Goal: Task Accomplishment & Management: Use online tool/utility

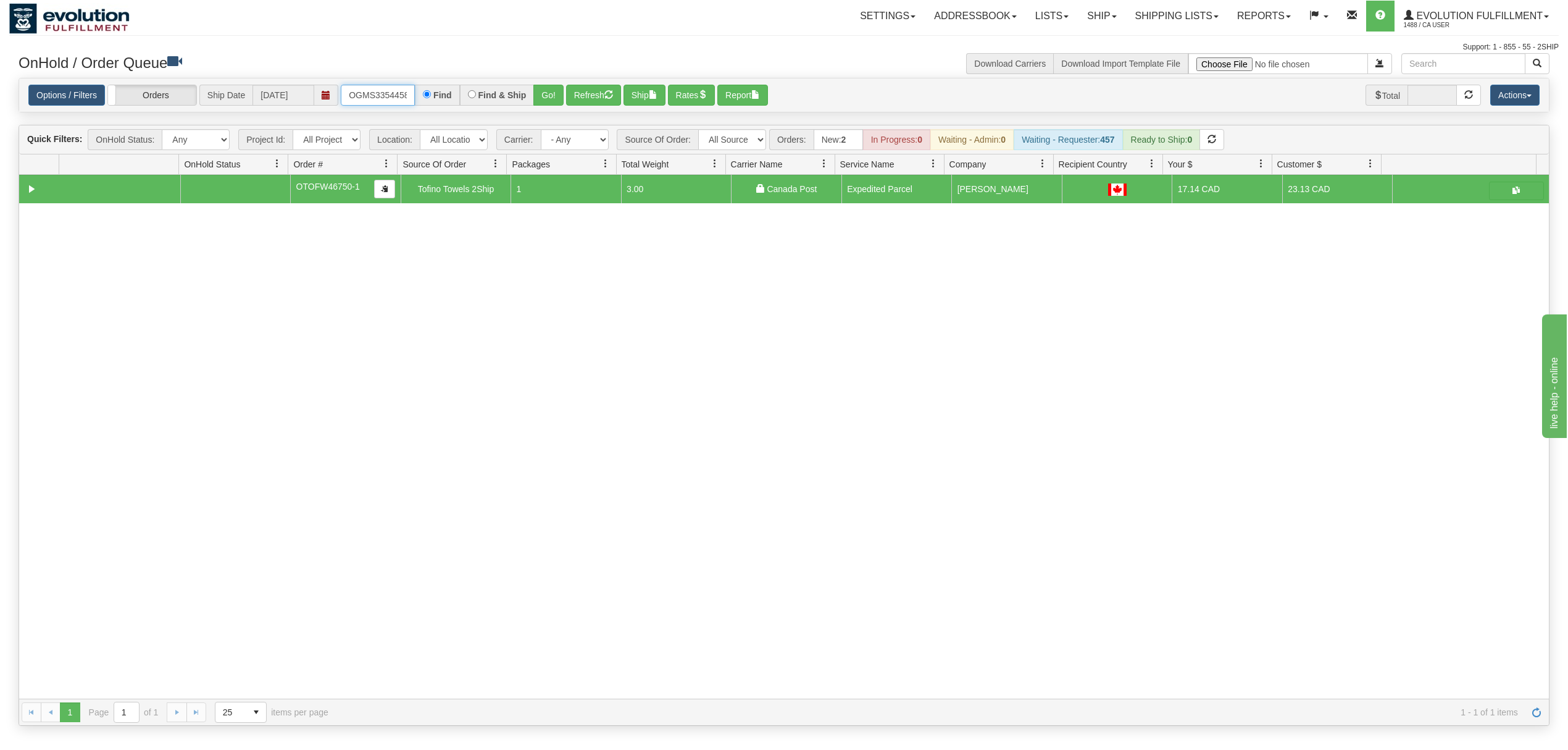
click at [393, 94] on input "OGMS33544582-RESHIP" at bounding box center [378, 95] width 74 height 21
click at [544, 90] on button "Go!" at bounding box center [548, 95] width 30 height 21
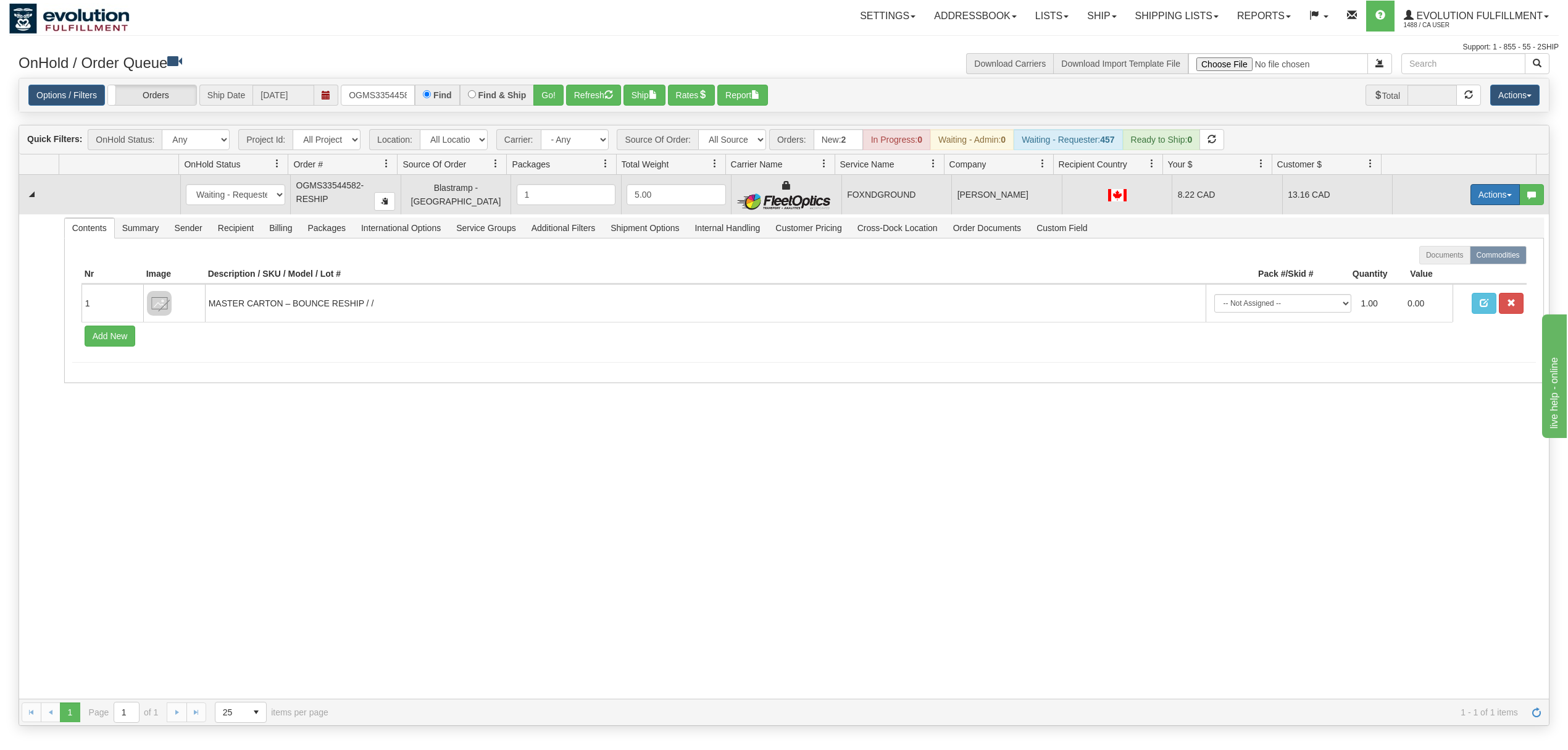
click at [1474, 204] on button "Actions" at bounding box center [1495, 195] width 49 height 21
click at [1432, 270] on span "Ship" at bounding box center [1445, 265] width 26 height 10
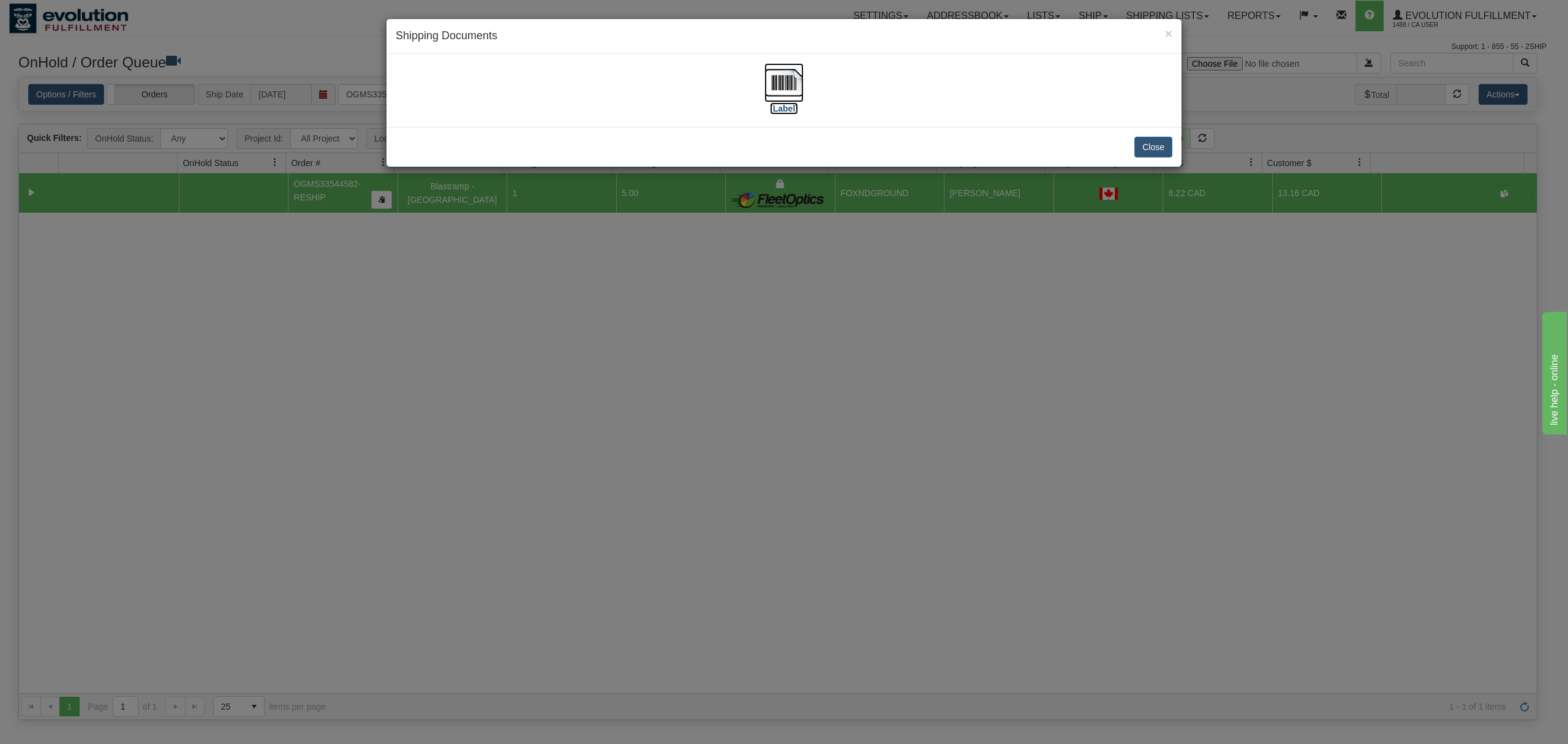
click at [785, 80] on img at bounding box center [783, 82] width 39 height 39
click at [1155, 140] on button "Close" at bounding box center [1153, 147] width 38 height 21
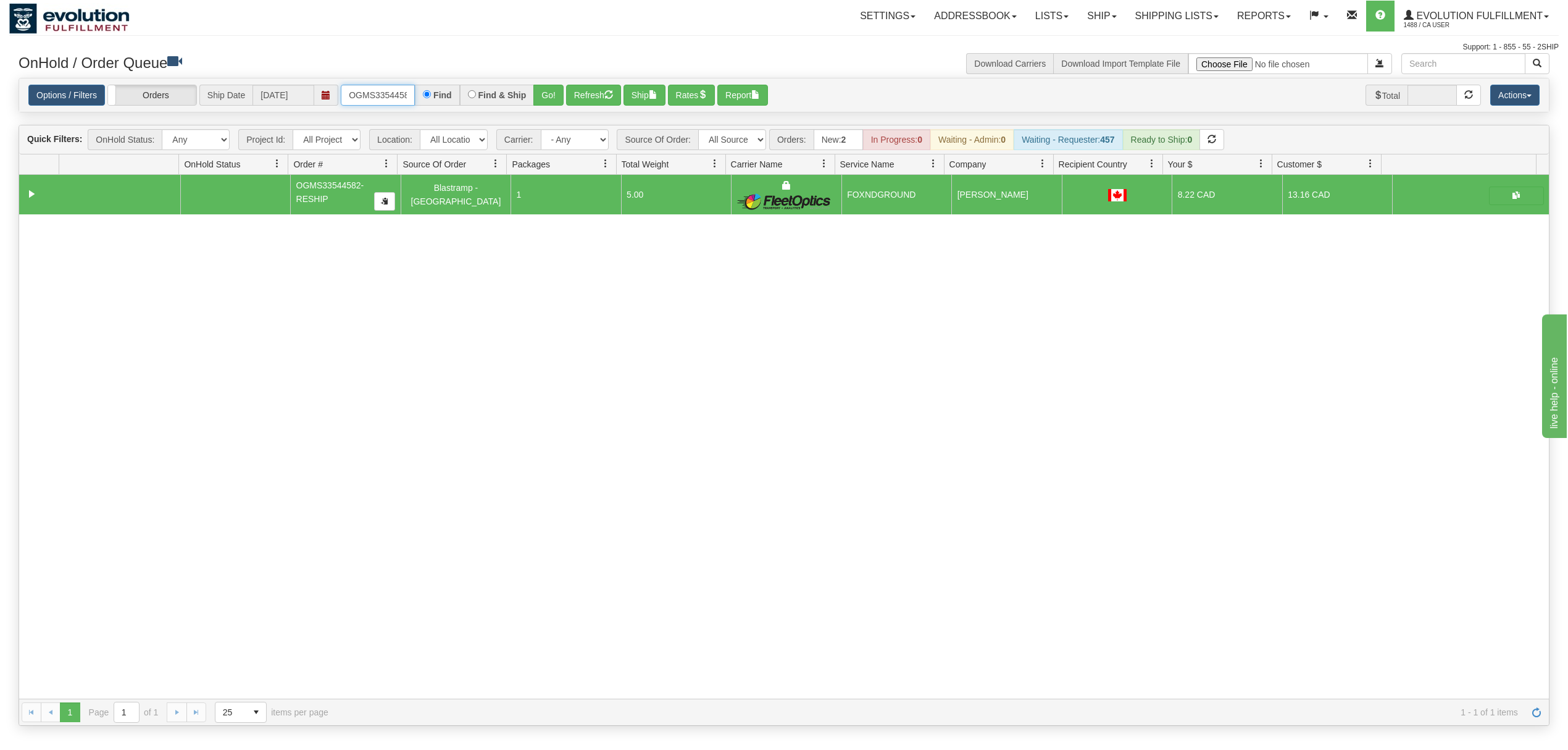
click at [371, 98] on input "OGMS33544582-RESHIP" at bounding box center [378, 95] width 74 height 21
click at [547, 93] on button "Go!" at bounding box center [548, 95] width 30 height 21
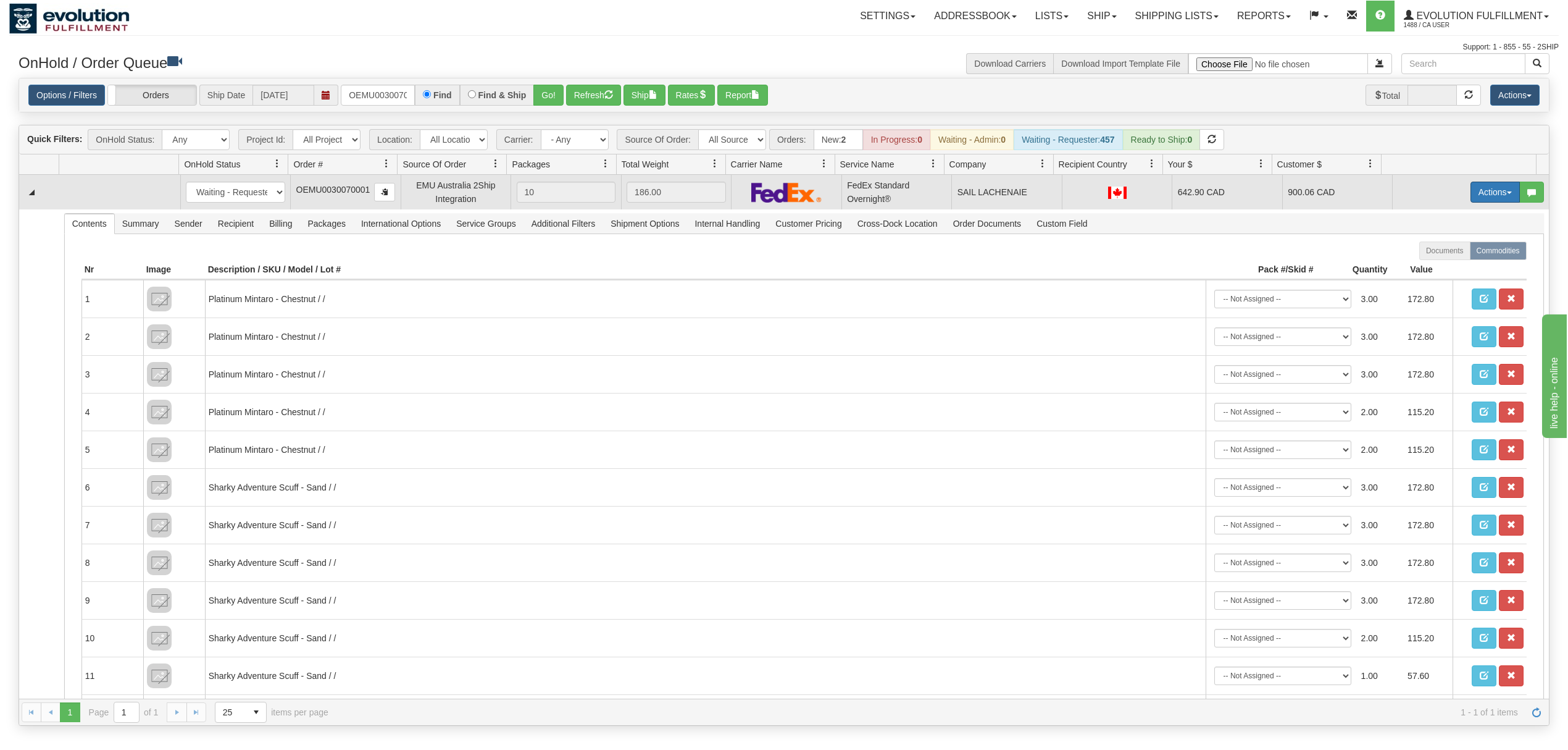
click at [1476, 194] on button "Actions" at bounding box center [1495, 192] width 49 height 21
click at [1435, 249] on span "Rate All Services" at bounding box center [1469, 247] width 74 height 10
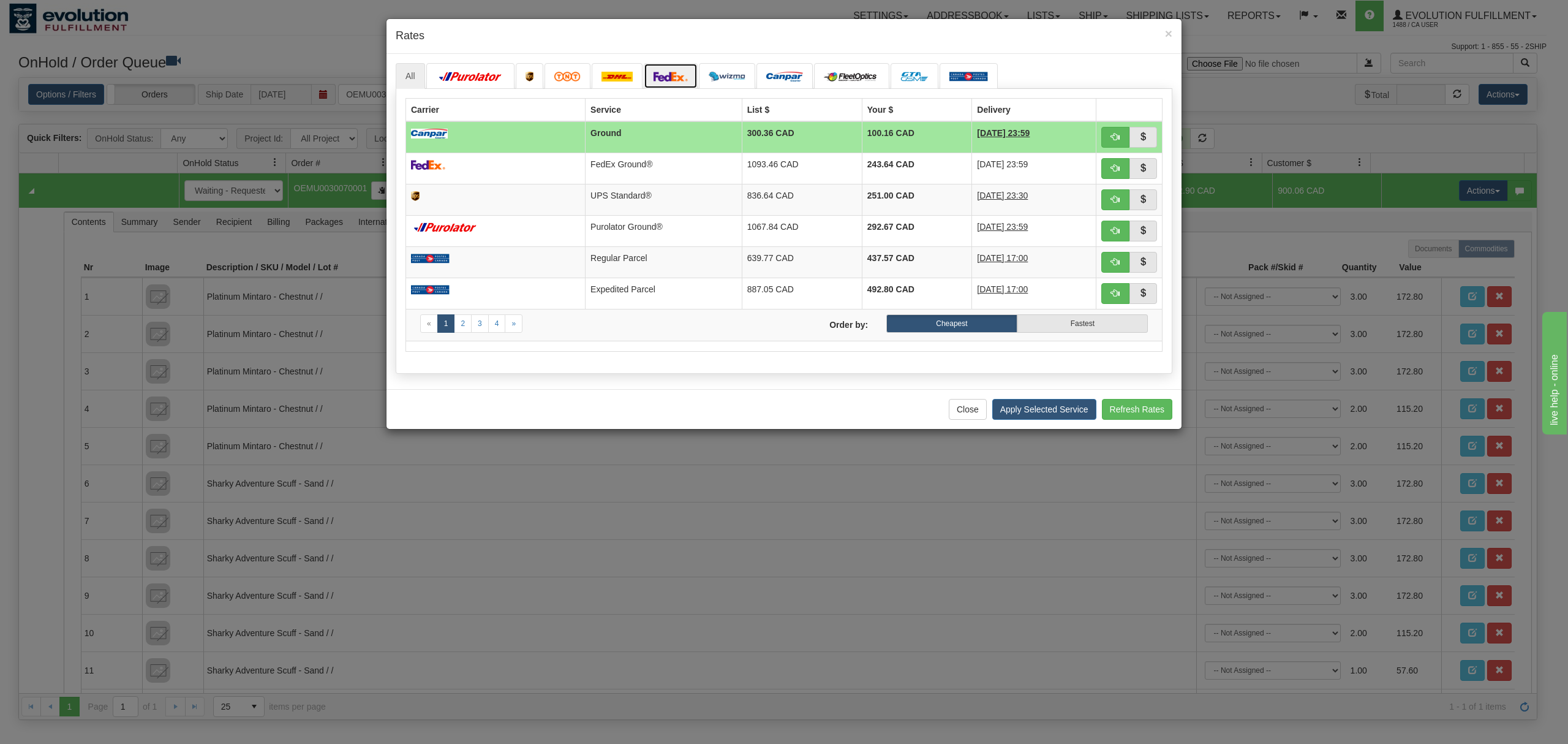
click at [674, 77] on img at bounding box center [670, 76] width 34 height 10
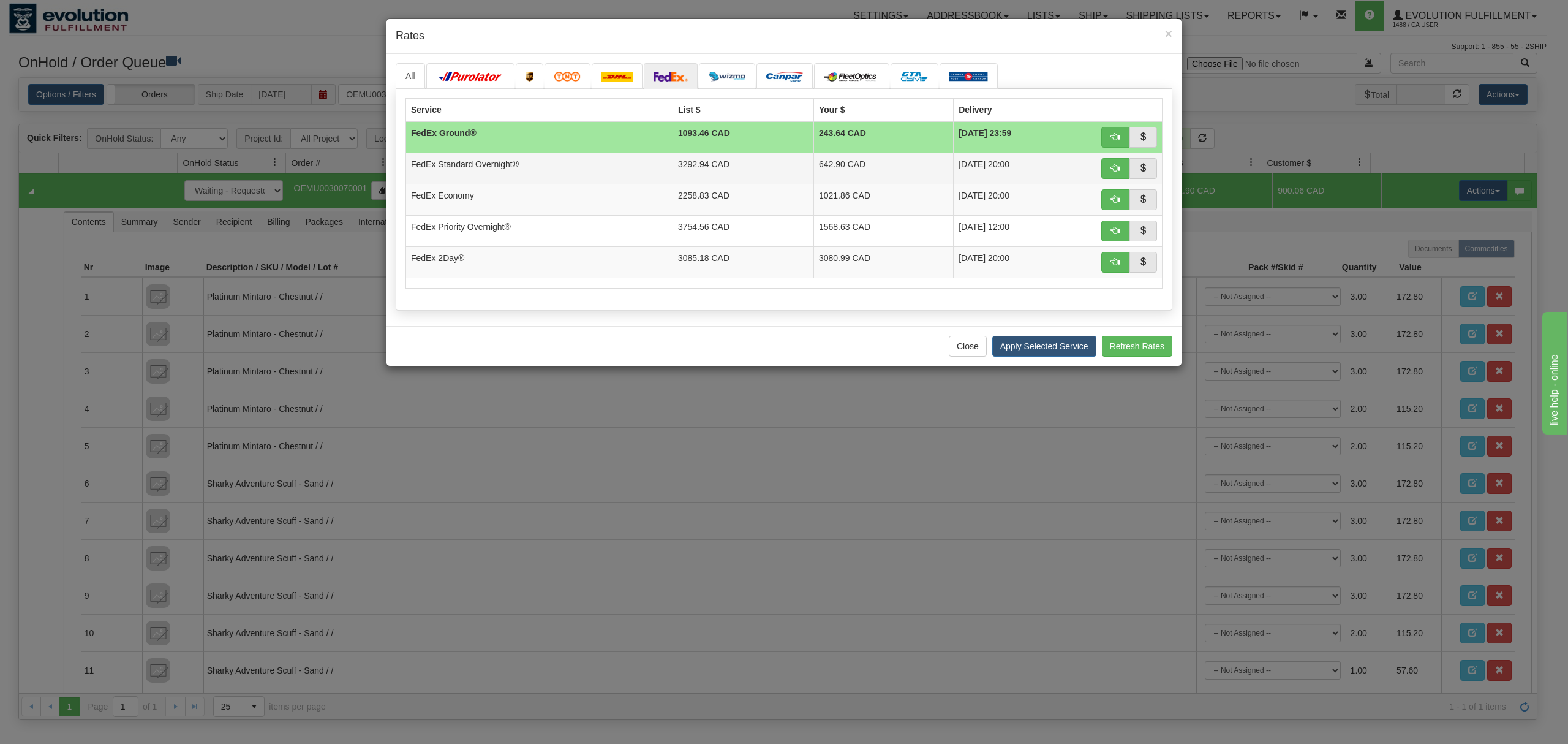
click at [674, 179] on td "3292.94 CAD" at bounding box center [743, 168] width 141 height 31
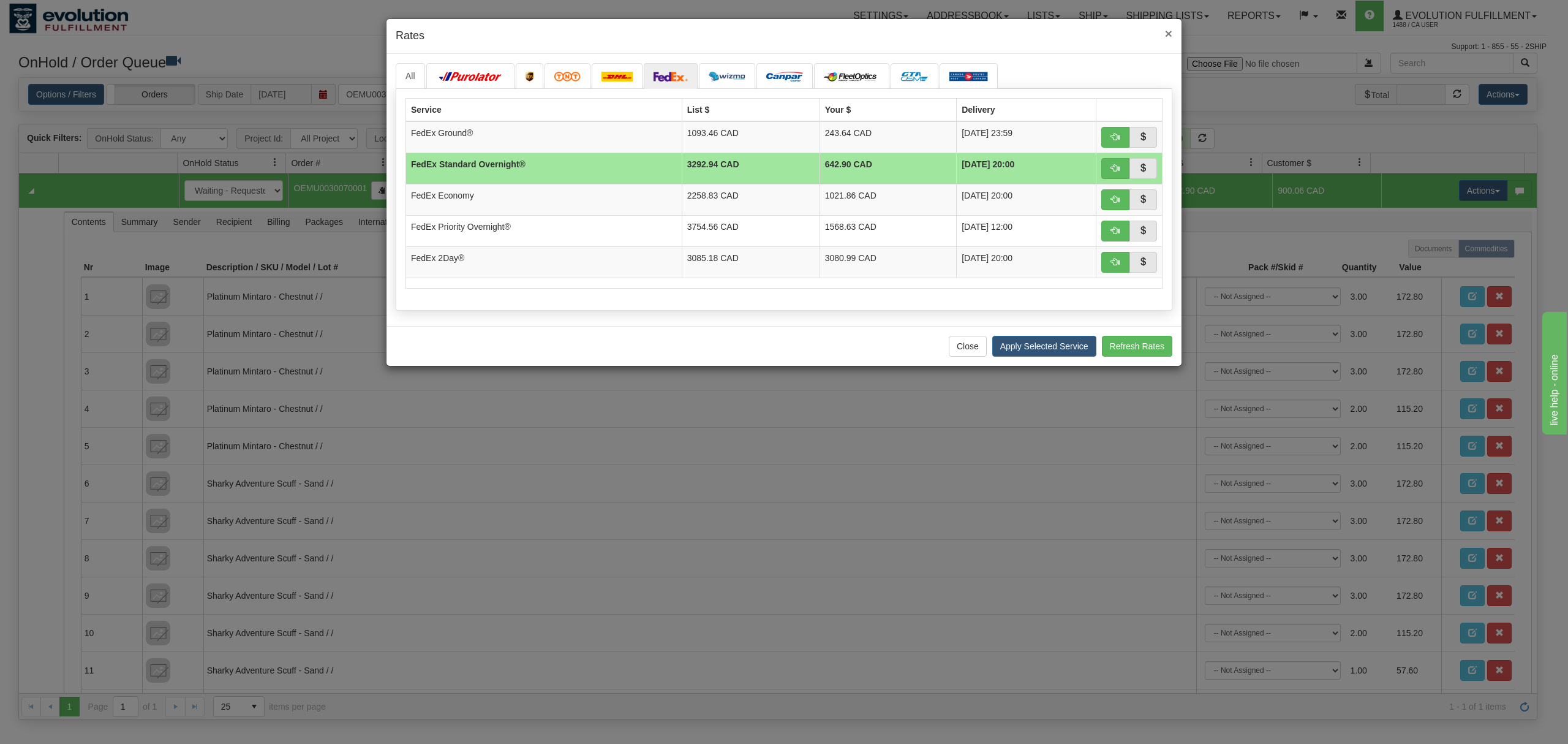
click at [1167, 28] on span "×" at bounding box center [1169, 33] width 7 height 14
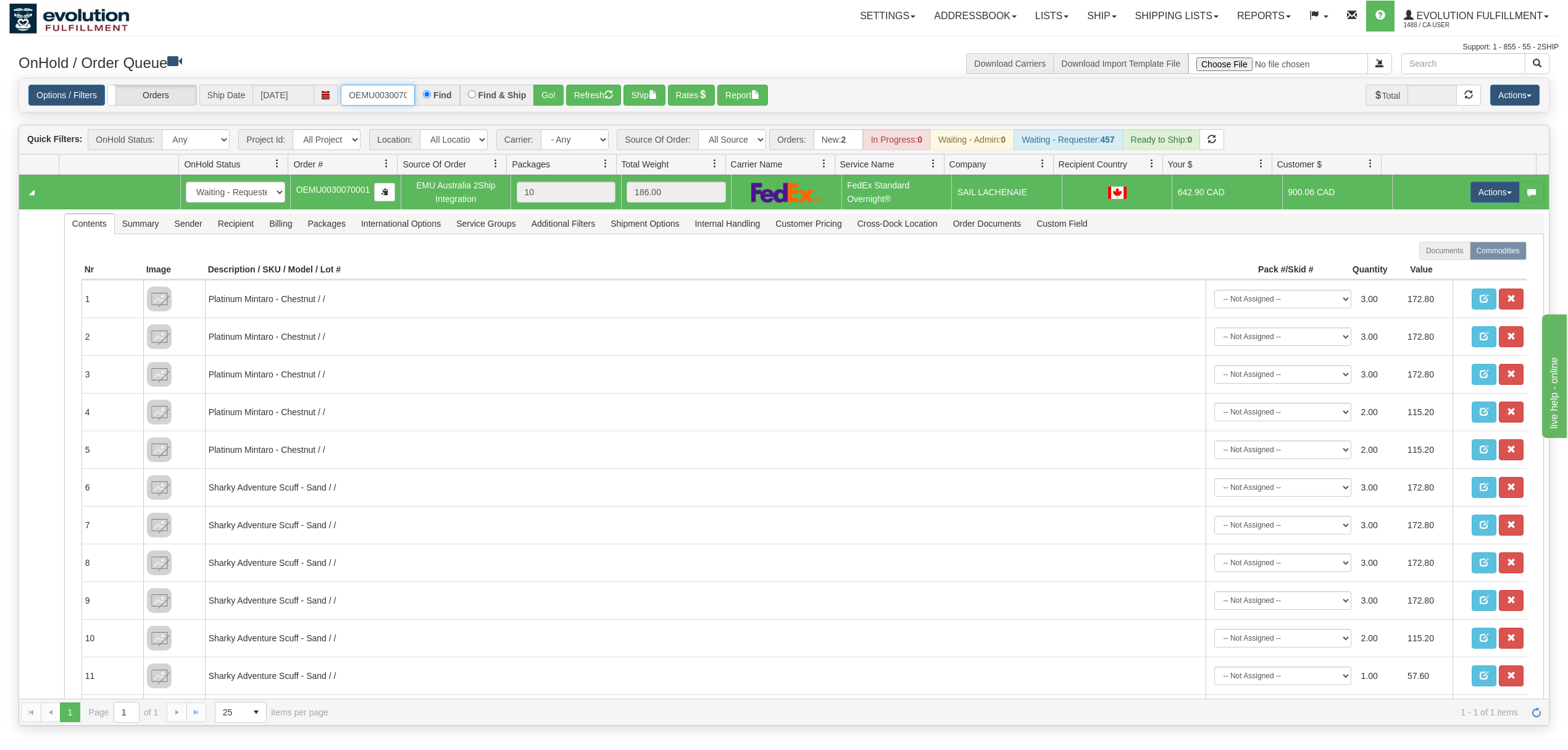
click at [379, 92] on input "OEMU0030070001" at bounding box center [378, 95] width 74 height 21
click at [550, 97] on button "Go!" at bounding box center [548, 95] width 30 height 21
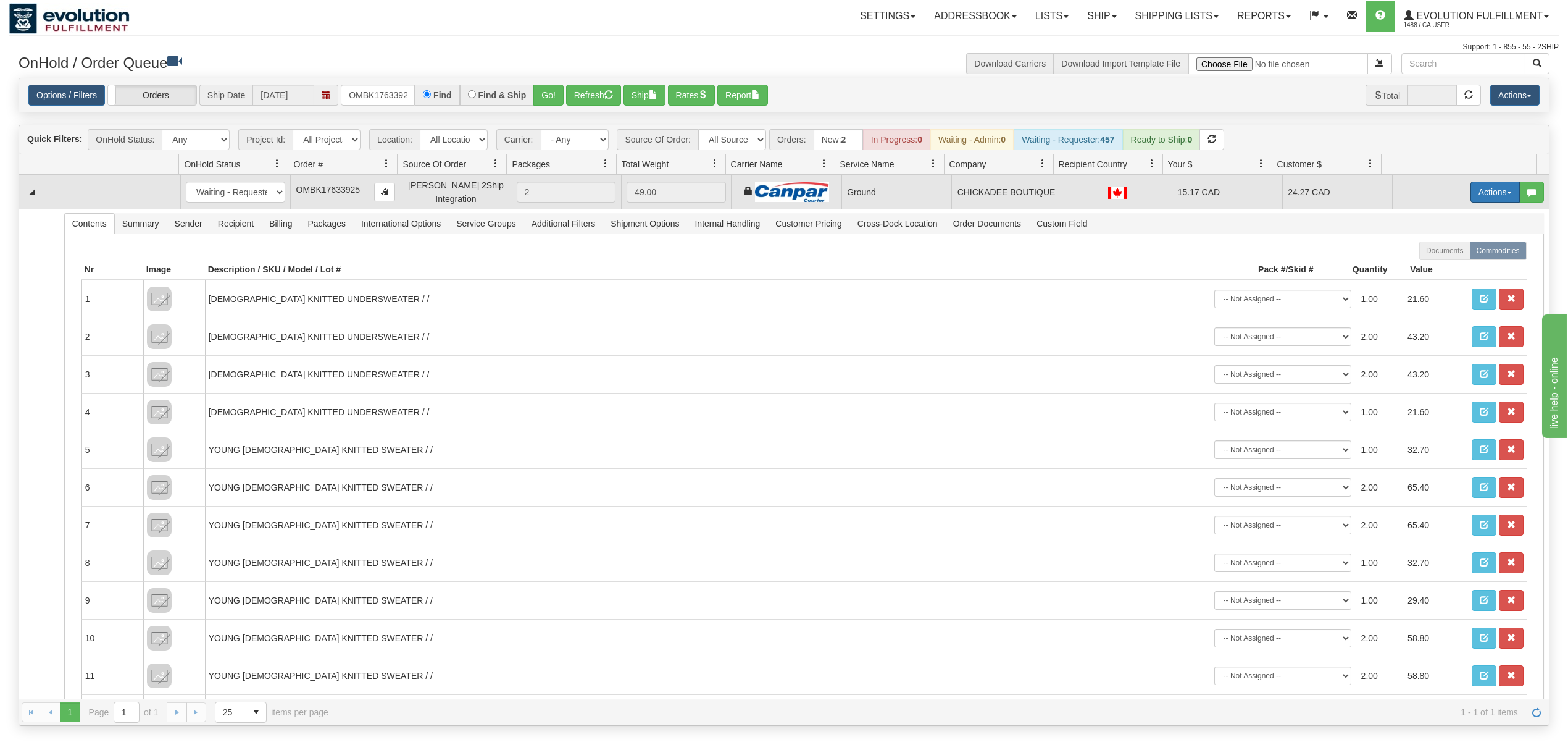
click at [1489, 196] on button "Actions" at bounding box center [1495, 192] width 49 height 21
click at [1432, 261] on span at bounding box center [1437, 264] width 9 height 9
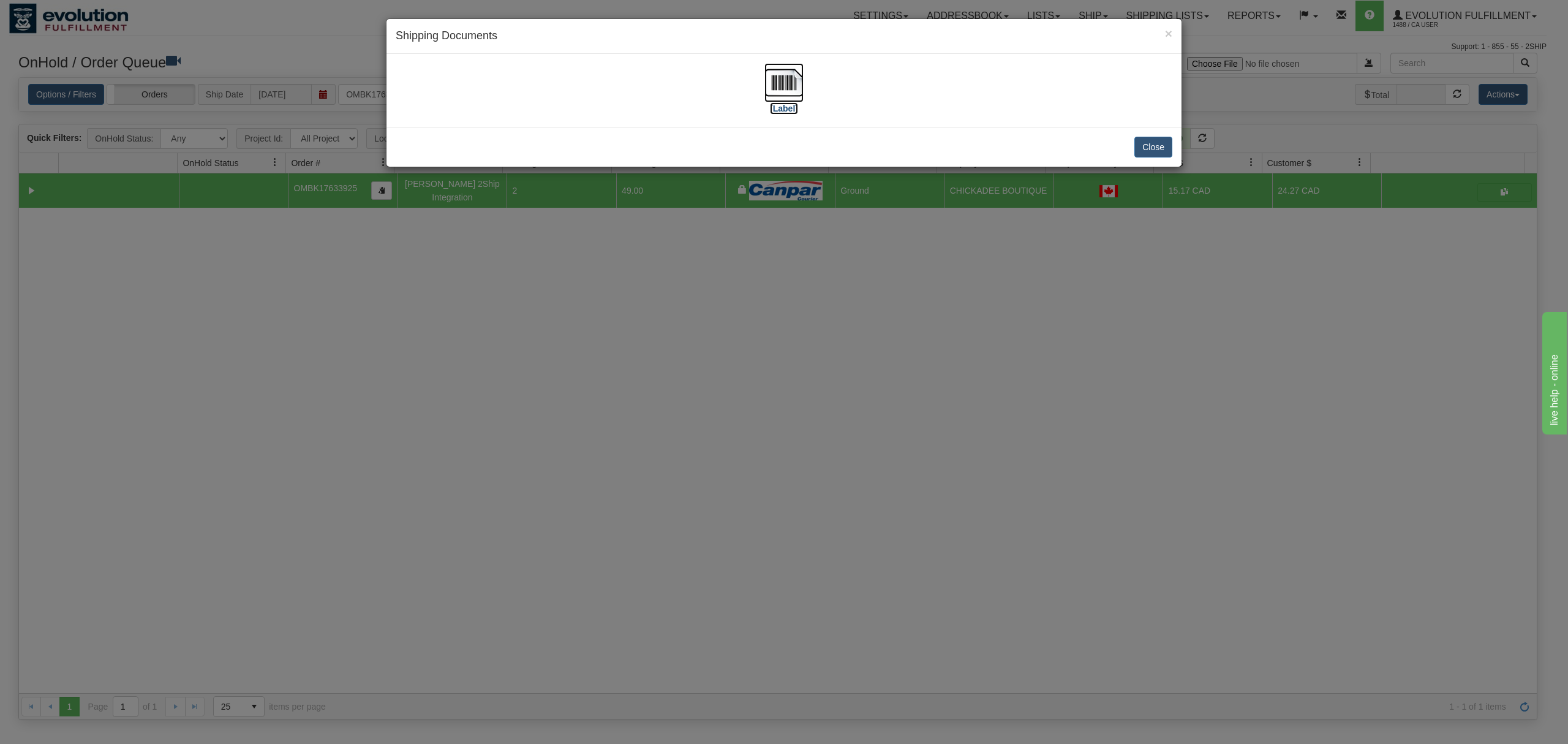
click at [772, 82] on img at bounding box center [783, 82] width 39 height 39
drag, startPoint x: 707, startPoint y: 510, endPoint x: 1044, endPoint y: 45, distance: 574.3
click at [781, 462] on div "× Shipping Documents [Label] Close" at bounding box center [784, 372] width 1568 height 744
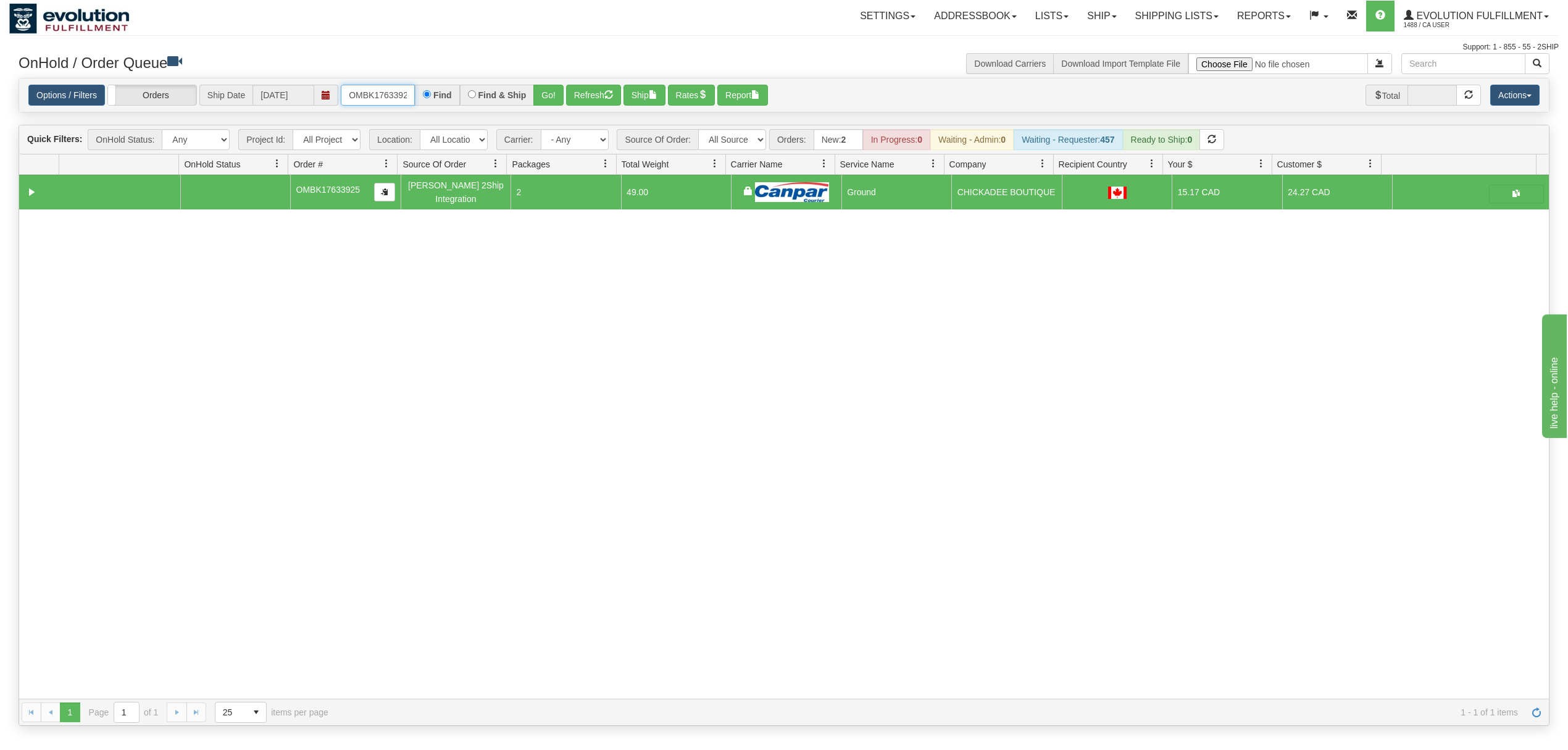
click at [390, 90] on input "OMBK17633925" at bounding box center [378, 95] width 74 height 21
type input "OGF317456273"
click at [560, 94] on button "Go!" at bounding box center [548, 95] width 30 height 21
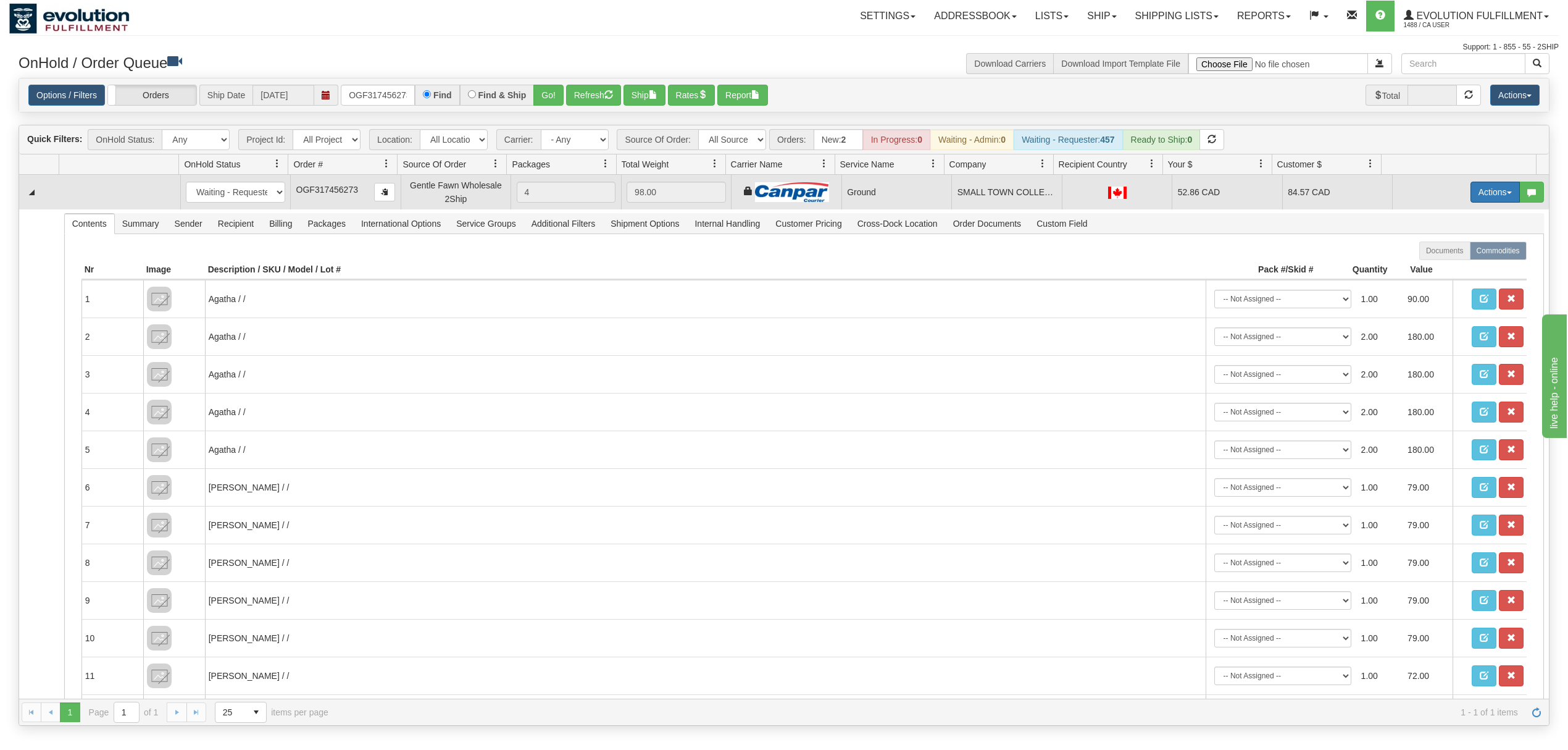
click at [1487, 197] on button "Actions" at bounding box center [1495, 192] width 49 height 21
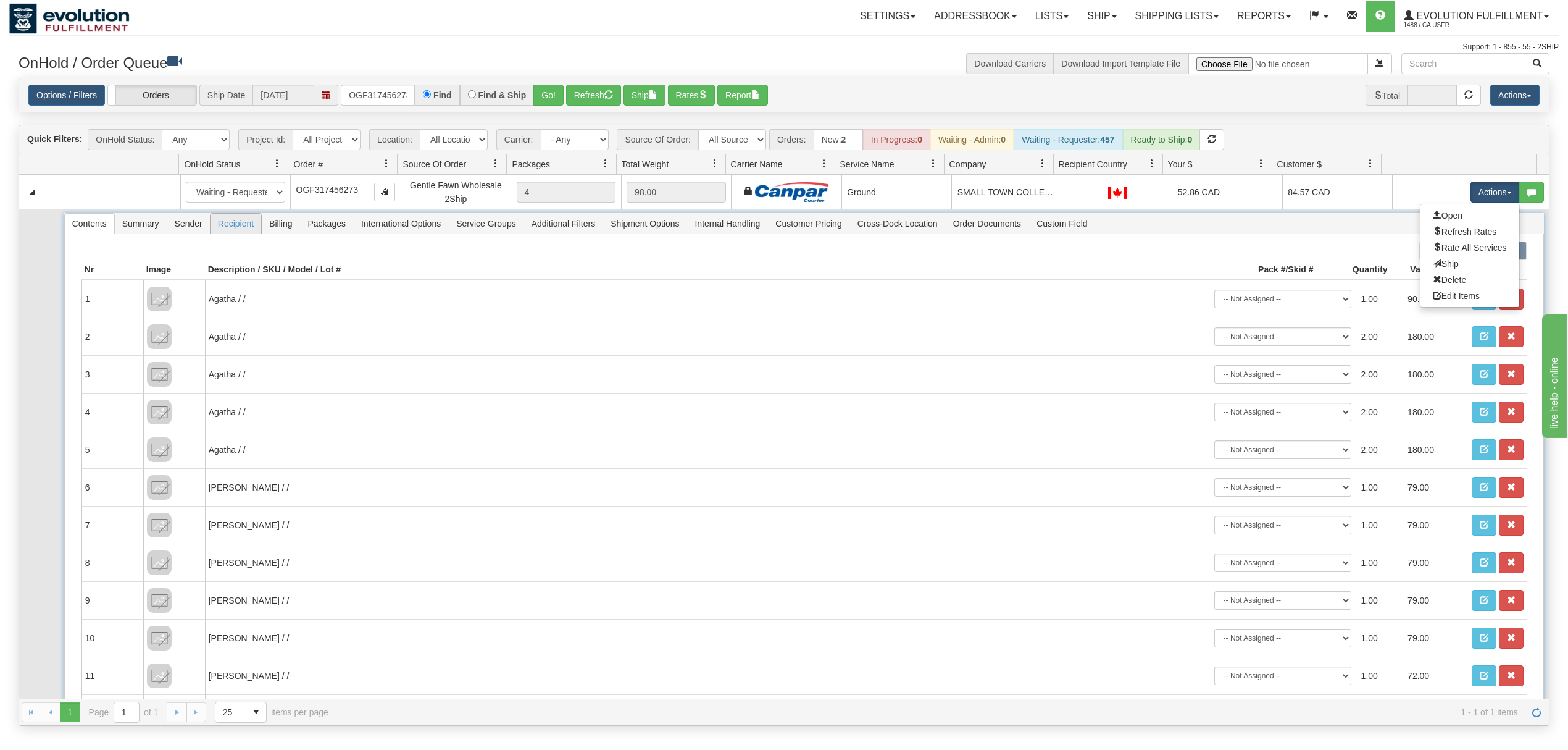
click at [245, 228] on span "Recipient" at bounding box center [235, 223] width 50 height 19
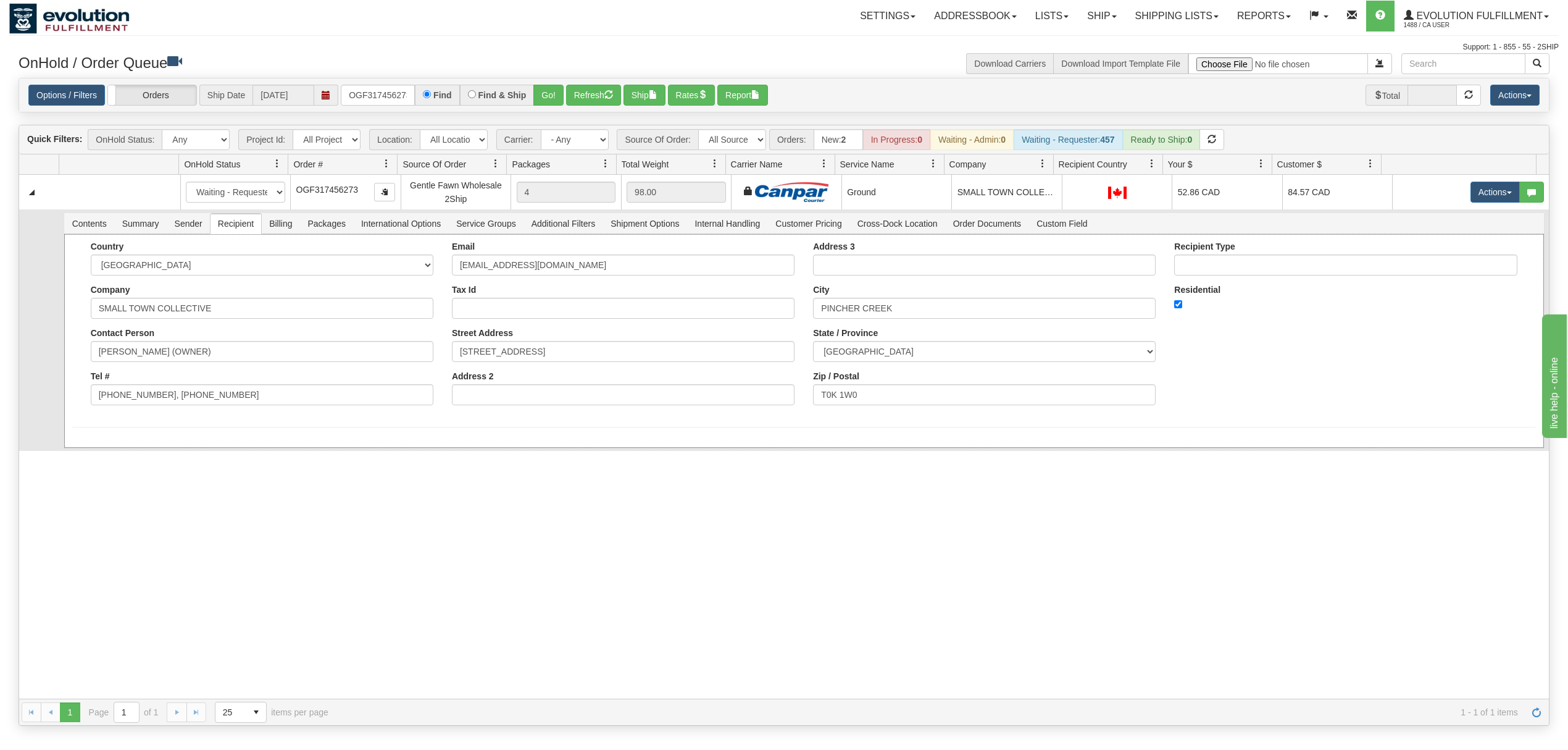
drag, startPoint x: 250, startPoint y: 388, endPoint x: 216, endPoint y: 405, distance: 38.0
click at [216, 405] on div "Tel # [PHONE_NUMBER], [PHONE_NUMBER]" at bounding box center [262, 388] width 343 height 34
drag, startPoint x: 249, startPoint y: 401, endPoint x: 157, endPoint y: 430, distance: 96.5
click at [156, 427] on form "Country [GEOGRAPHIC_DATA] [GEOGRAPHIC_DATA] [GEOGRAPHIC_DATA] [GEOGRAPHIC_DATA]…" at bounding box center [803, 334] width 1463 height 186
type input "[PHONE_NUMBER]"
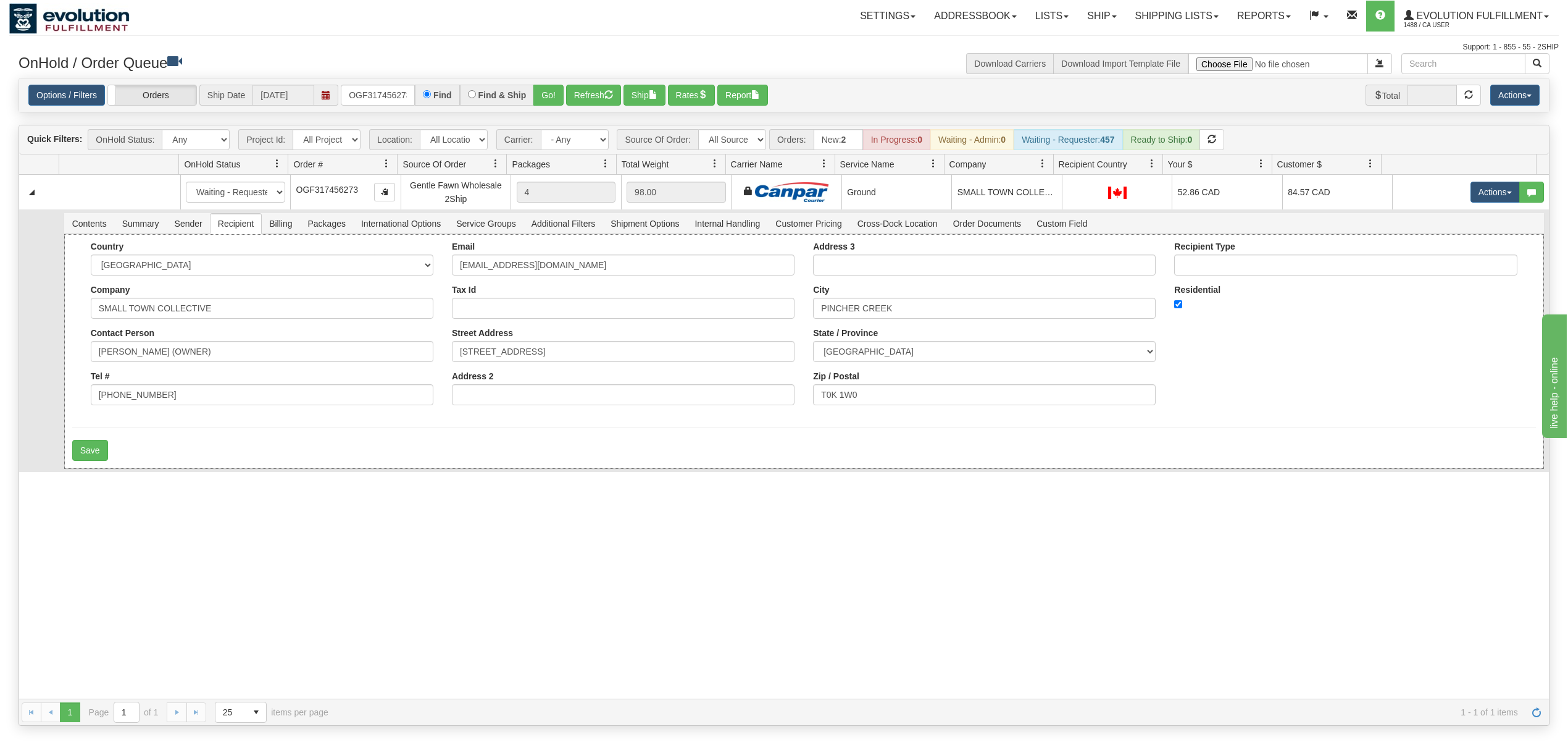
click at [153, 431] on div "Country [GEOGRAPHIC_DATA] [GEOGRAPHIC_DATA] [GEOGRAPHIC_DATA] [GEOGRAPHIC_DATA]…" at bounding box center [804, 352] width 1480 height 234
click at [90, 450] on button "Save" at bounding box center [90, 450] width 36 height 21
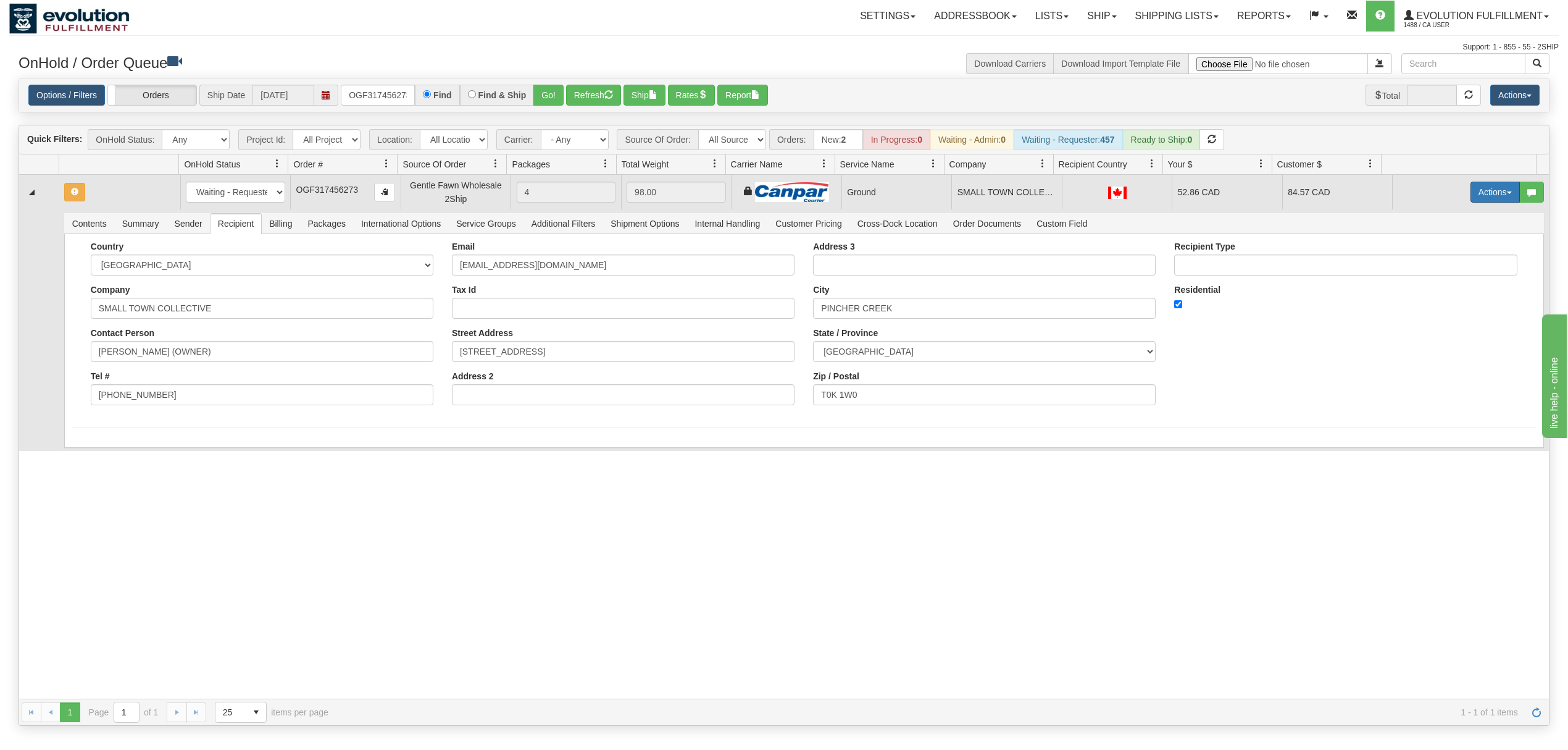
click at [1484, 196] on button "Actions" at bounding box center [1495, 192] width 49 height 21
click at [1432, 265] on span "Ship" at bounding box center [1445, 264] width 26 height 10
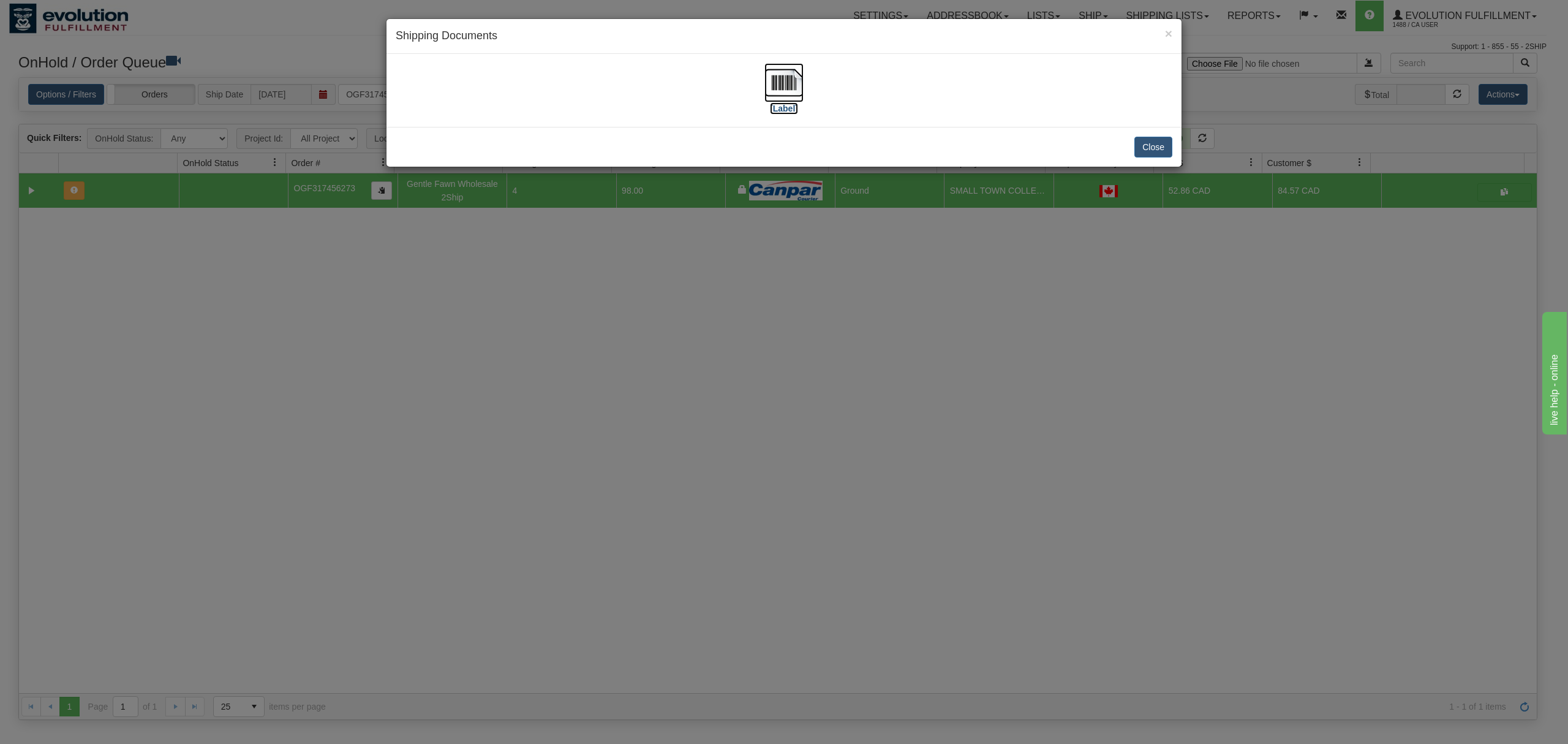
click at [781, 81] on img at bounding box center [783, 82] width 39 height 39
click at [1163, 137] on button "Close" at bounding box center [1153, 147] width 38 height 21
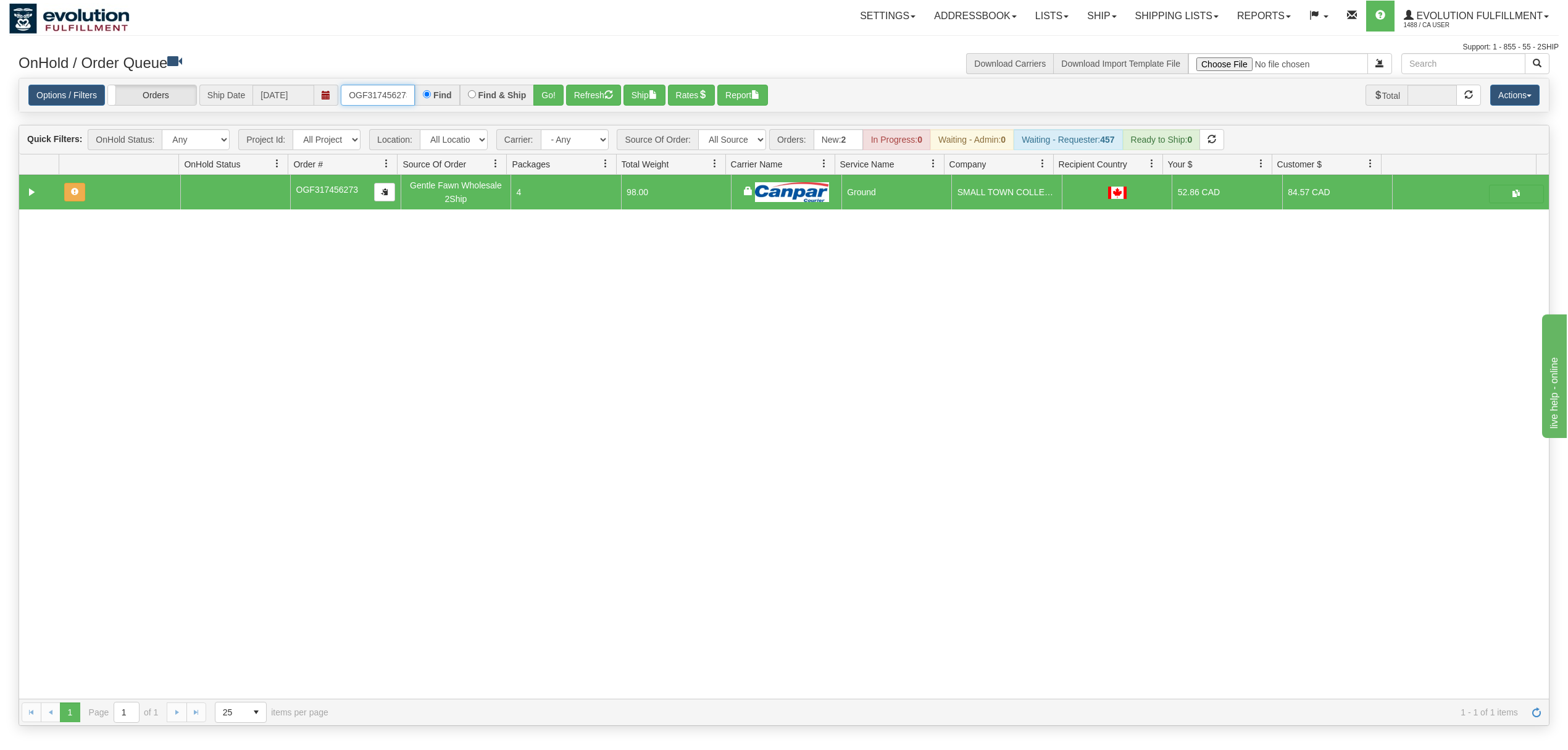
click at [359, 90] on input "OGF317456273" at bounding box center [378, 95] width 74 height 21
type input "OGF318306064"
click at [557, 104] on button "Go!" at bounding box center [548, 95] width 30 height 21
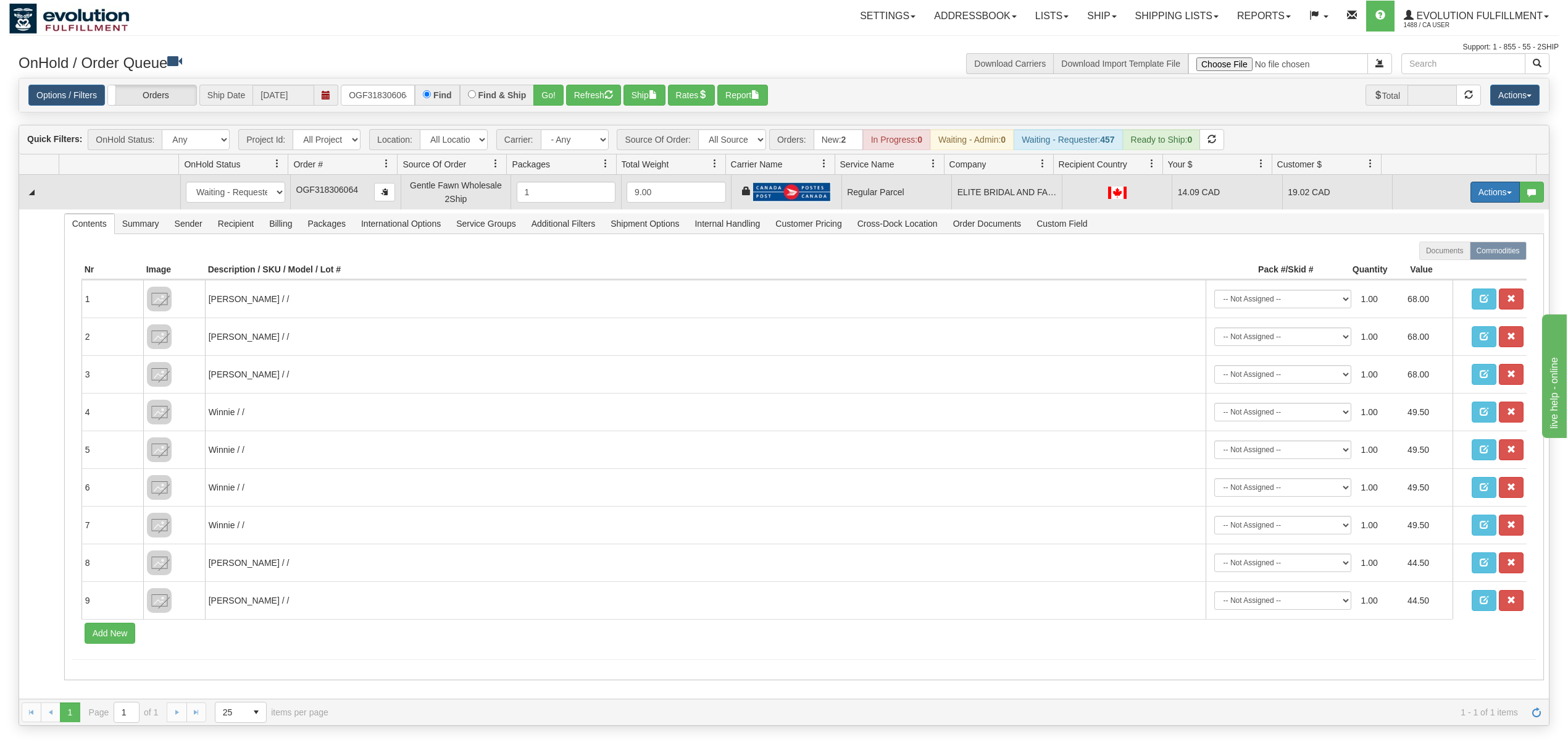
click at [1480, 199] on button "Actions" at bounding box center [1495, 192] width 49 height 21
click at [1440, 246] on span "Rate All Services" at bounding box center [1469, 247] width 74 height 10
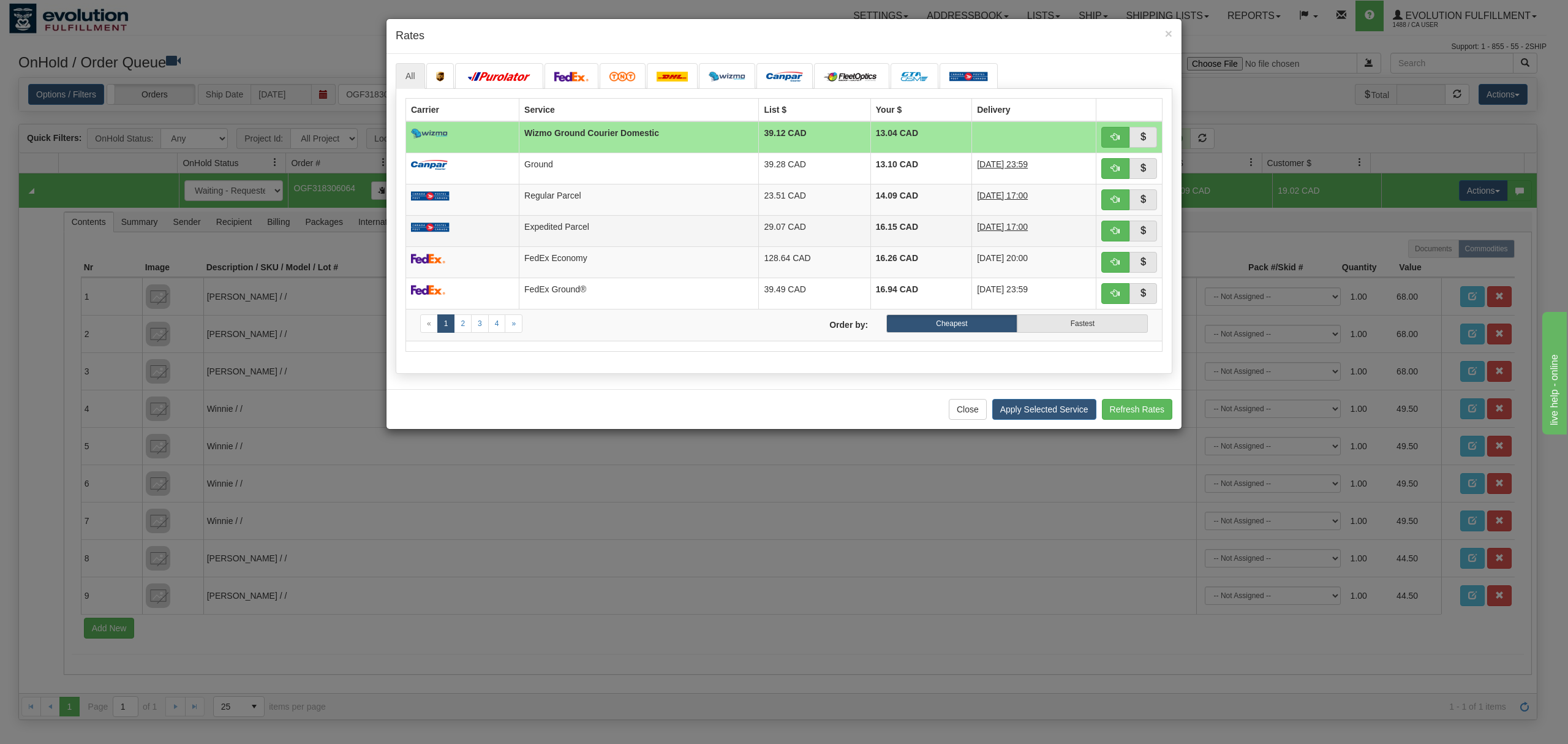
click at [778, 232] on td "29.07 CAD" at bounding box center [815, 231] width 112 height 31
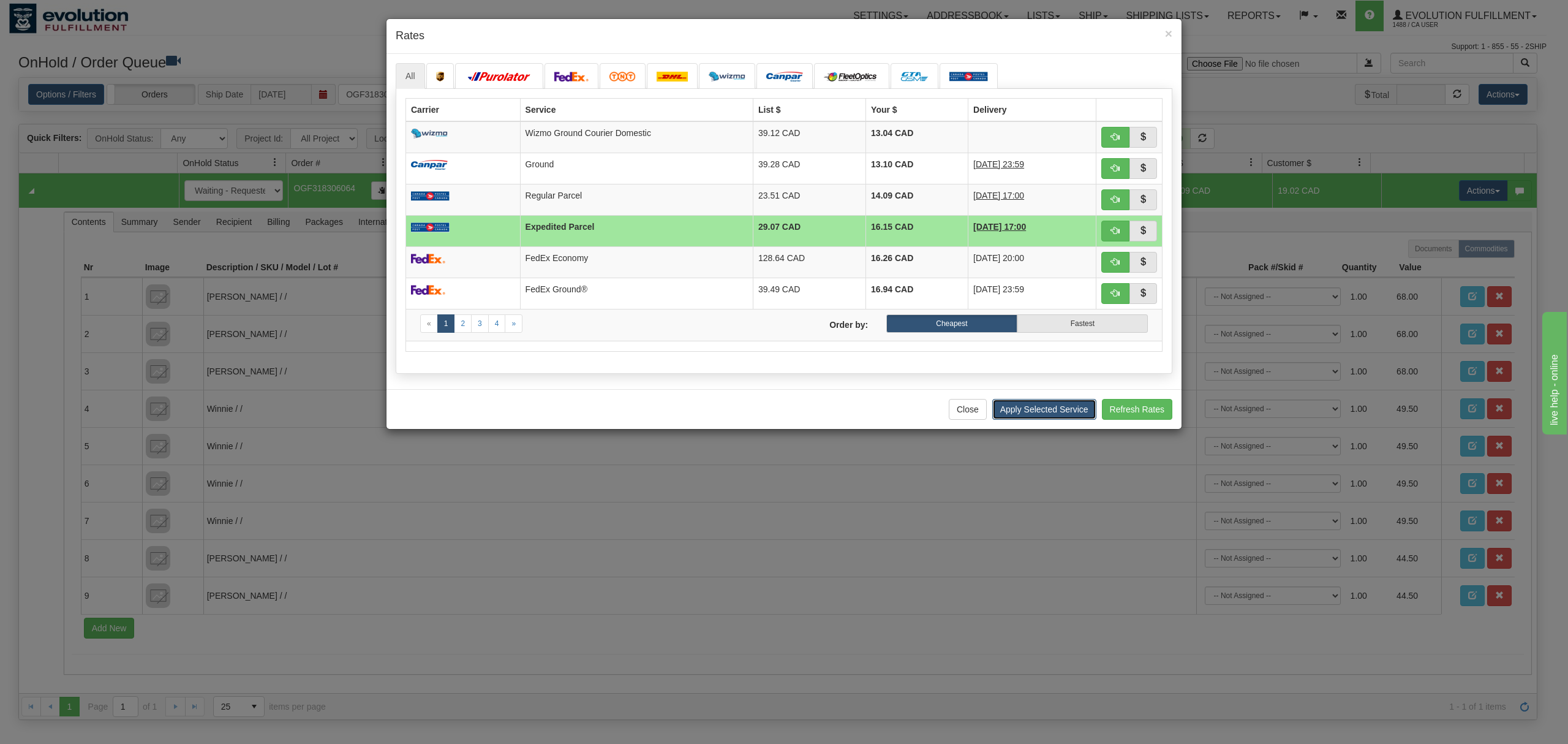
click at [1044, 420] on button "Apply Selected Service" at bounding box center [1044, 409] width 104 height 21
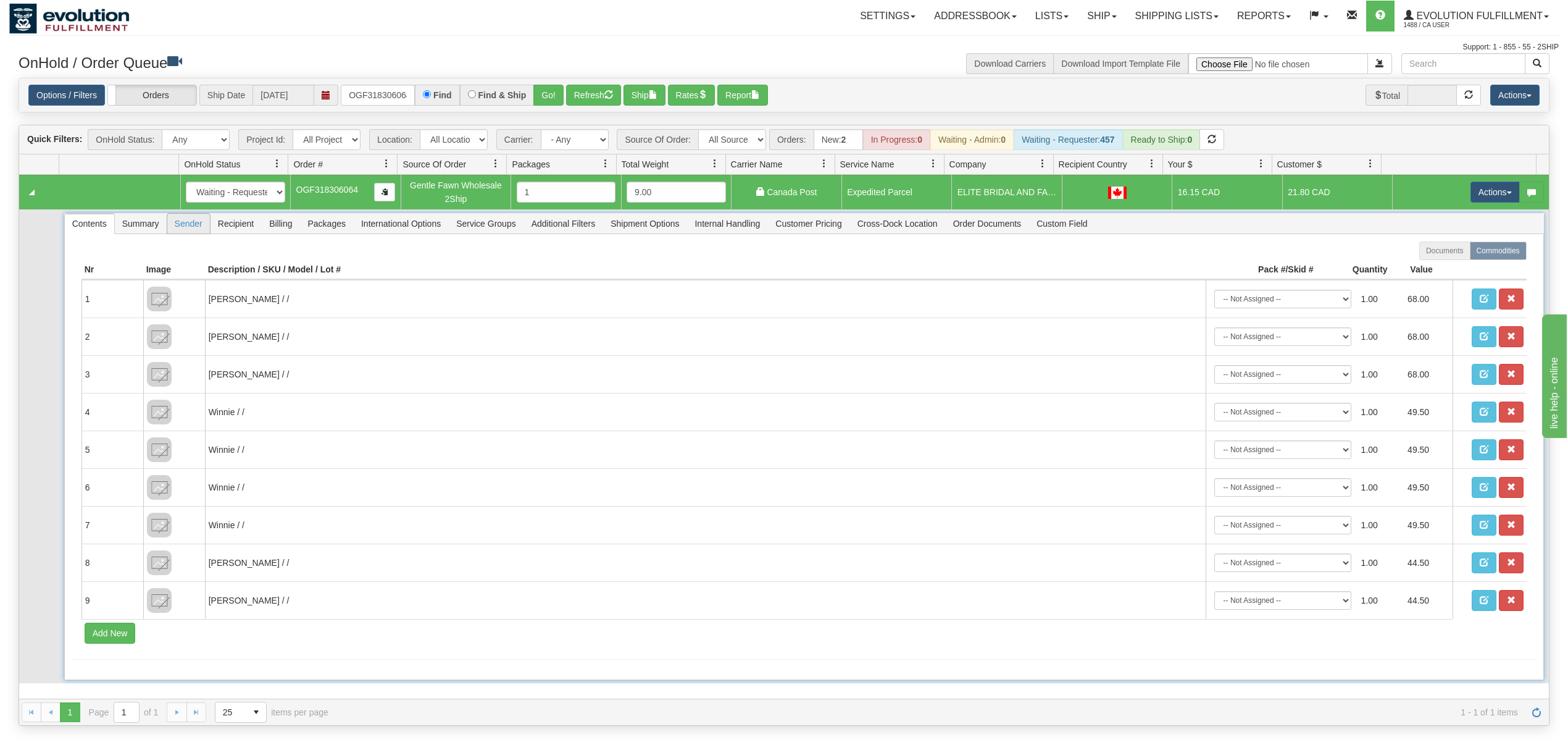
click at [207, 226] on span "Sender" at bounding box center [189, 223] width 42 height 19
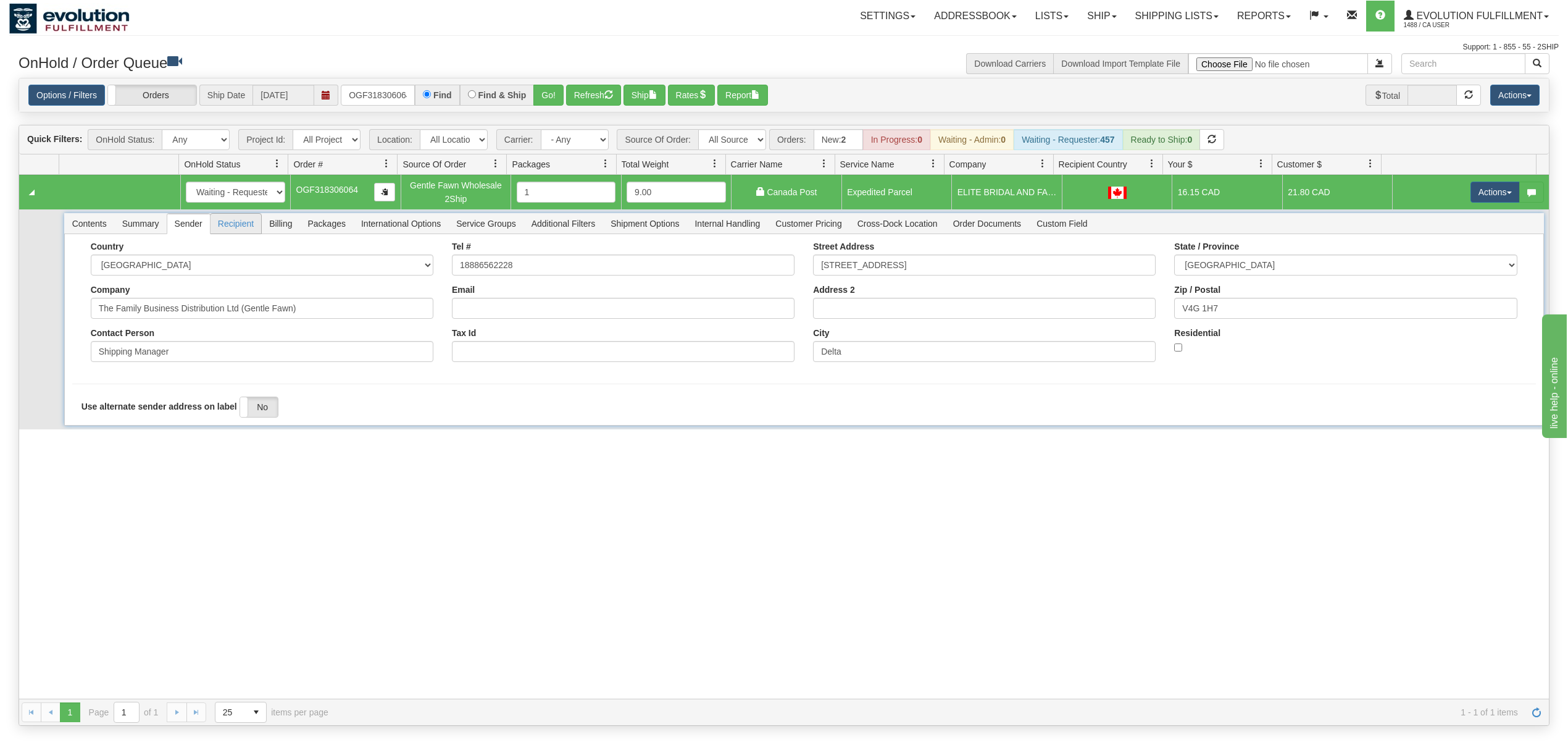
click at [250, 227] on span "Recipient" at bounding box center [235, 223] width 50 height 19
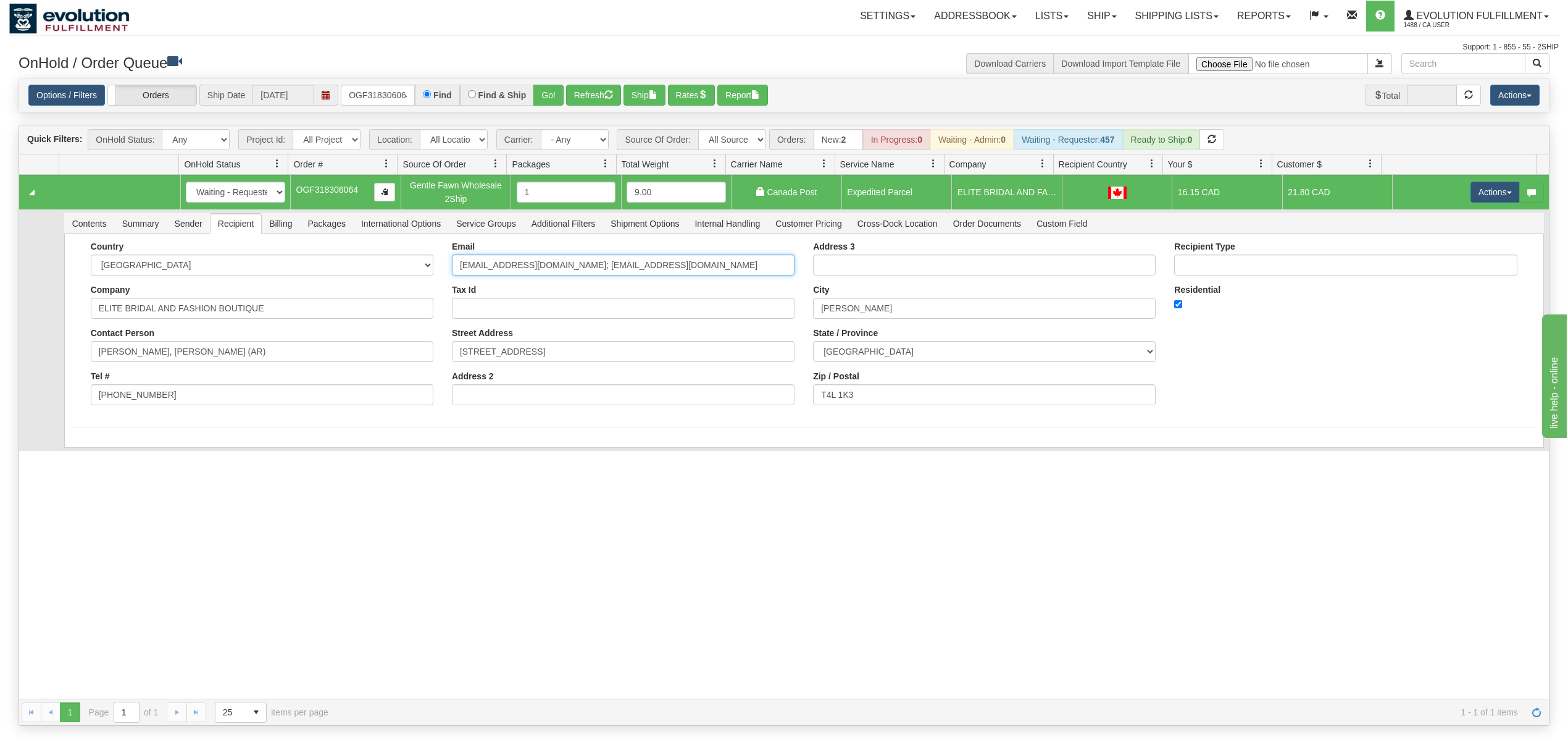
drag, startPoint x: 686, startPoint y: 272, endPoint x: 566, endPoint y: 294, distance: 122.0
click at [566, 294] on div "Email [EMAIL_ADDRESS][DOMAIN_NAME]; [EMAIL_ADDRESS][DOMAIN_NAME] Tax Id Street …" at bounding box center [623, 328] width 361 height 173
type input "[EMAIL_ADDRESS][DOMAIN_NAME]"
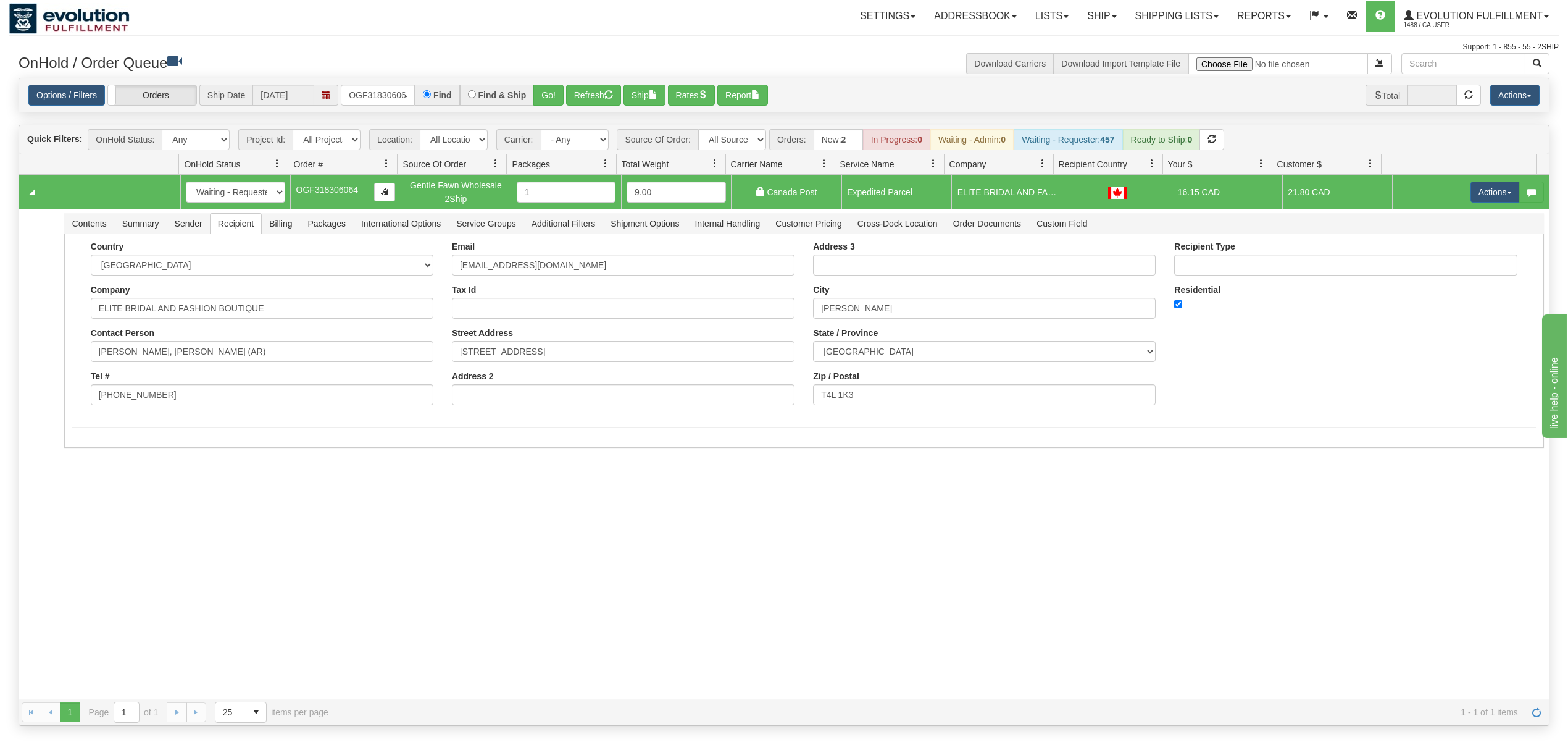
click at [144, 498] on div "31532344 EVOLUTION V3 90855544 90855545 New In Progress Waiting - Admin Waiting…" at bounding box center [784, 436] width 1529 height 524
click at [92, 458] on button "Save" at bounding box center [90, 450] width 36 height 21
click at [191, 234] on span "Sender" at bounding box center [189, 223] width 42 height 19
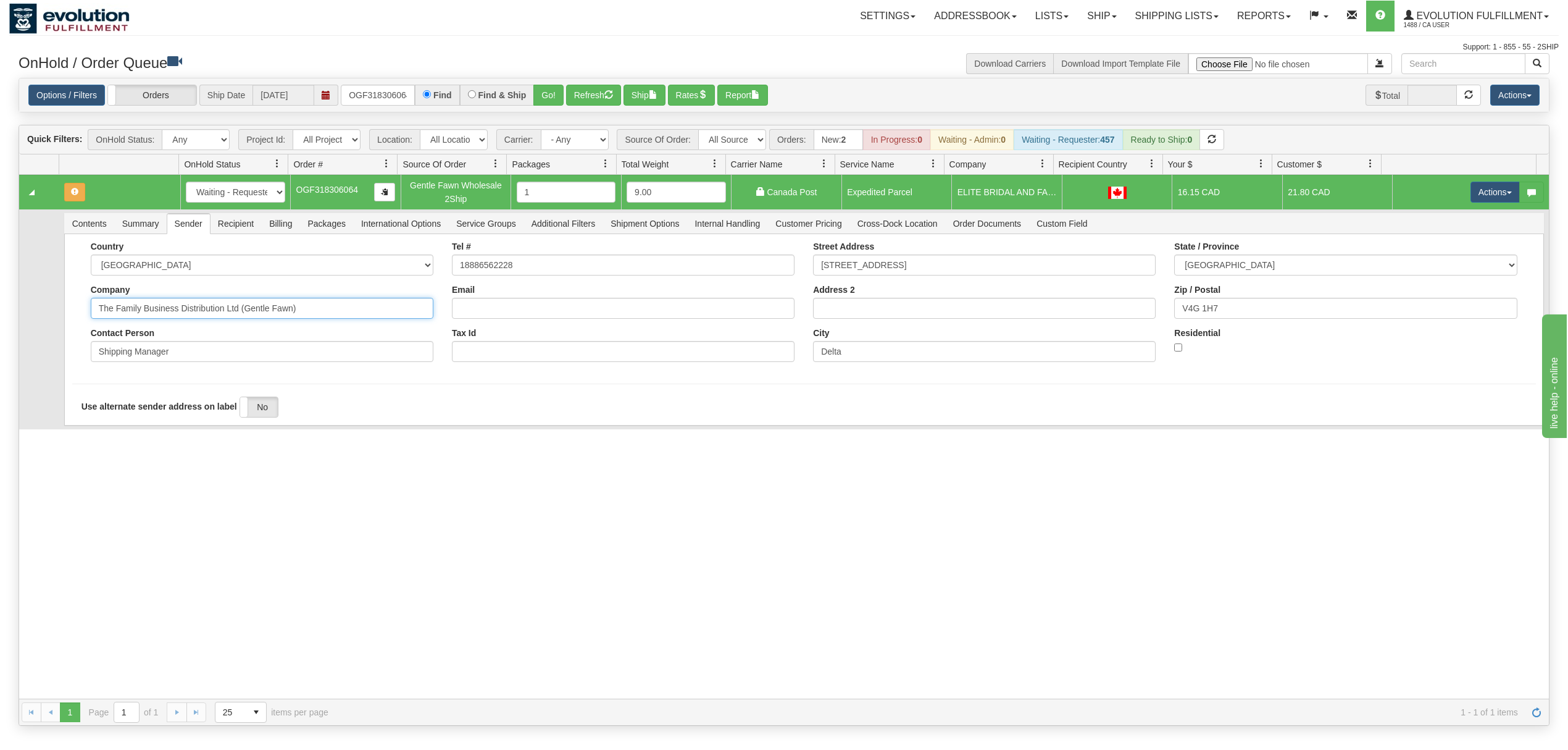
drag, startPoint x: 331, startPoint y: 307, endPoint x: 179, endPoint y: 333, distance: 154.2
click at [179, 333] on div "Country [GEOGRAPHIC_DATA] [GEOGRAPHIC_DATA] [GEOGRAPHIC_DATA] [GEOGRAPHIC_DATA]…" at bounding box center [262, 306] width 361 height 130
type input "The Family Business"
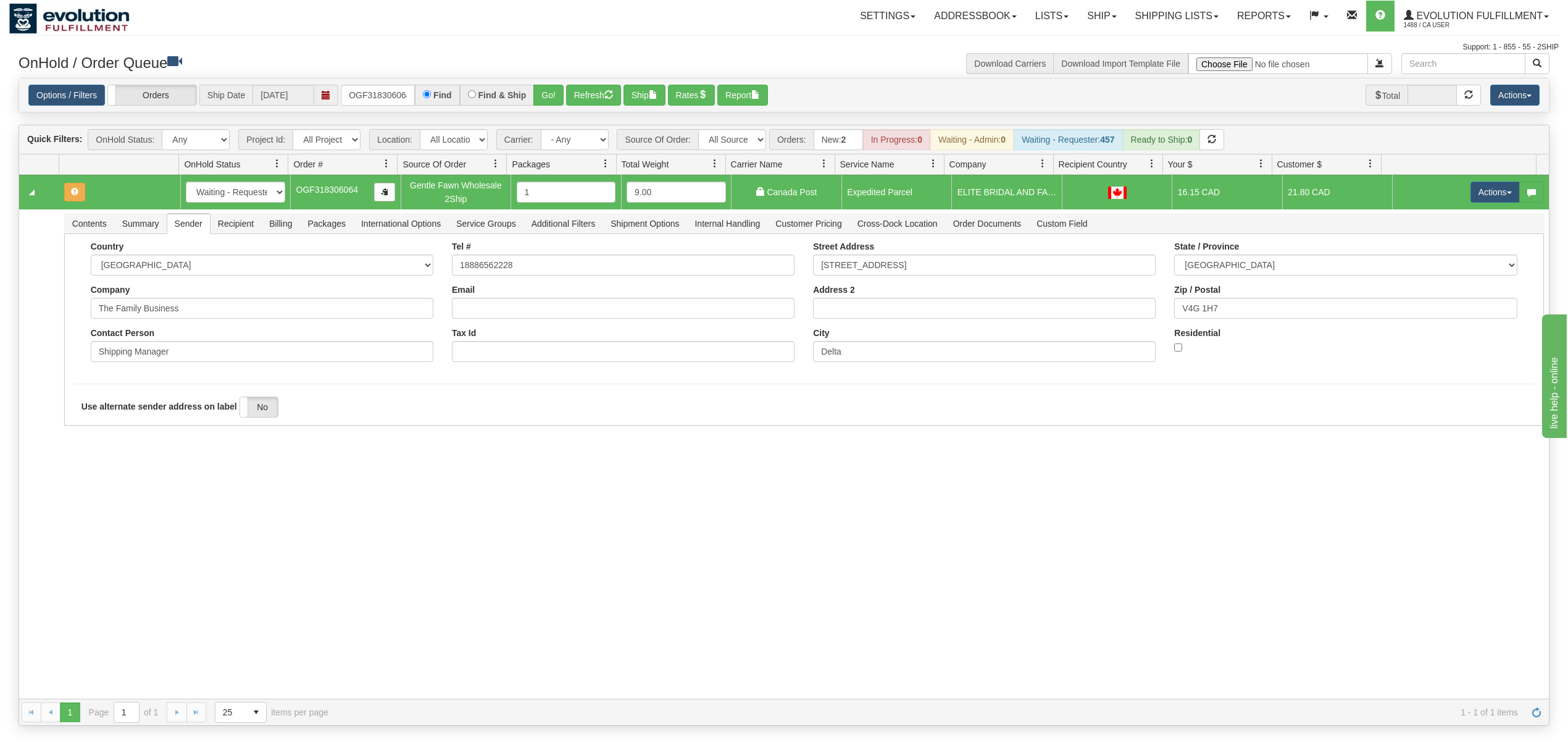
click at [156, 467] on div "31532344 EVOLUTION V3 90855544 90855545 New In Progress Waiting - Admin Waiting…" at bounding box center [784, 436] width 1529 height 524
click at [92, 433] on button "Save" at bounding box center [90, 428] width 36 height 21
click at [1486, 195] on button "Actions" at bounding box center [1495, 192] width 49 height 21
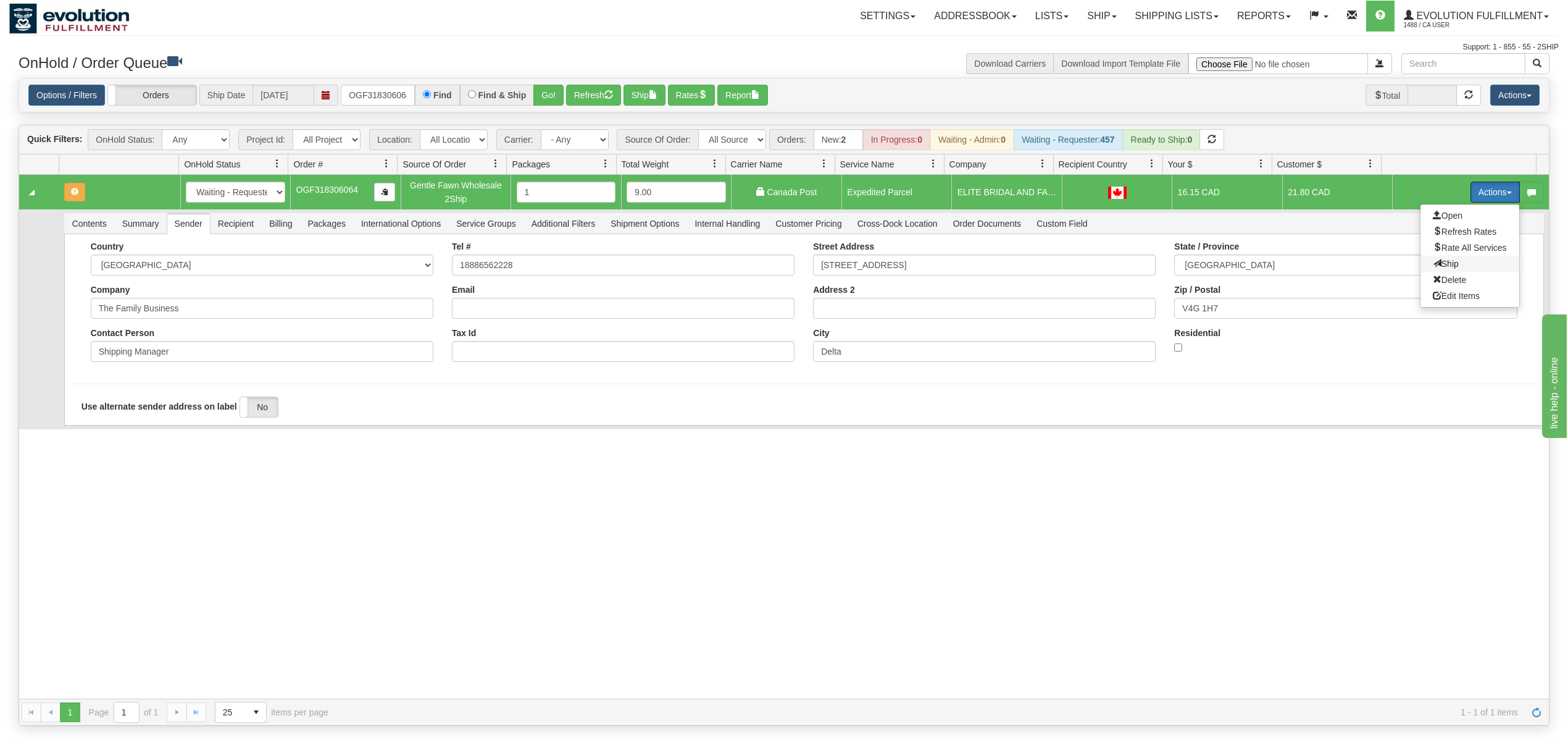
click at [1432, 267] on span "Ship" at bounding box center [1445, 264] width 26 height 10
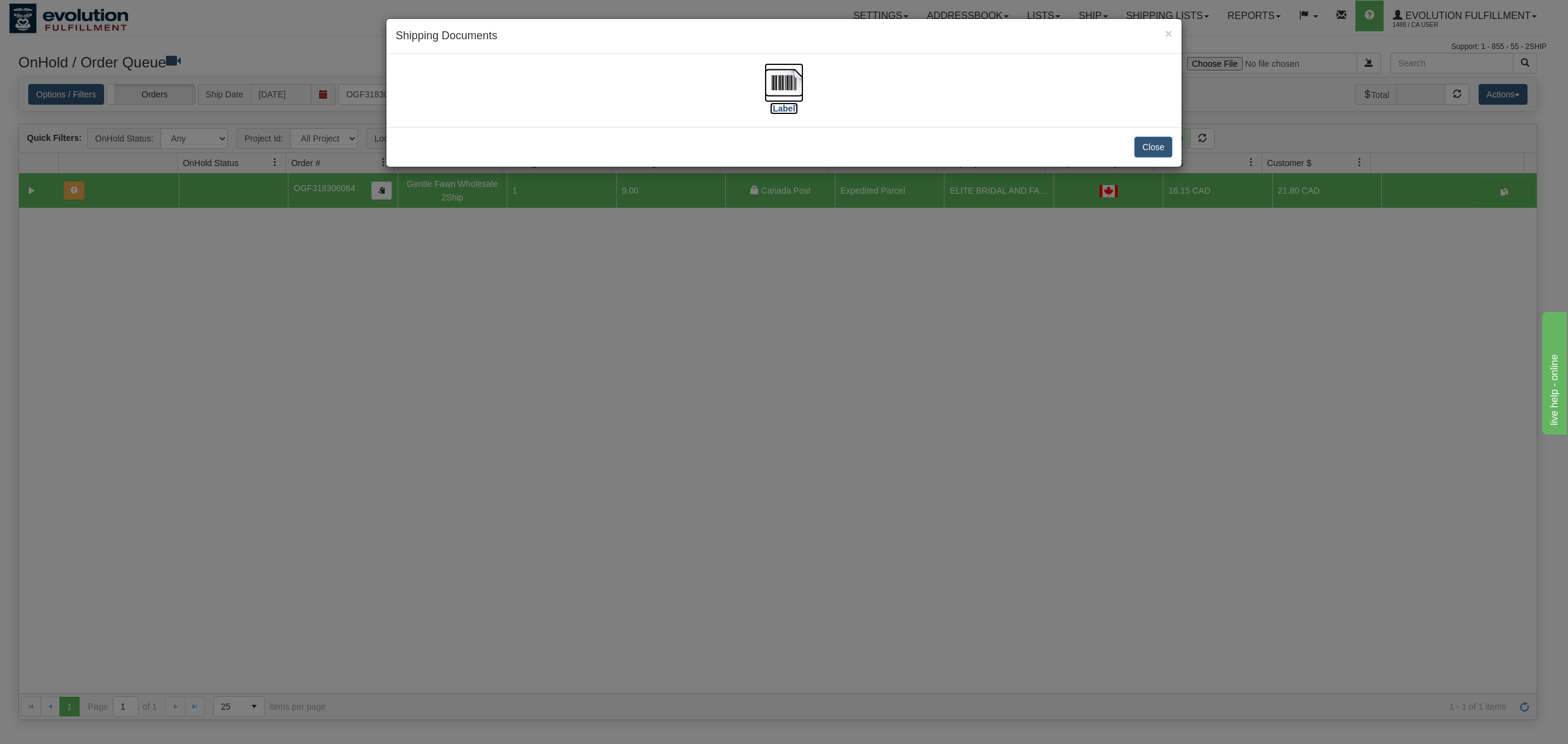
click at [780, 84] on img at bounding box center [783, 82] width 39 height 39
click at [1149, 143] on button "Close" at bounding box center [1153, 147] width 38 height 21
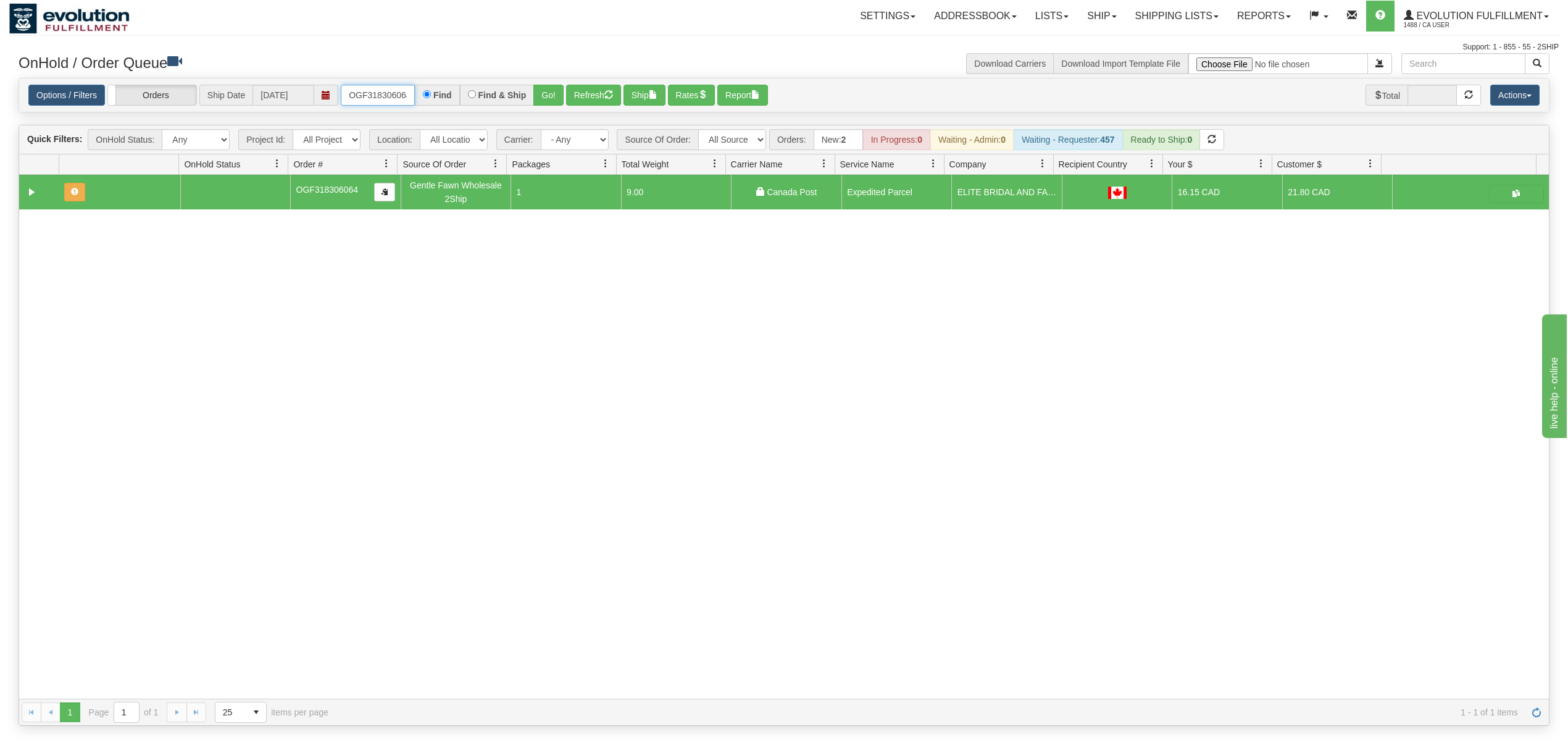
click at [360, 95] on input "OGF318306064" at bounding box center [378, 95] width 74 height 21
click at [544, 98] on button "Go!" at bounding box center [548, 95] width 30 height 21
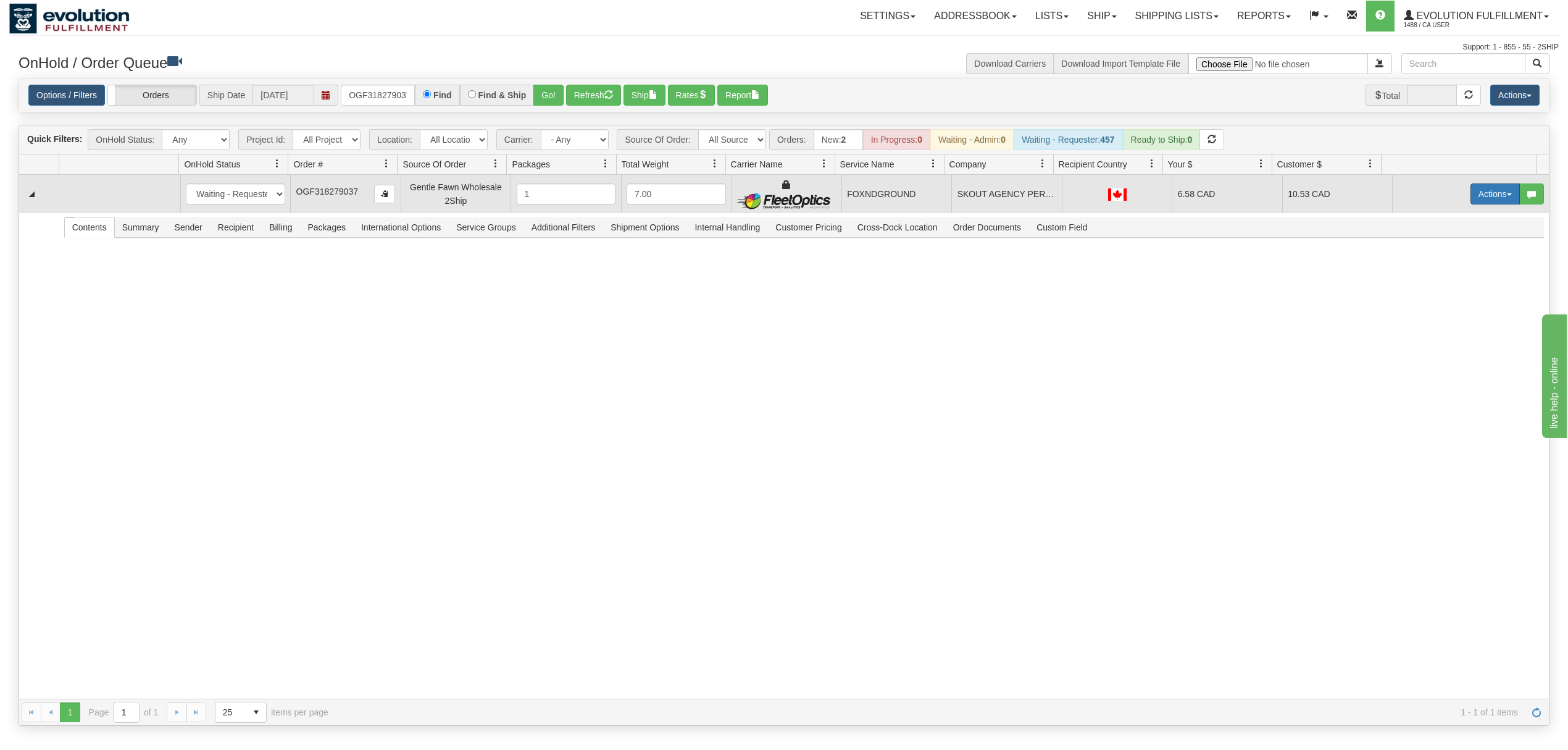
click at [1472, 190] on button "Actions" at bounding box center [1495, 194] width 49 height 21
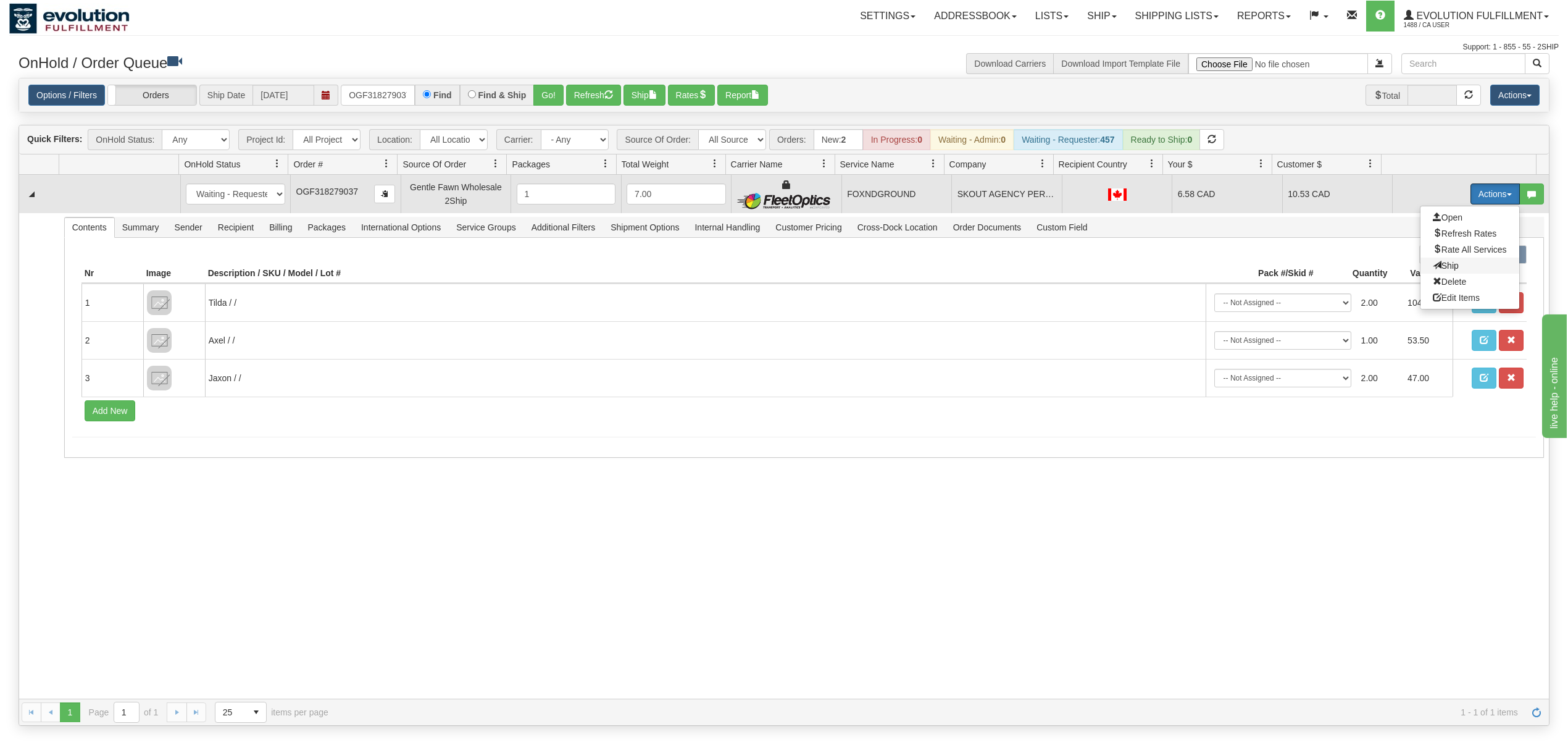
click at [1432, 271] on span "Ship" at bounding box center [1445, 265] width 26 height 10
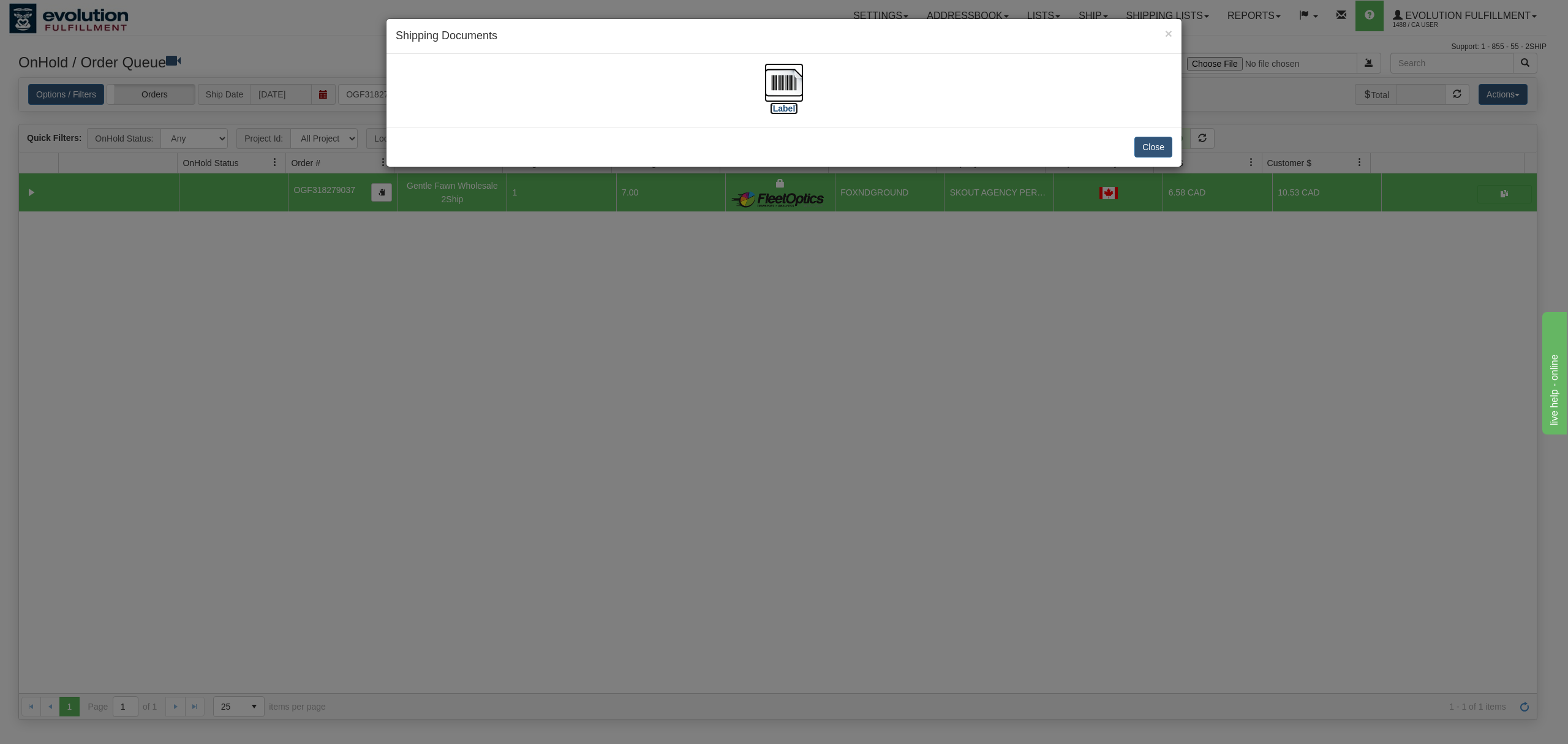
click at [789, 89] on img at bounding box center [783, 82] width 39 height 39
click at [1152, 141] on button "Close" at bounding box center [1153, 147] width 38 height 21
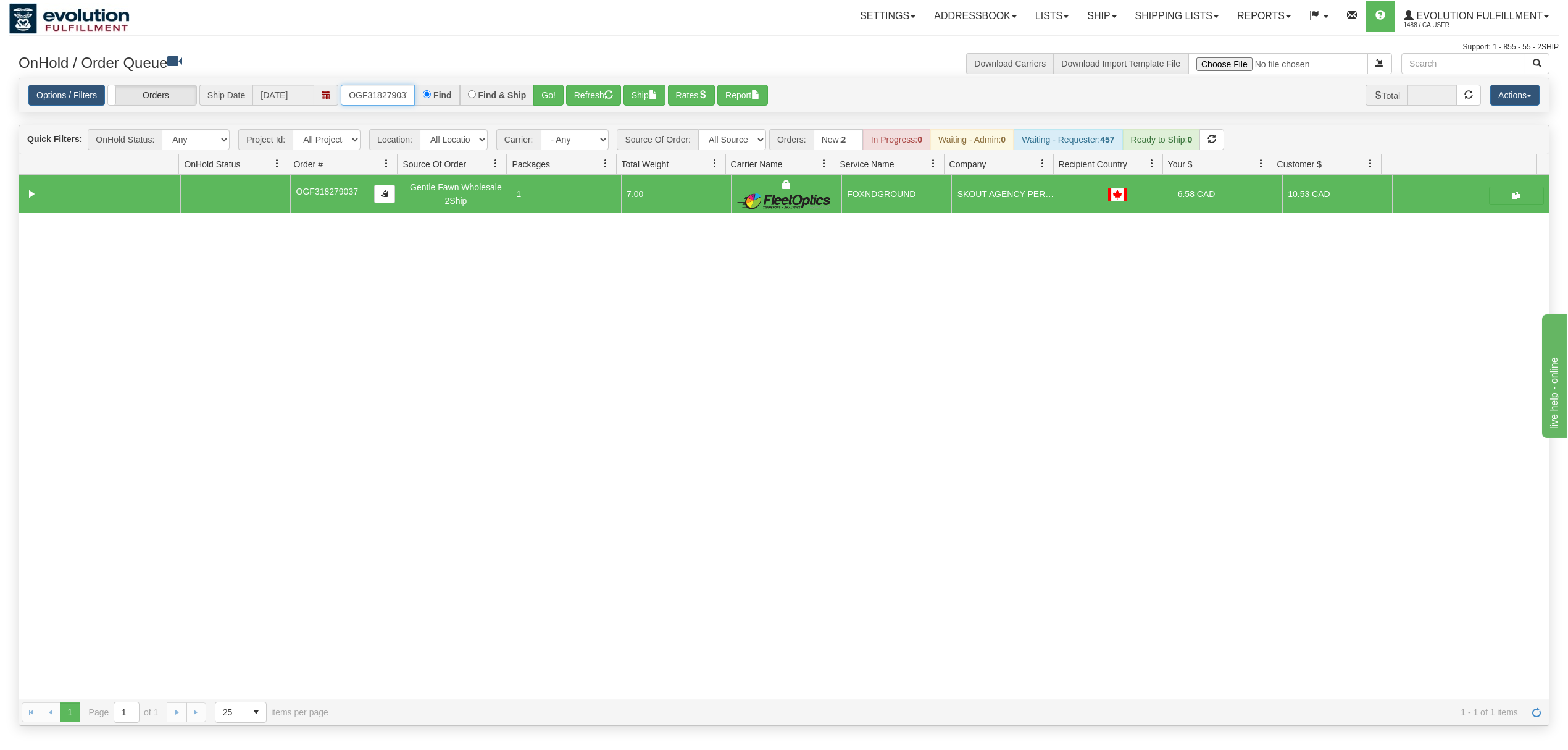
click at [372, 100] on input "OGF318279037" at bounding box center [378, 95] width 74 height 21
click at [373, 100] on input "OGF318279037" at bounding box center [378, 95] width 74 height 21
click at [566, 92] on div "Options / Filters Group Shipments Orders Ship Date [DATE] OGF317533819 Find Fin…" at bounding box center [783, 95] width 1511 height 22
click at [549, 94] on button "Go!" at bounding box center [548, 95] width 30 height 21
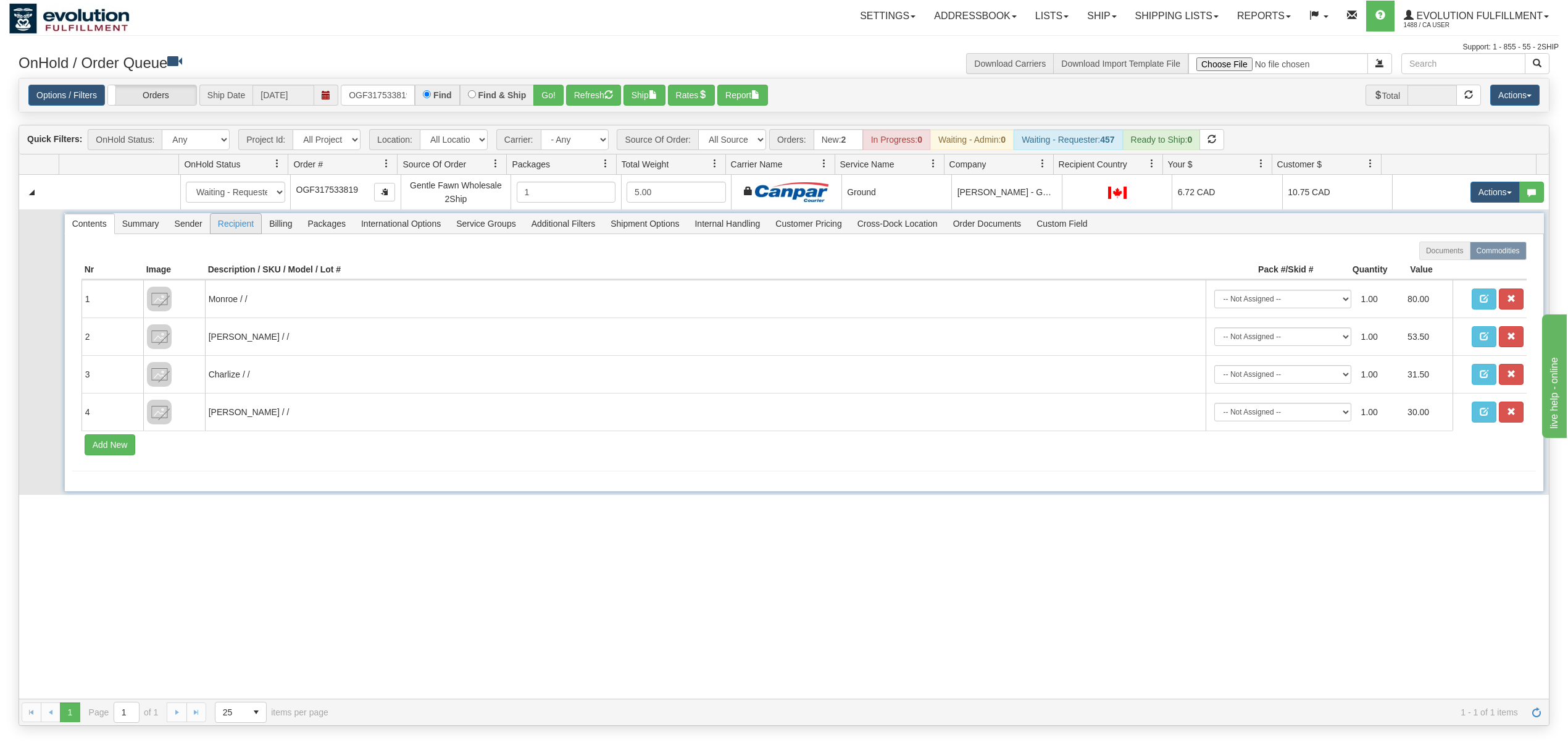
click at [238, 225] on span "Recipient" at bounding box center [235, 223] width 50 height 19
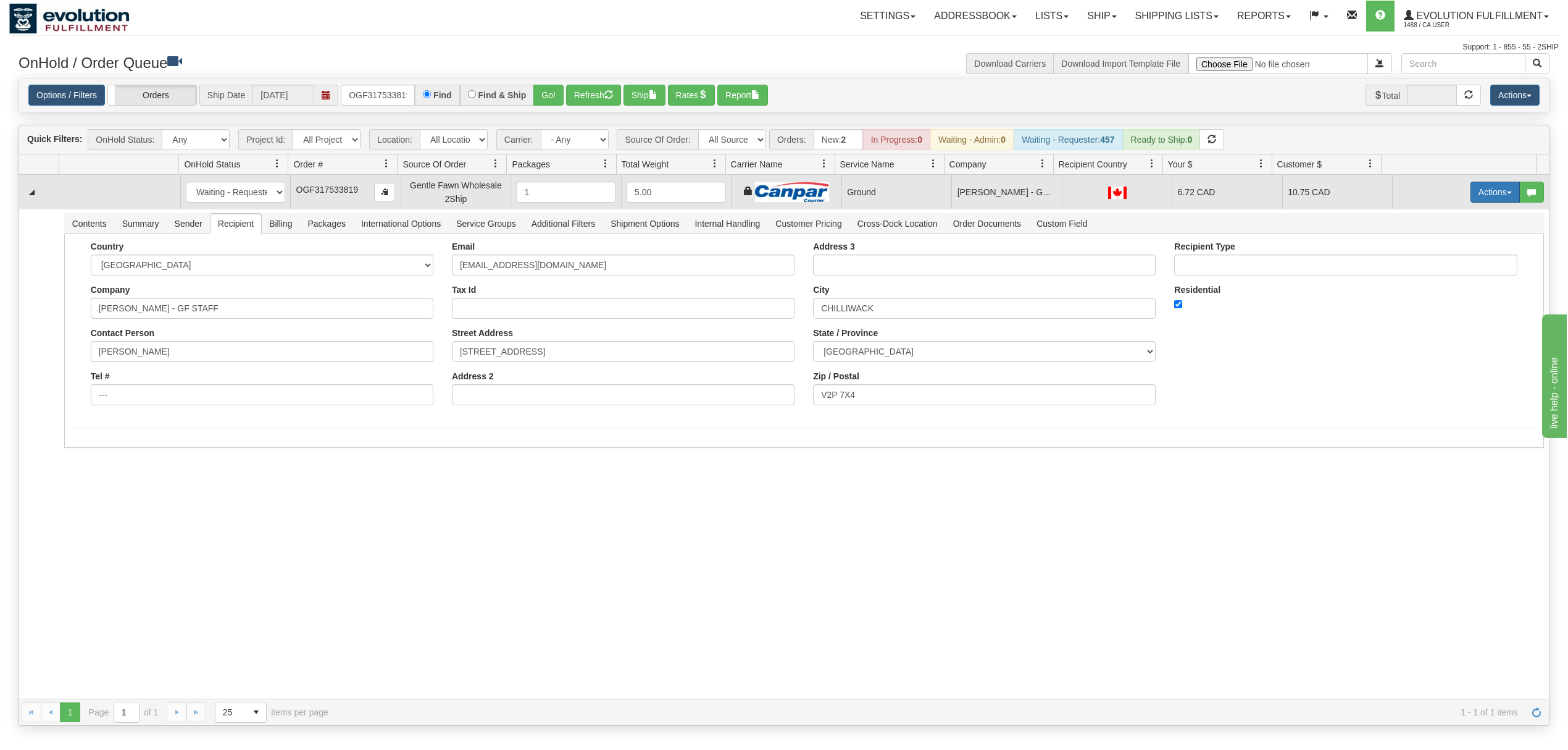
click at [1482, 185] on button "Actions" at bounding box center [1495, 192] width 49 height 21
click at [1432, 265] on span "Ship" at bounding box center [1445, 264] width 26 height 10
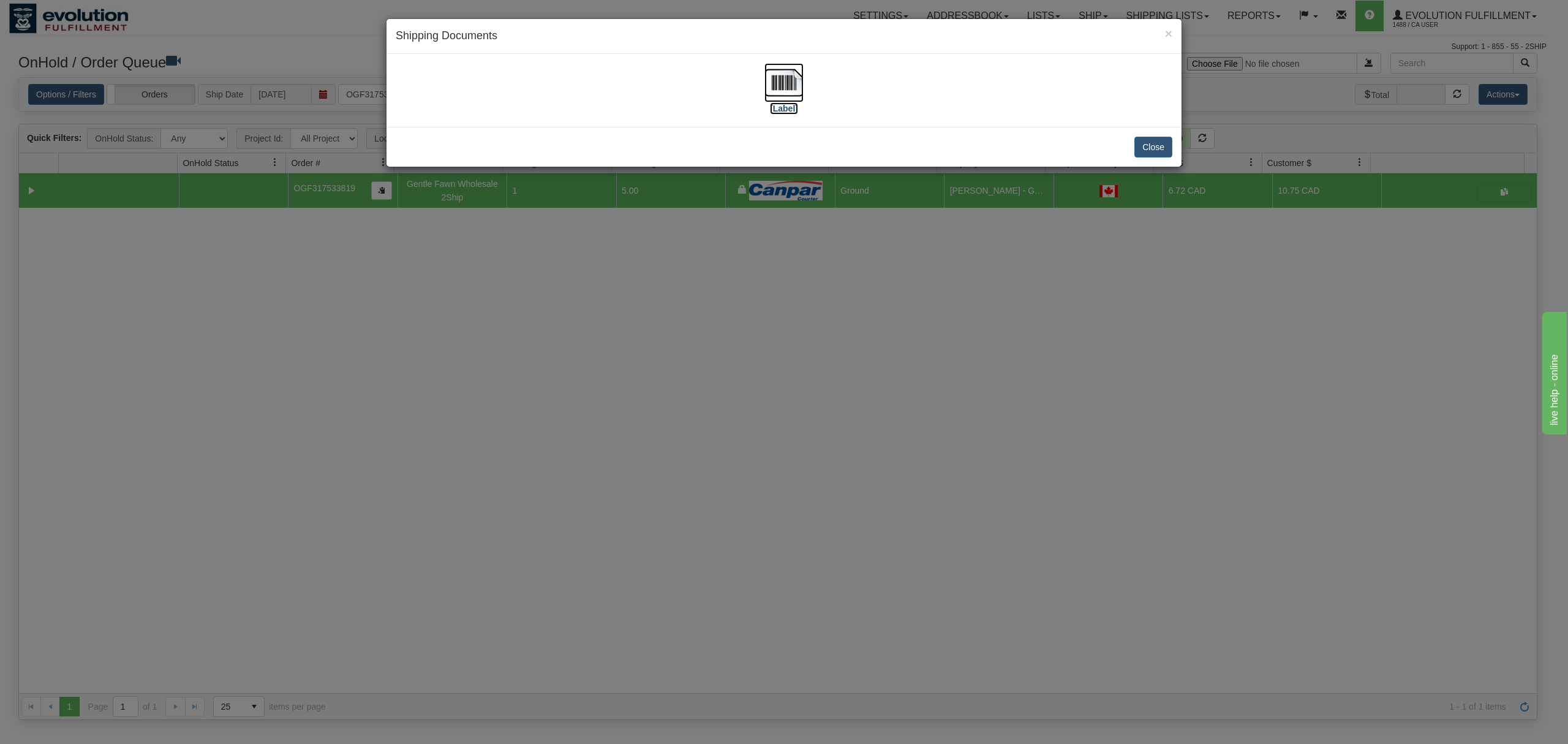
click at [774, 83] on img at bounding box center [783, 82] width 39 height 39
click at [1157, 155] on button "Close" at bounding box center [1153, 147] width 38 height 21
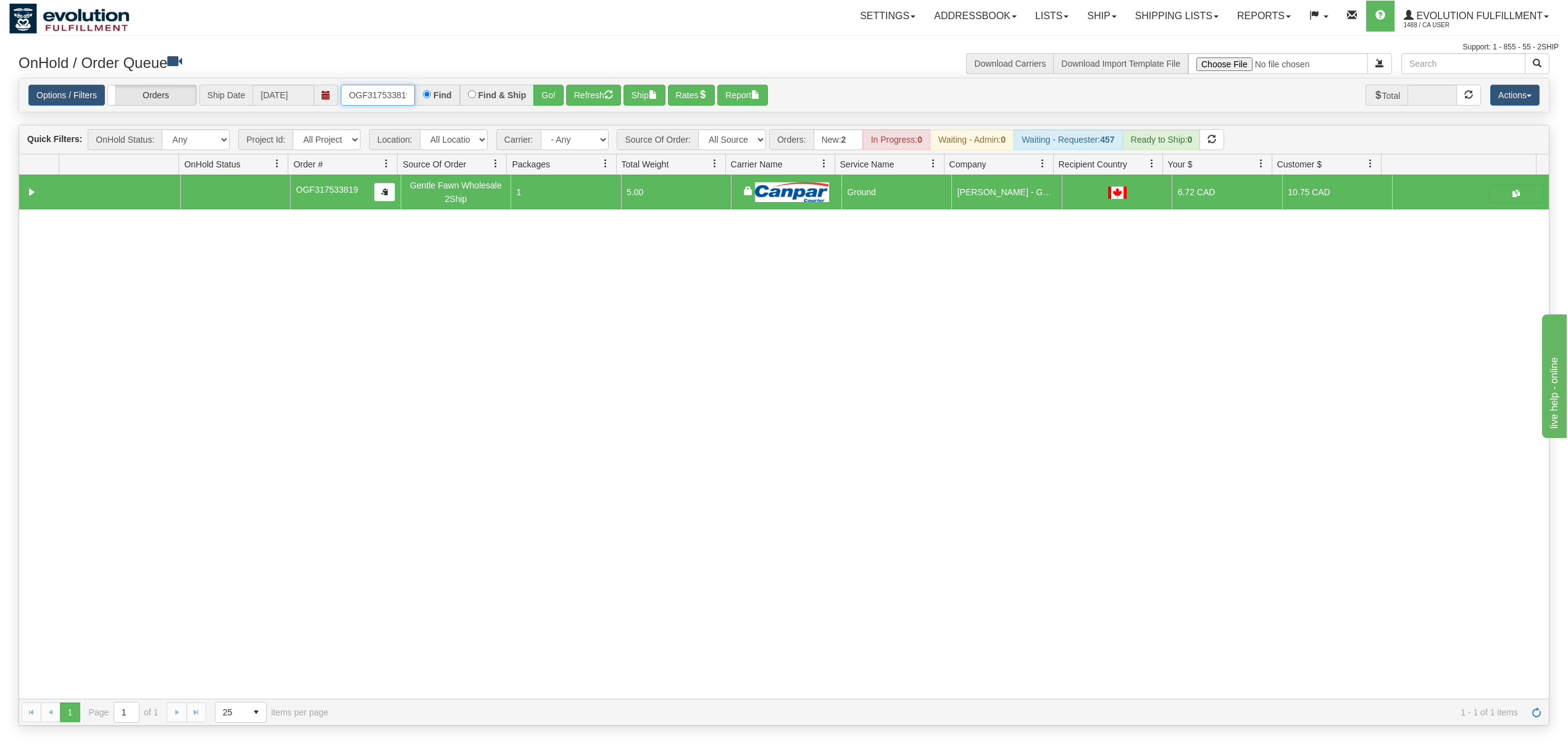
click at [370, 96] on input "OGF317533819" at bounding box center [378, 95] width 74 height 21
click at [548, 92] on button "Go!" at bounding box center [548, 95] width 30 height 21
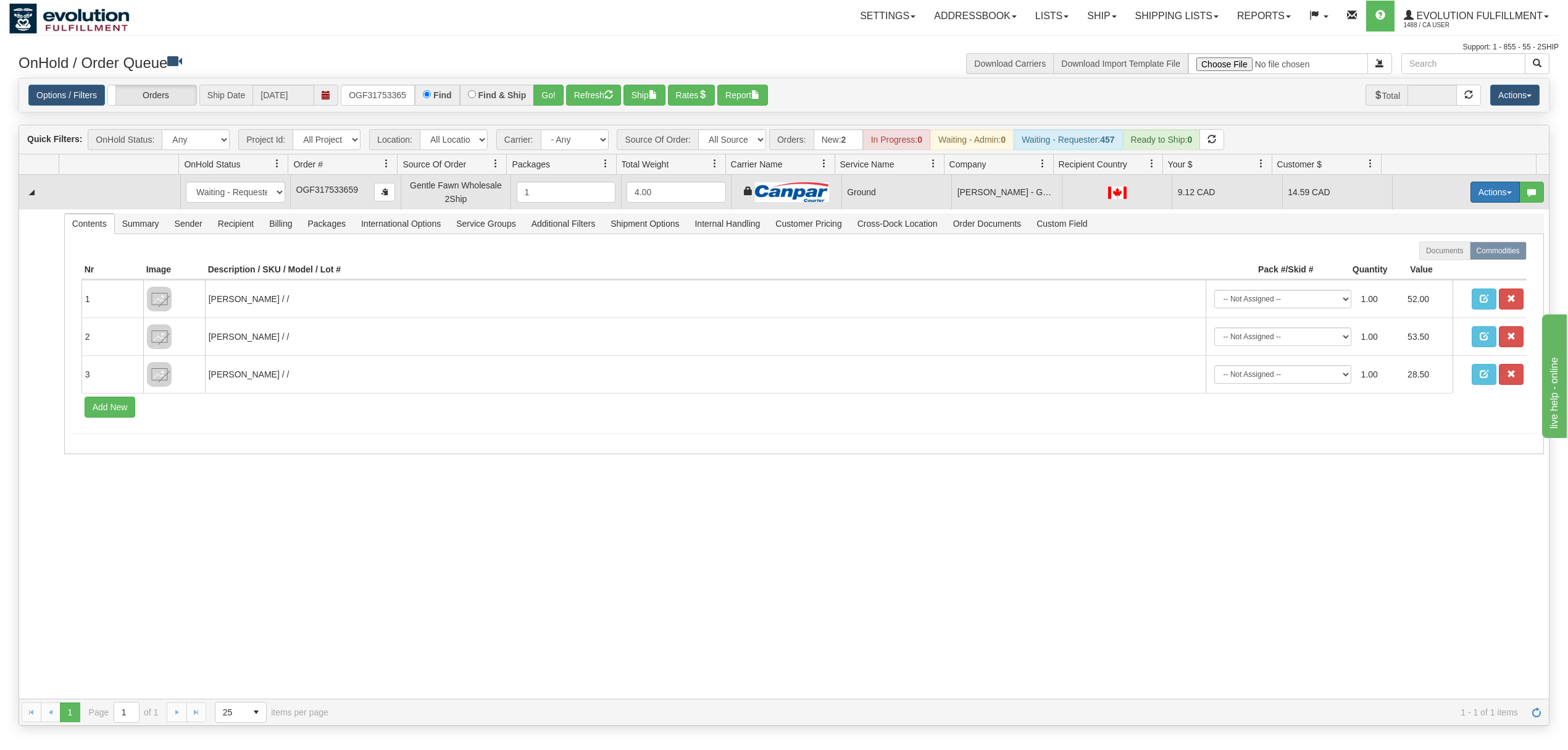
click at [1476, 183] on button "Actions" at bounding box center [1495, 192] width 49 height 21
click at [1432, 263] on span at bounding box center [1437, 264] width 9 height 9
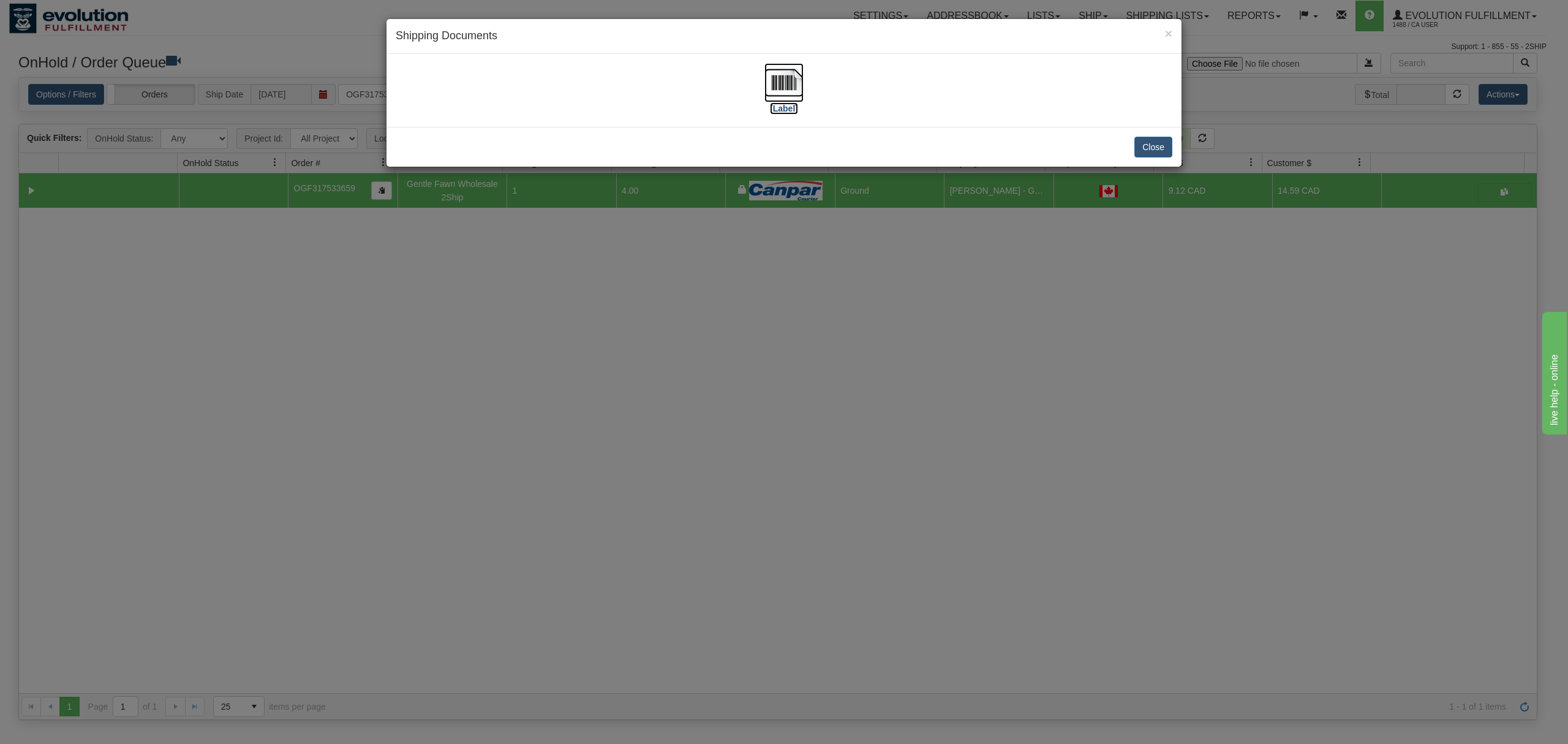
click at [777, 83] on img at bounding box center [783, 82] width 39 height 39
click at [1159, 145] on button "Close" at bounding box center [1153, 147] width 38 height 21
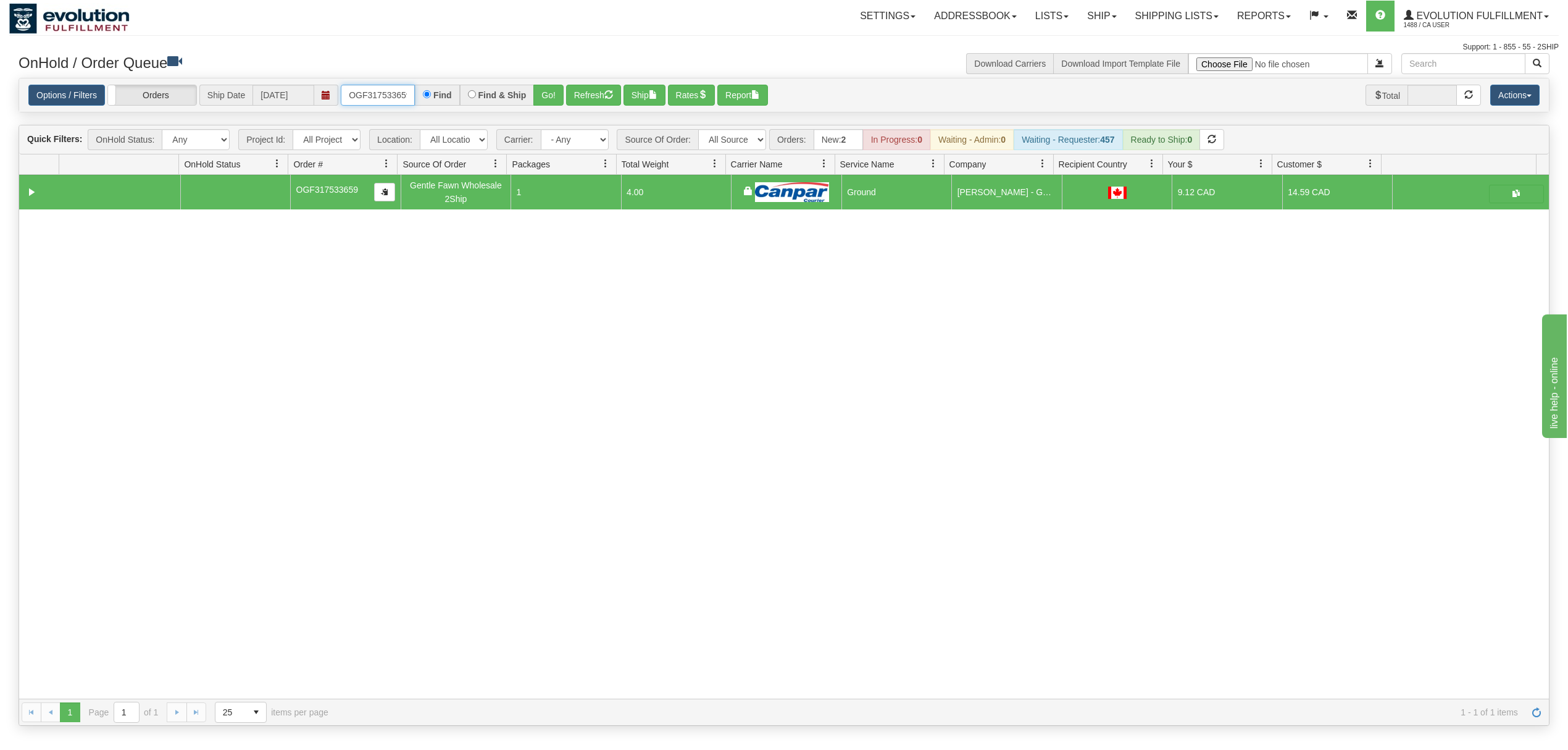
click at [381, 92] on input "OGF317533659" at bounding box center [378, 95] width 74 height 21
type input "OGF317487413"
click at [539, 92] on button "Go!" at bounding box center [548, 95] width 30 height 21
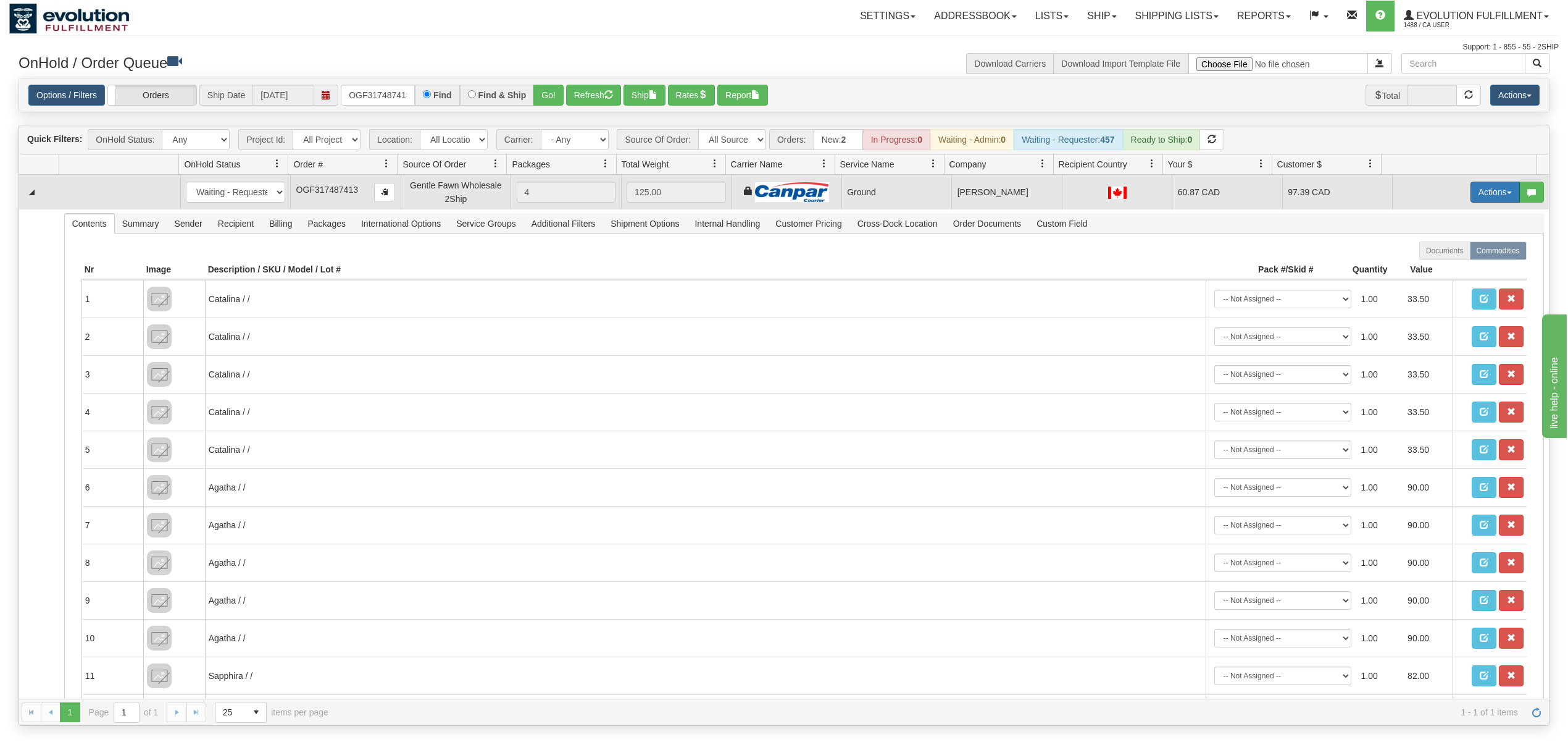
click at [1470, 196] on button "Actions" at bounding box center [1495, 192] width 49 height 21
click at [1432, 263] on span at bounding box center [1437, 264] width 9 height 9
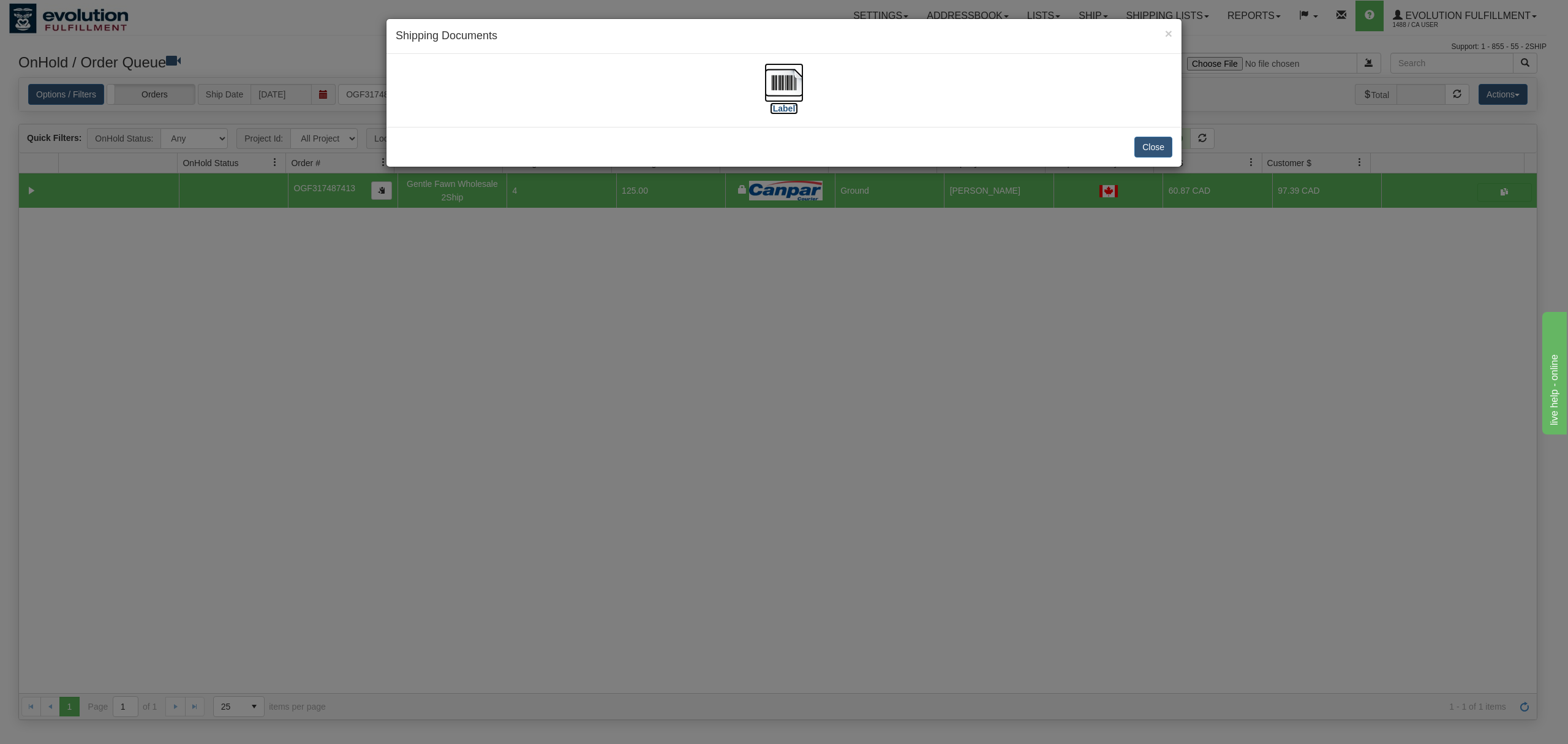
click at [769, 76] on img at bounding box center [783, 82] width 39 height 39
click at [1149, 150] on button "Close" at bounding box center [1153, 147] width 38 height 21
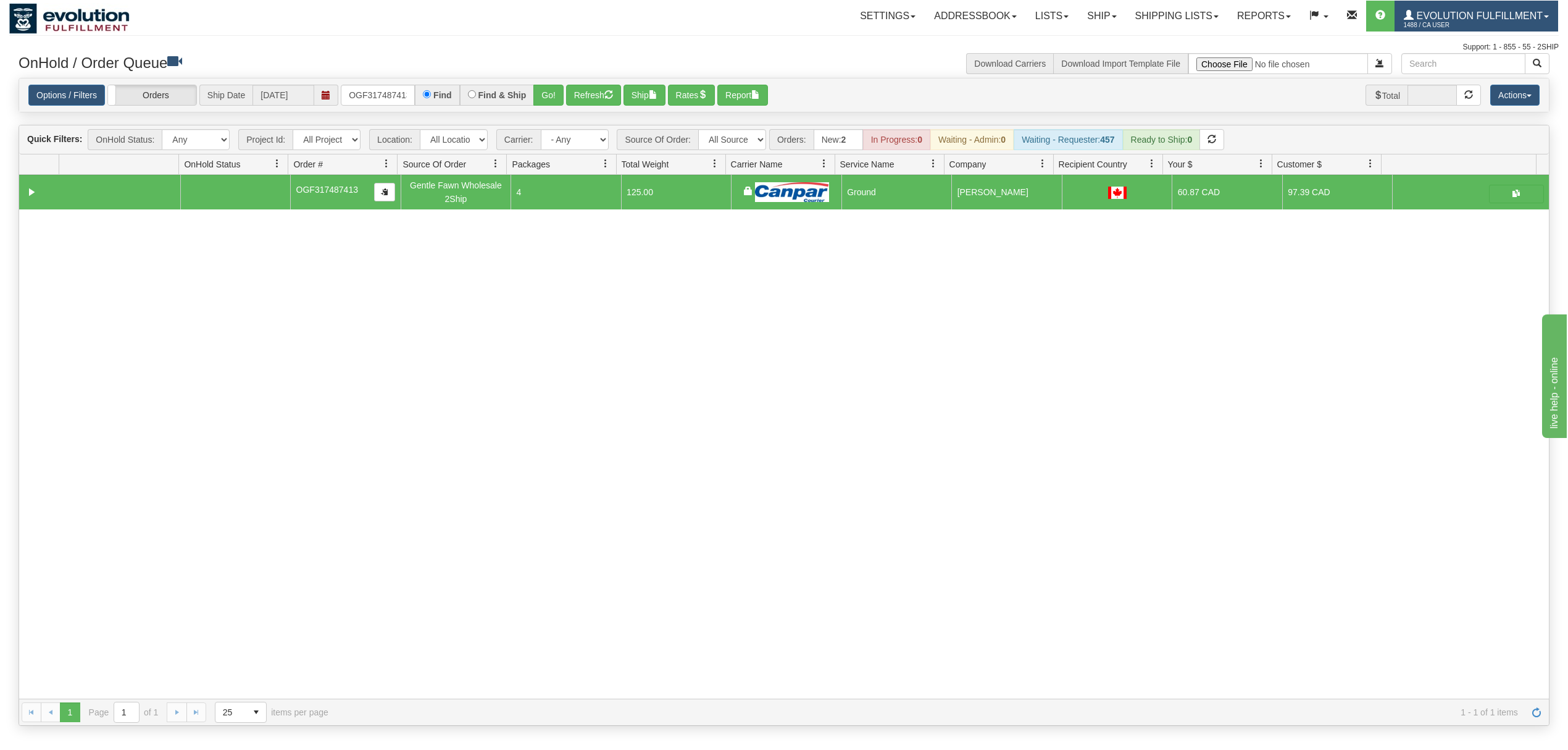
click at [1449, 22] on span "1488 / CA User" at bounding box center [1449, 26] width 92 height 12
click at [1454, 72] on link "LOG OUT" at bounding box center [1495, 75] width 125 height 16
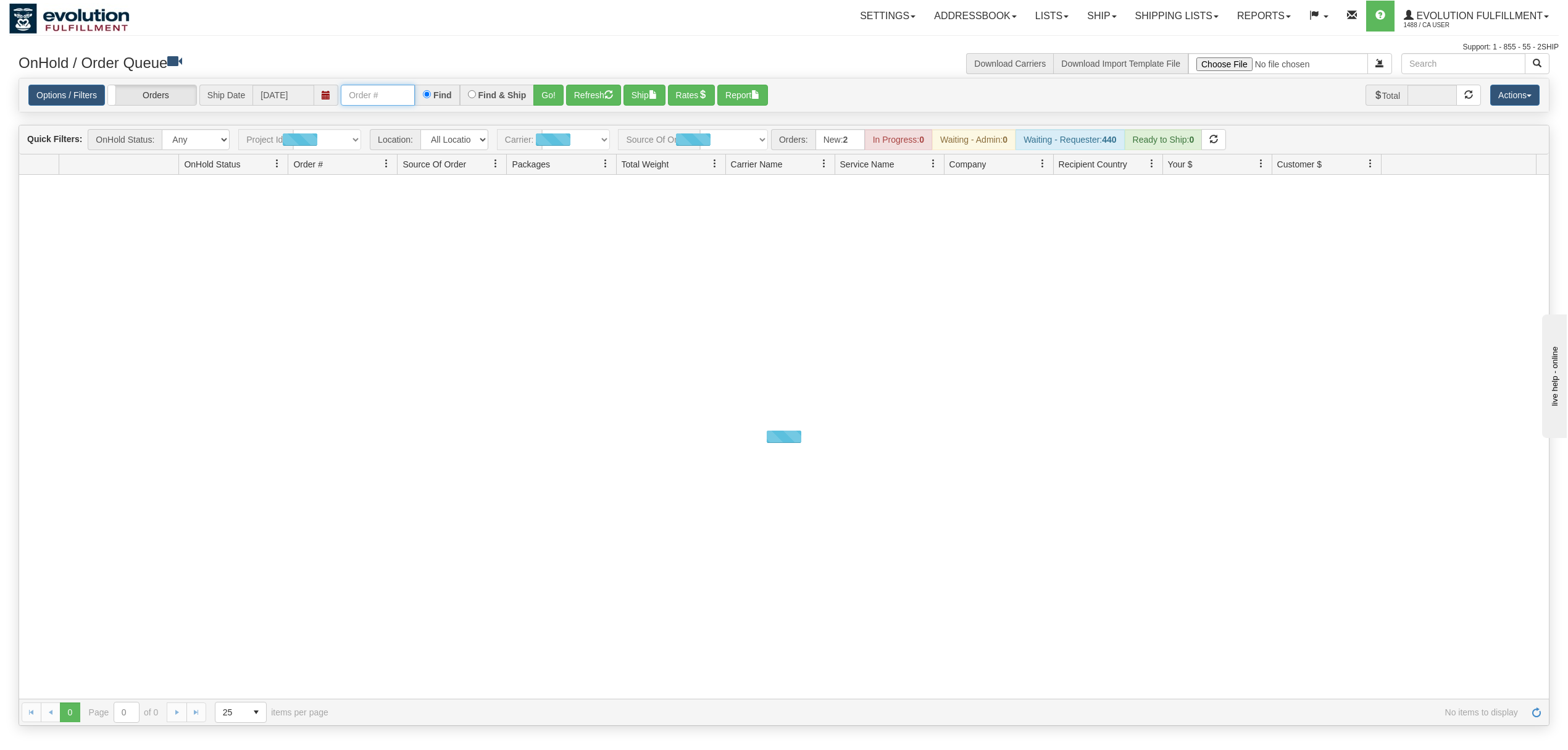
click at [359, 102] on input "text" at bounding box center [378, 95] width 74 height 21
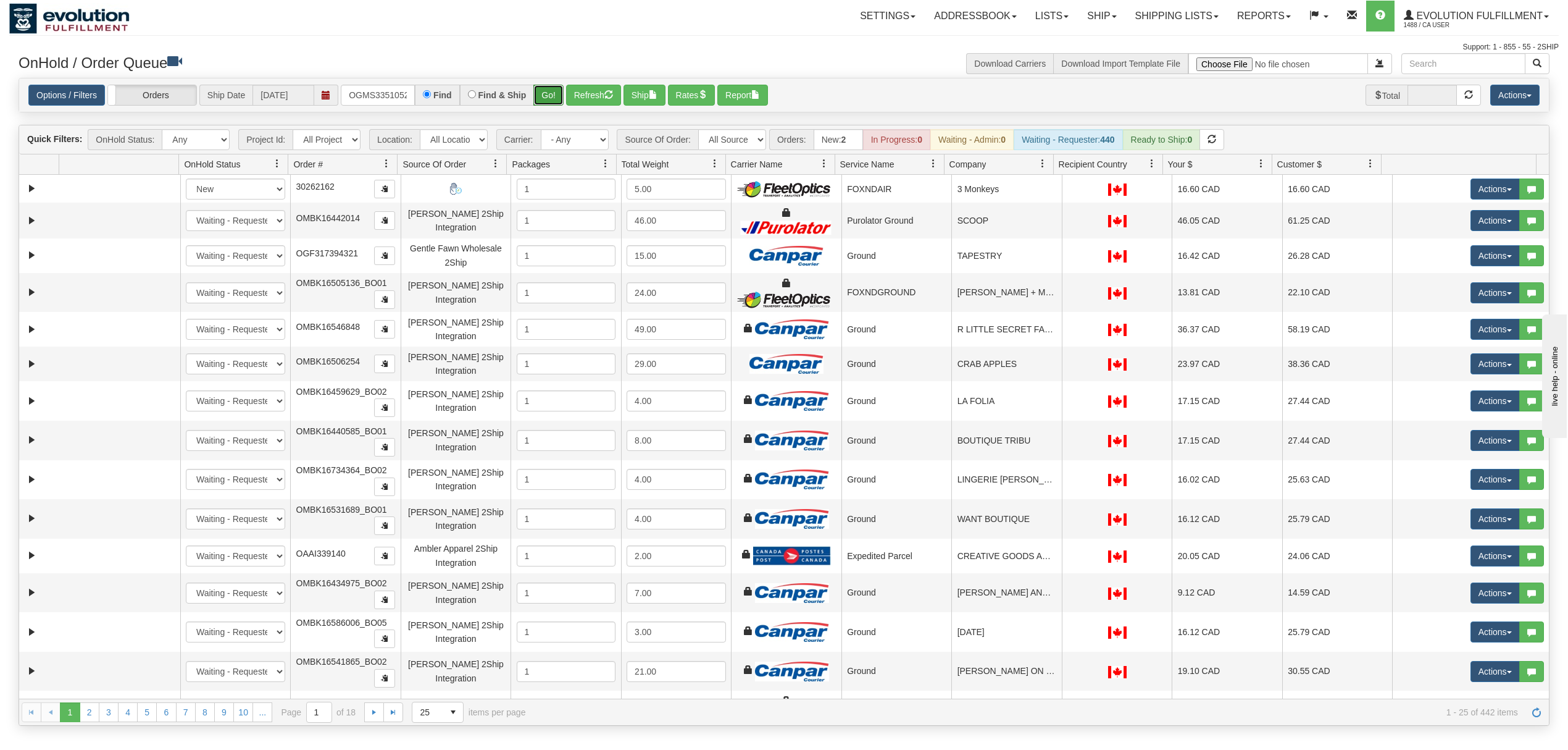
click at [553, 97] on button "Go!" at bounding box center [548, 95] width 30 height 21
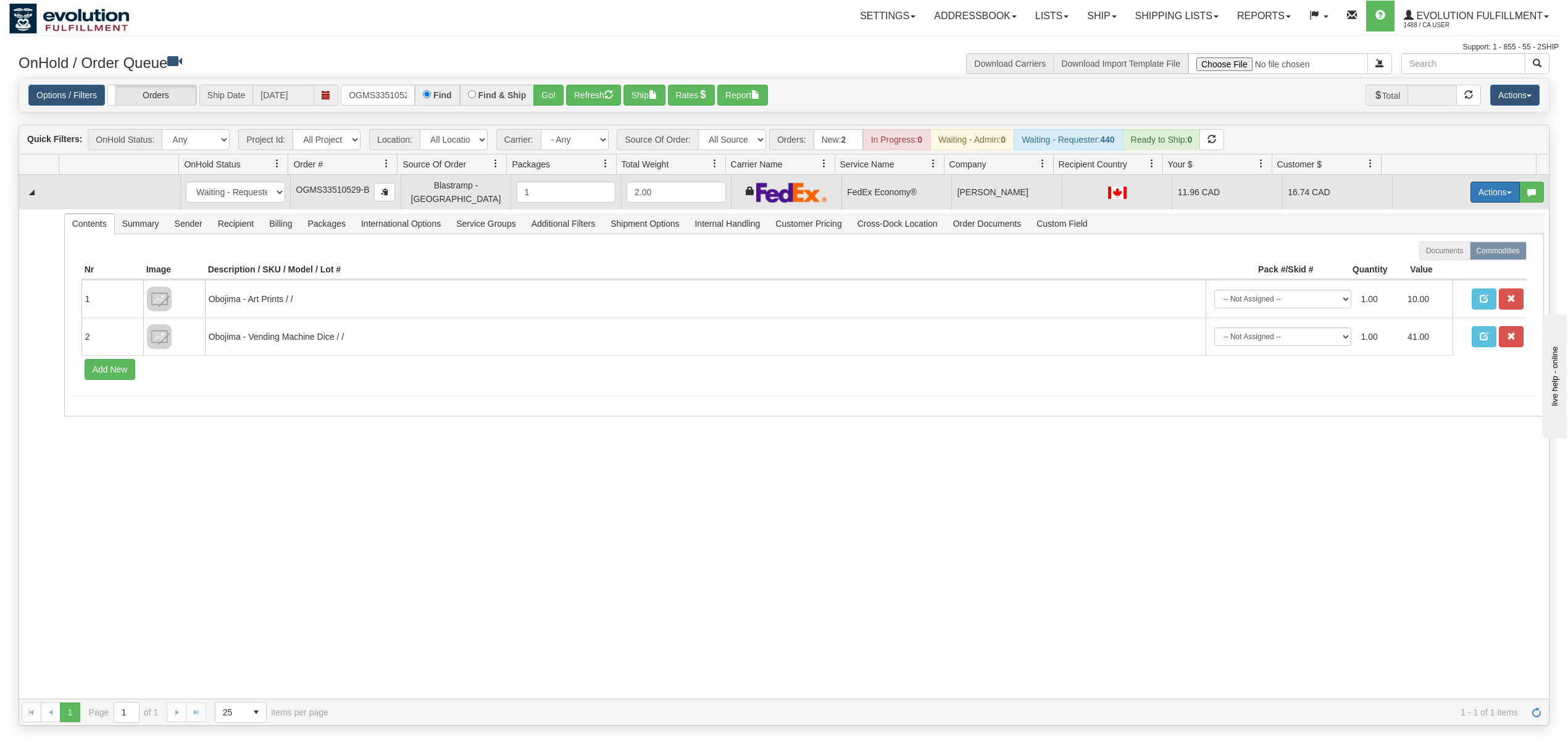
click at [1470, 191] on button "Actions" at bounding box center [1495, 192] width 49 height 21
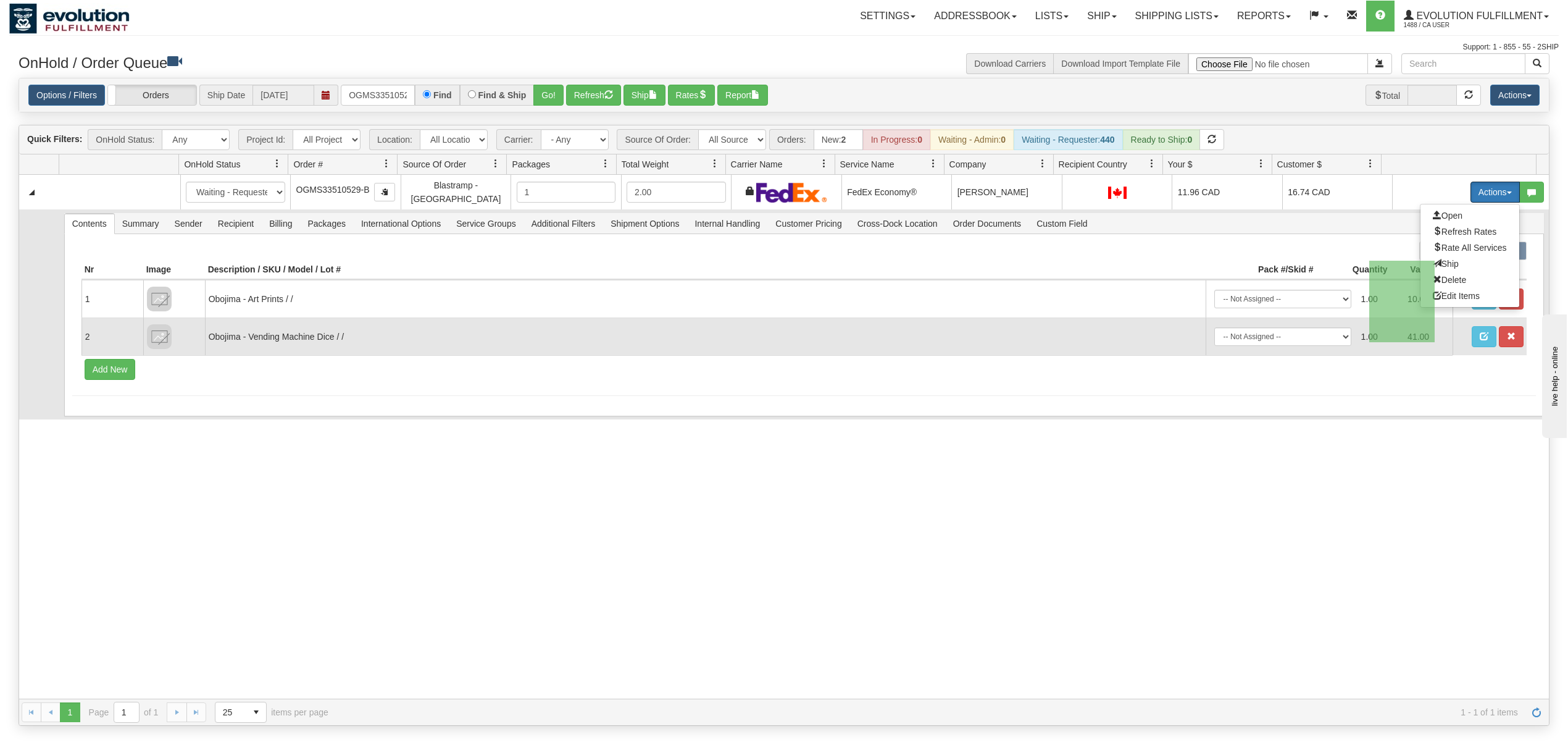
drag, startPoint x: 1434, startPoint y: 261, endPoint x: 1369, endPoint y: 342, distance: 103.9
click at [1369, 342] on tbody "31541737 EVOLUTION V3 90878240 90878241 New In Progress Waiting - Admin Waiting…" at bounding box center [784, 296] width 1529 height 244
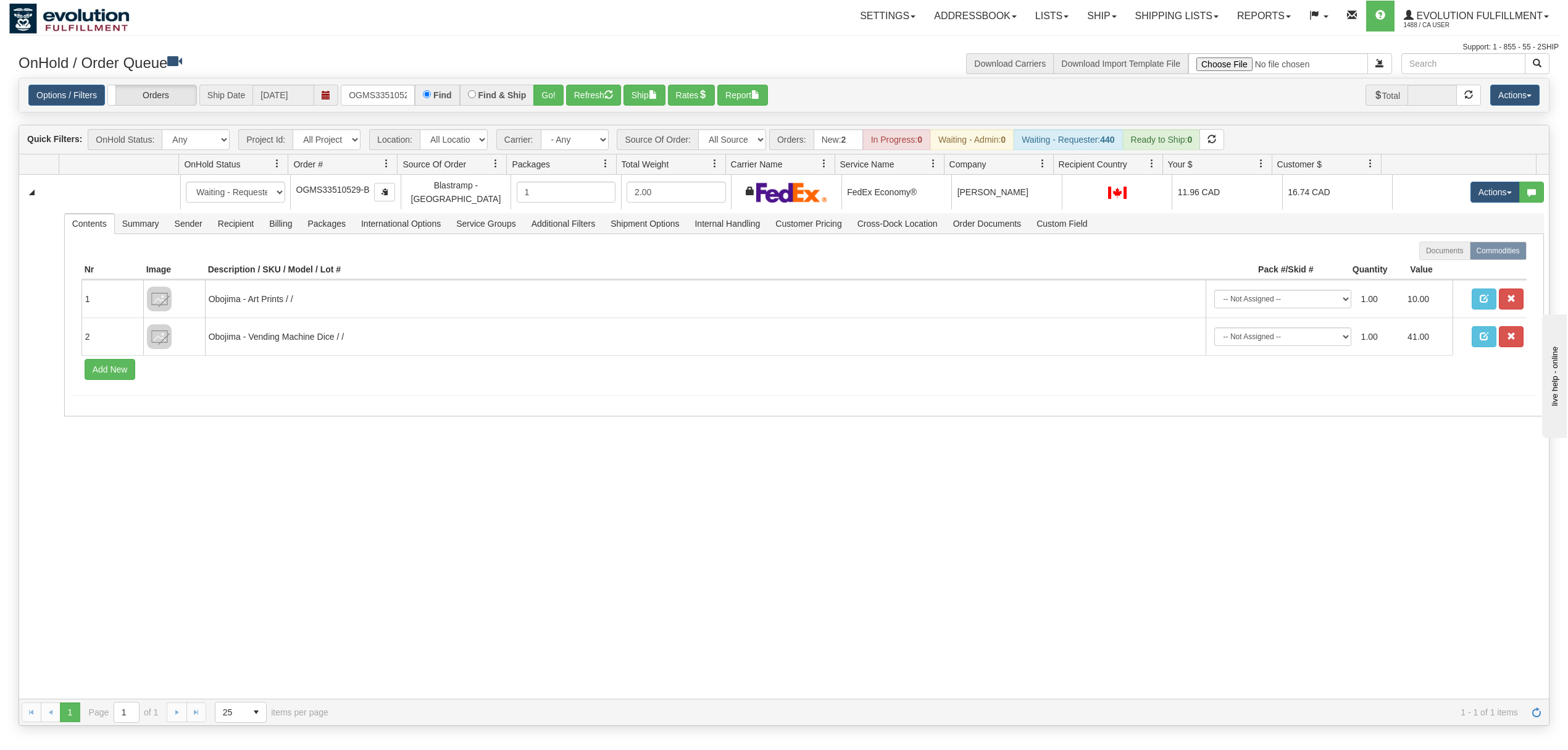
click at [1243, 435] on div "31541737 EVOLUTION V3 90878240 90878241 New In Progress Waiting - Admin Waiting…" at bounding box center [784, 436] width 1529 height 524
click at [368, 96] on input "OGMS33510529-B" at bounding box center [378, 95] width 74 height 21
click at [548, 93] on button "Go!" at bounding box center [548, 95] width 30 height 21
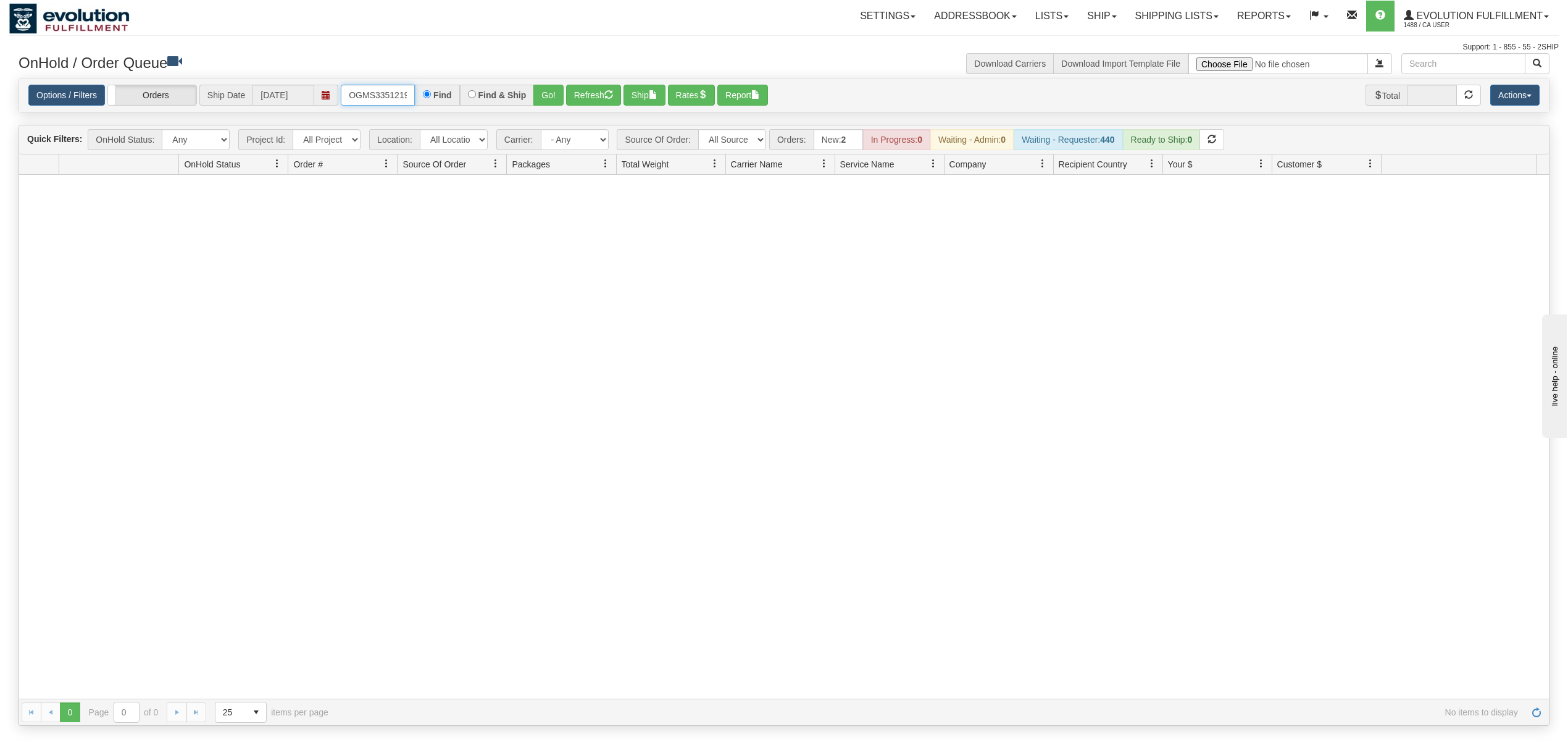
click at [381, 99] on input "OGMS33512190-B-B" at bounding box center [378, 95] width 74 height 21
type input "OGMS33512190-B"
click at [554, 90] on button "Go!" at bounding box center [548, 95] width 30 height 21
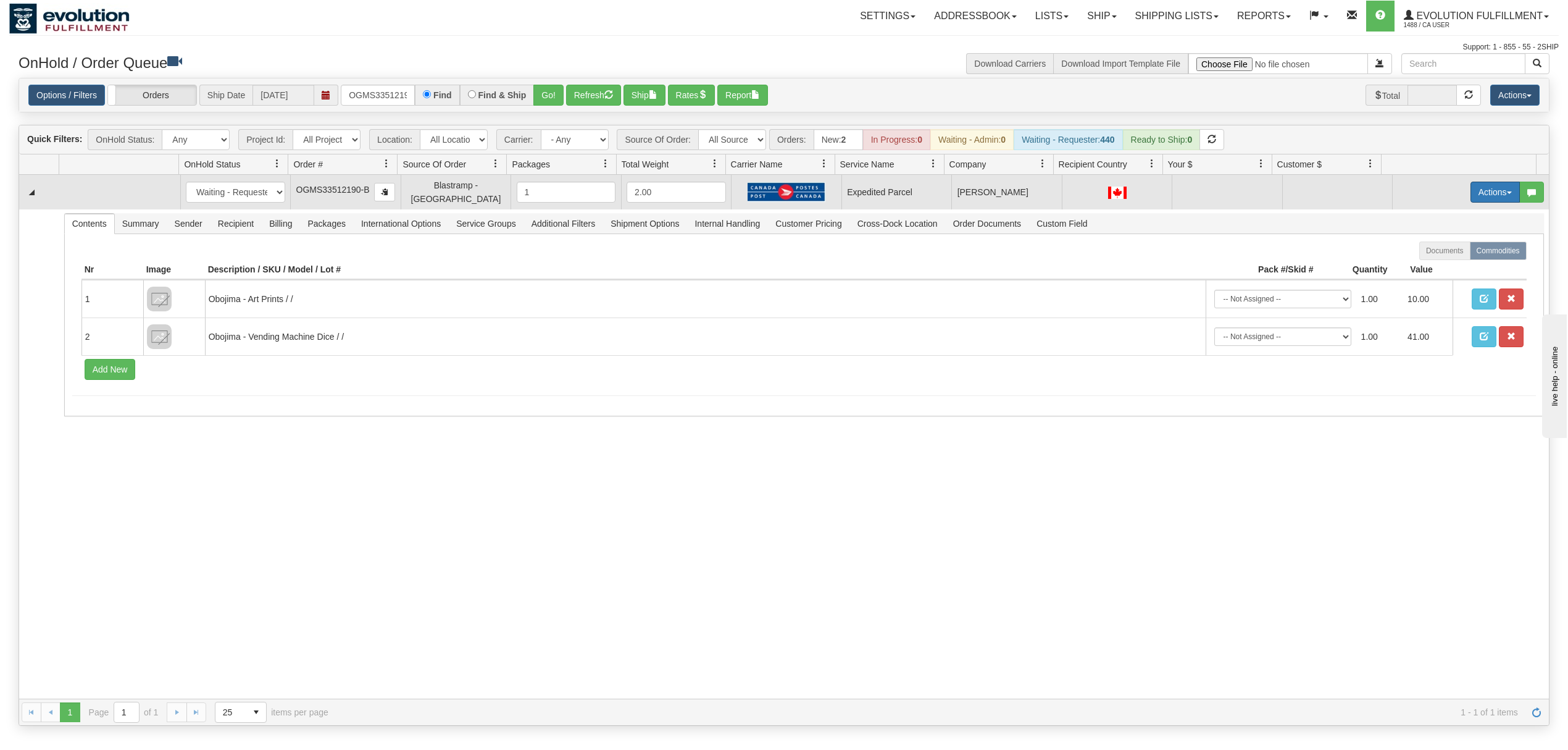
click at [1470, 191] on button "Actions" at bounding box center [1495, 192] width 49 height 21
click at [1439, 248] on span "Rate All Services" at bounding box center [1469, 247] width 74 height 10
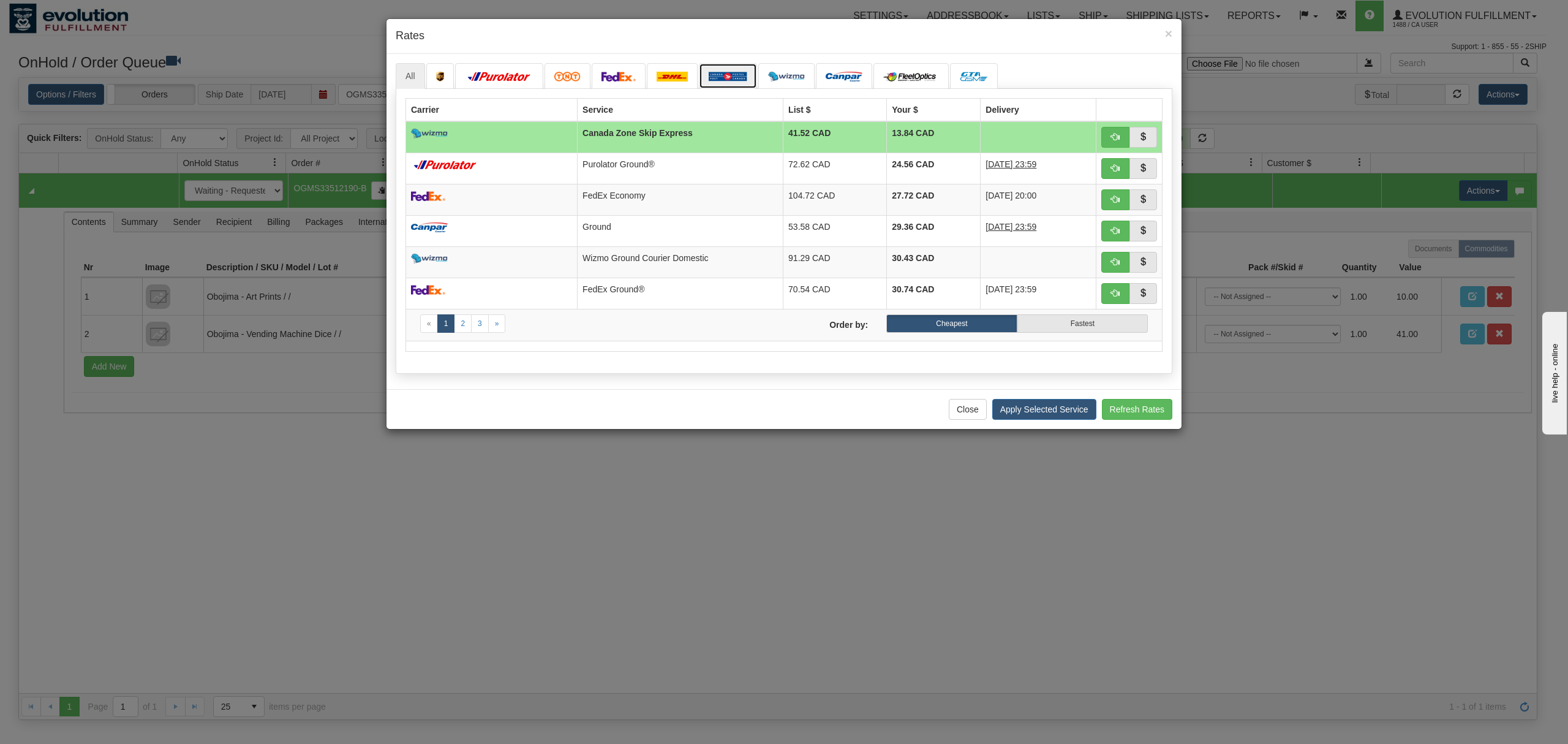
click at [739, 70] on link at bounding box center [727, 75] width 59 height 25
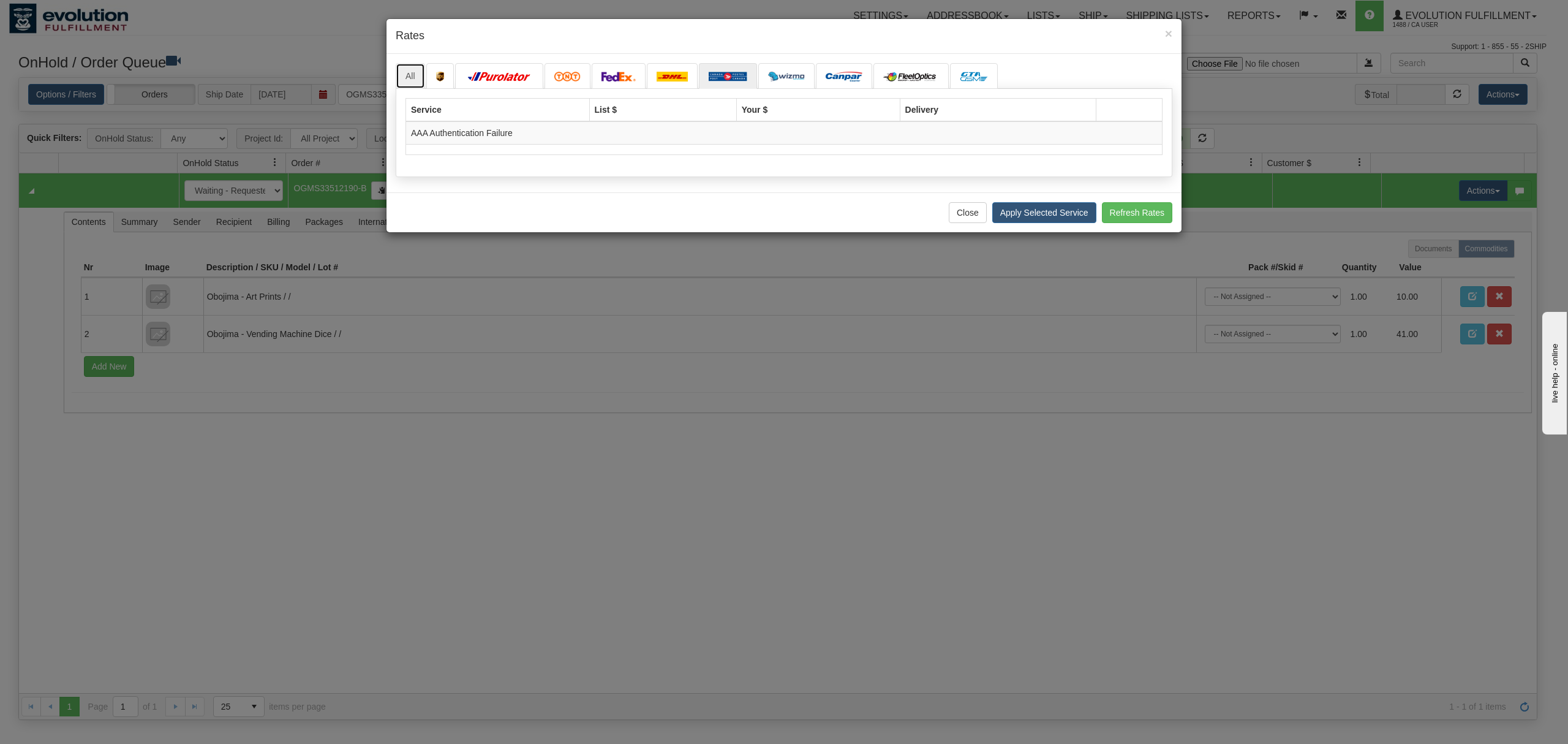
click at [413, 73] on link "All" at bounding box center [411, 75] width 30 height 25
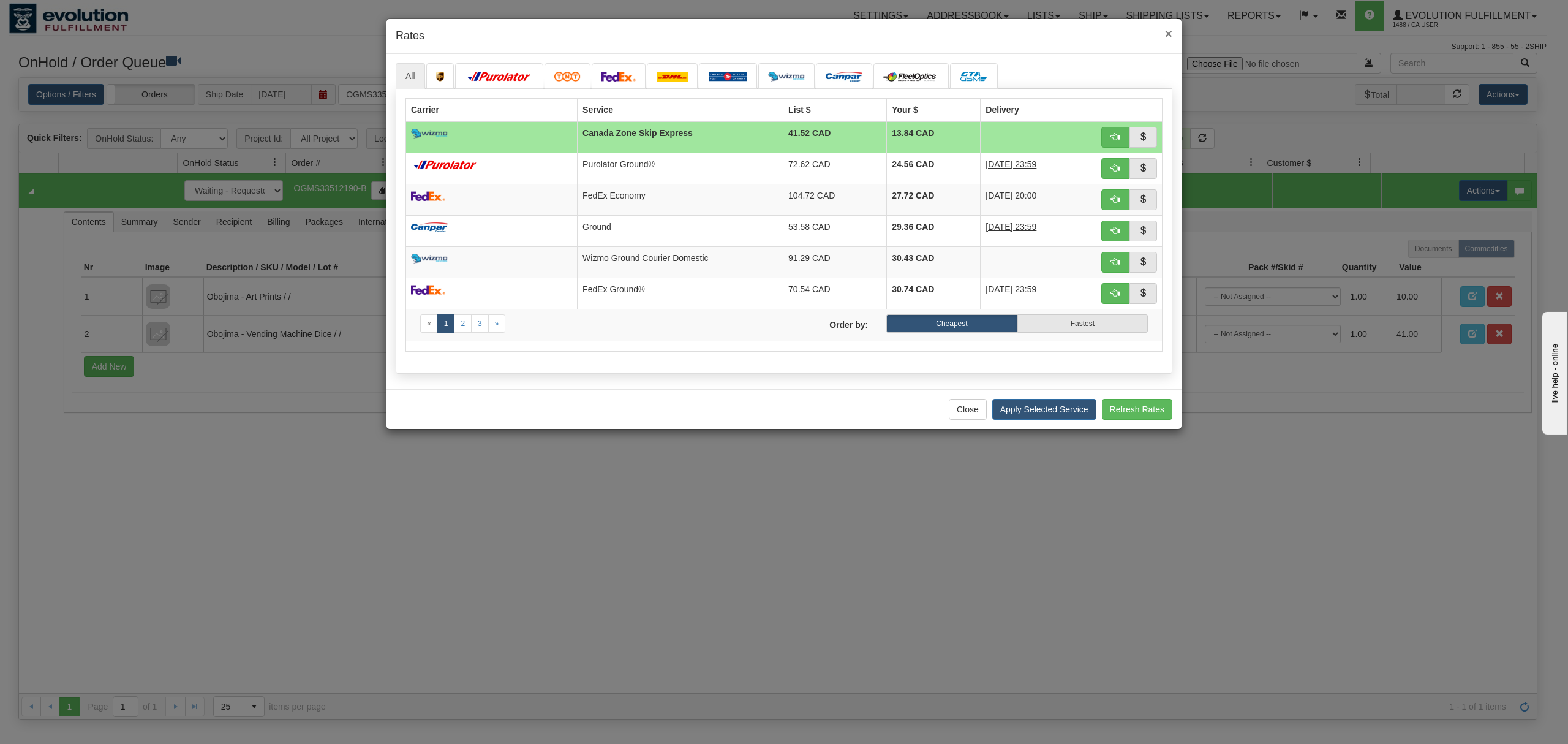
click at [1169, 31] on span "×" at bounding box center [1169, 33] width 7 height 14
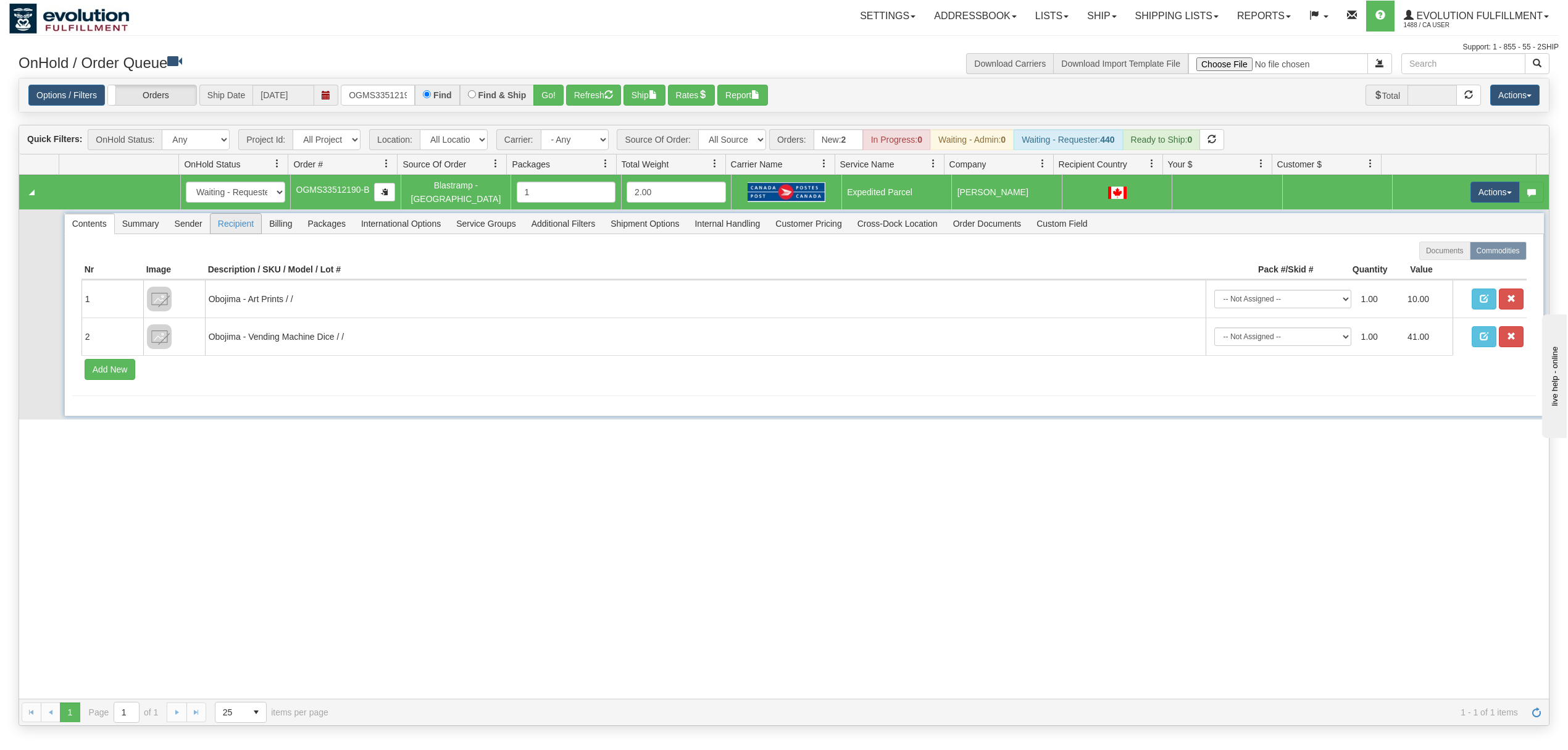
click at [243, 222] on span "Recipient" at bounding box center [235, 223] width 50 height 19
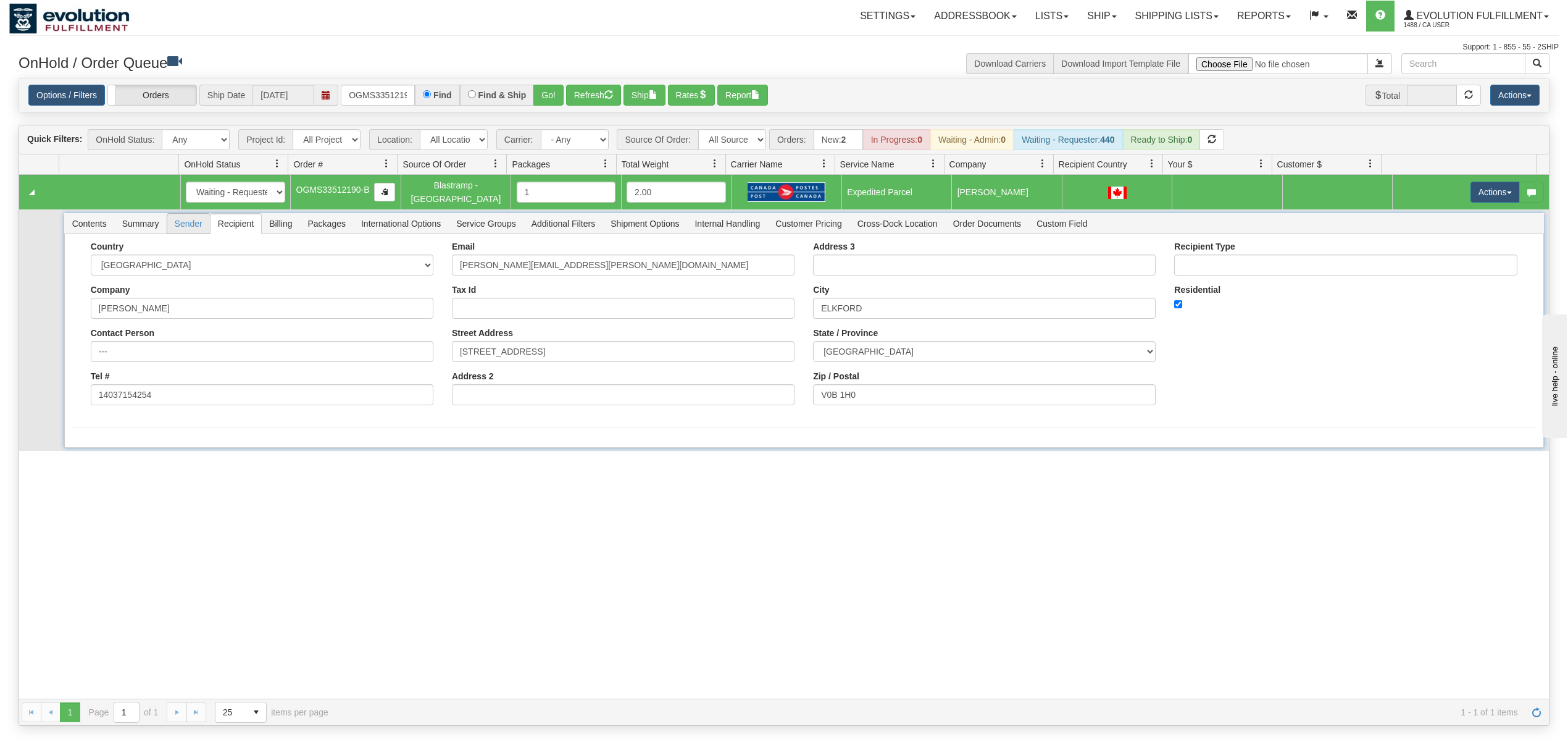
click at [201, 222] on span "Sender" at bounding box center [189, 223] width 42 height 19
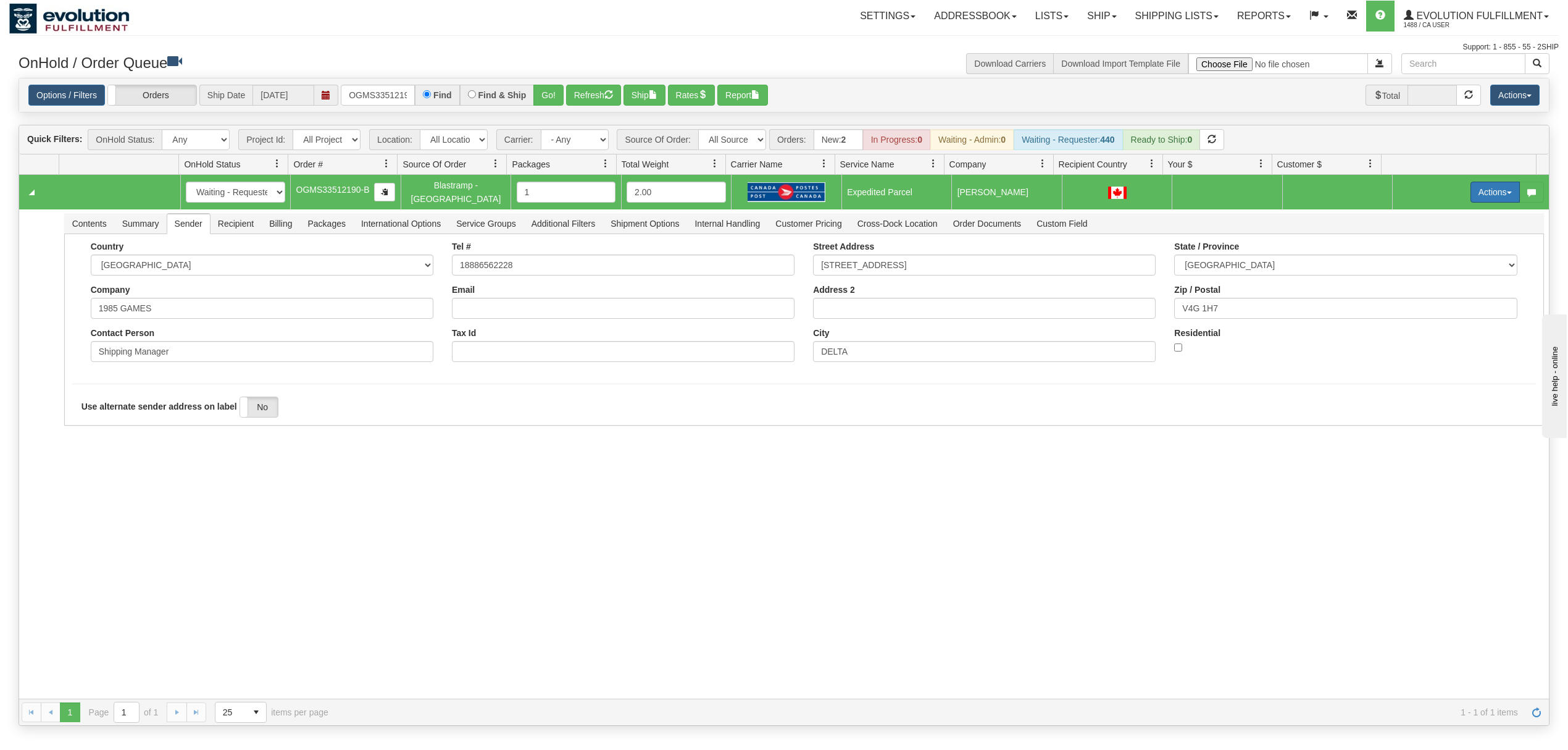
click at [1470, 191] on button "Actions" at bounding box center [1495, 192] width 49 height 21
click at [1431, 238] on link "Refresh Rates" at bounding box center [1469, 232] width 99 height 16
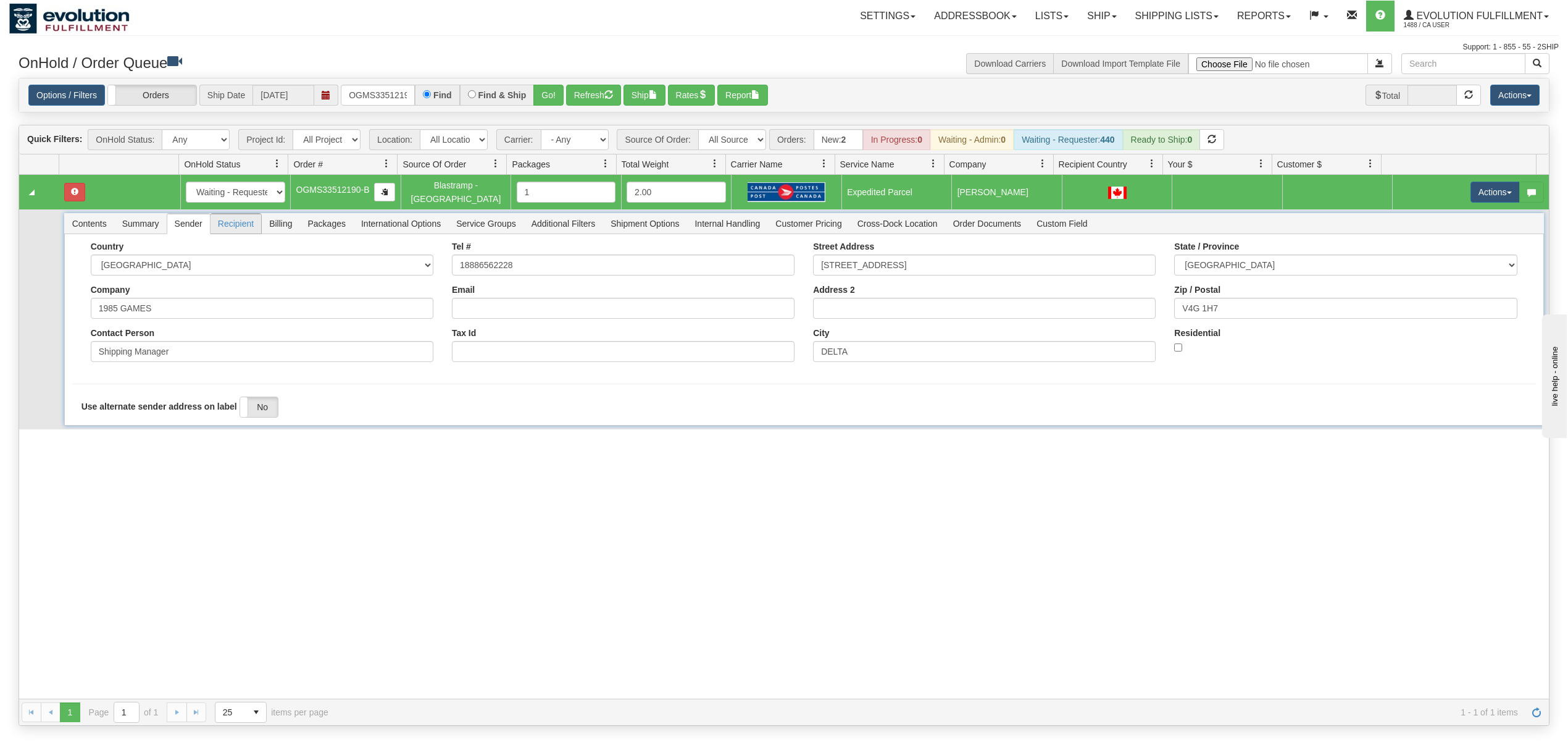
click at [222, 218] on span "Recipient" at bounding box center [235, 223] width 50 height 19
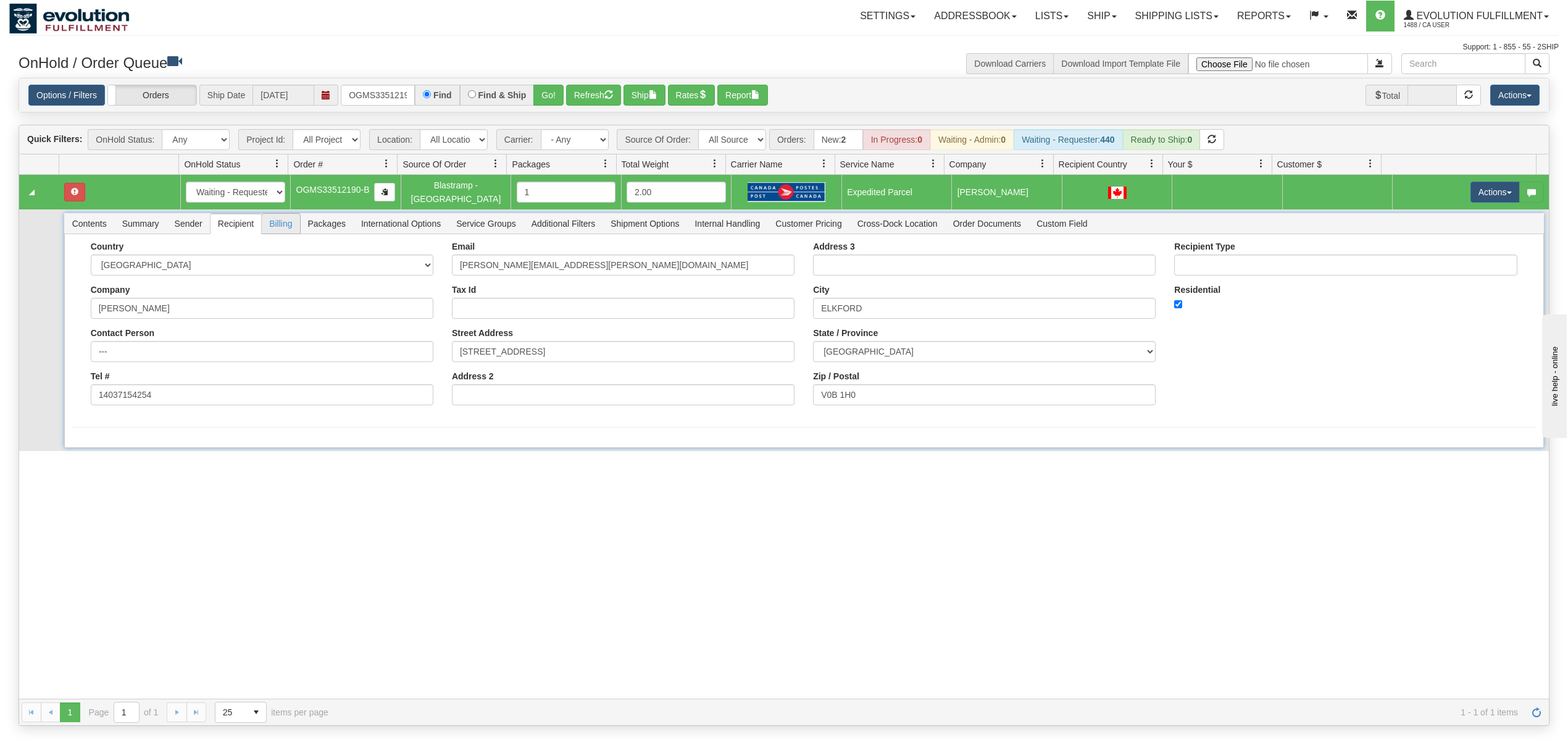
click at [273, 218] on span "Billing" at bounding box center [280, 223] width 38 height 19
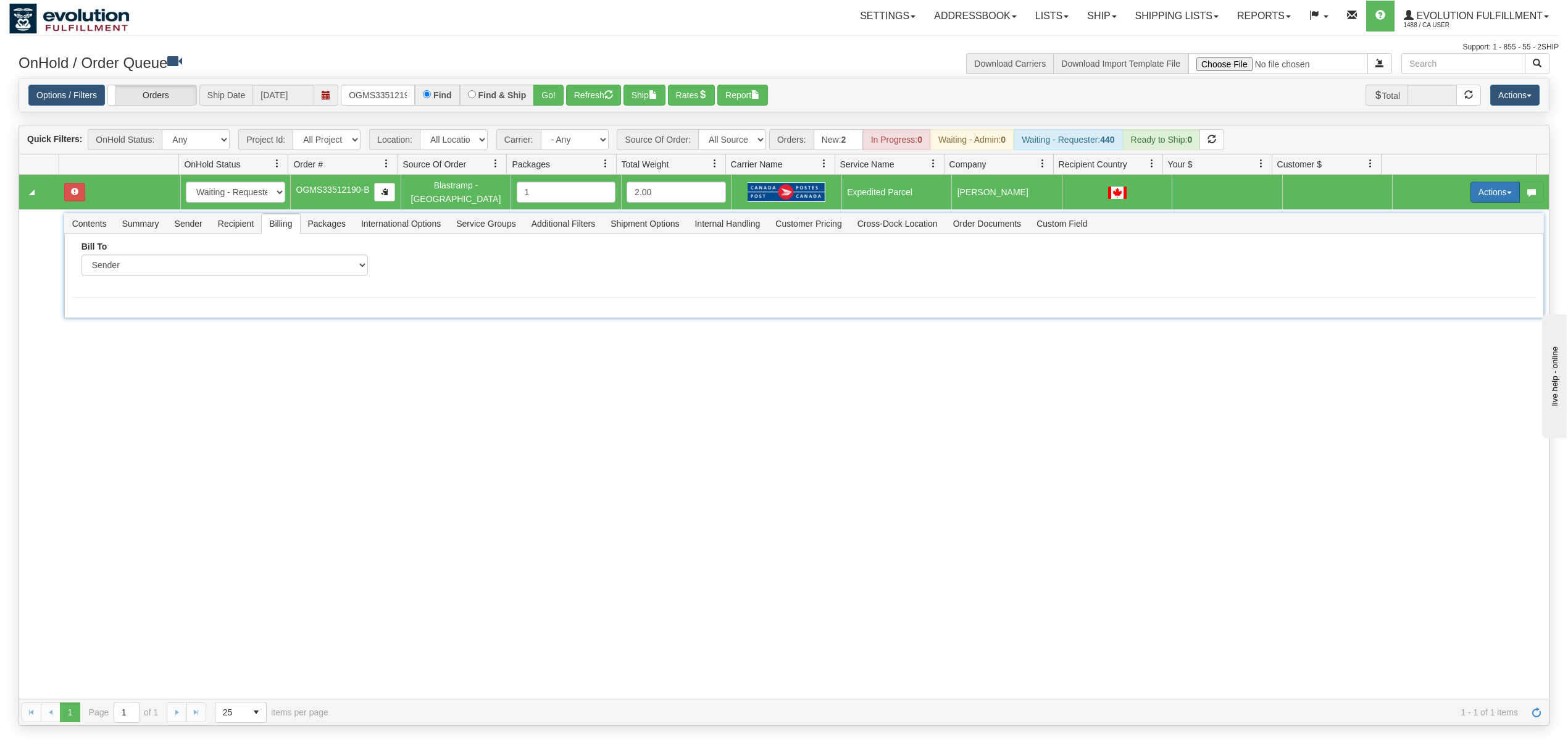
click at [1506, 193] on span "button" at bounding box center [1509, 192] width 5 height 3
click at [1443, 242] on span "Rate All Services" at bounding box center [1469, 247] width 74 height 10
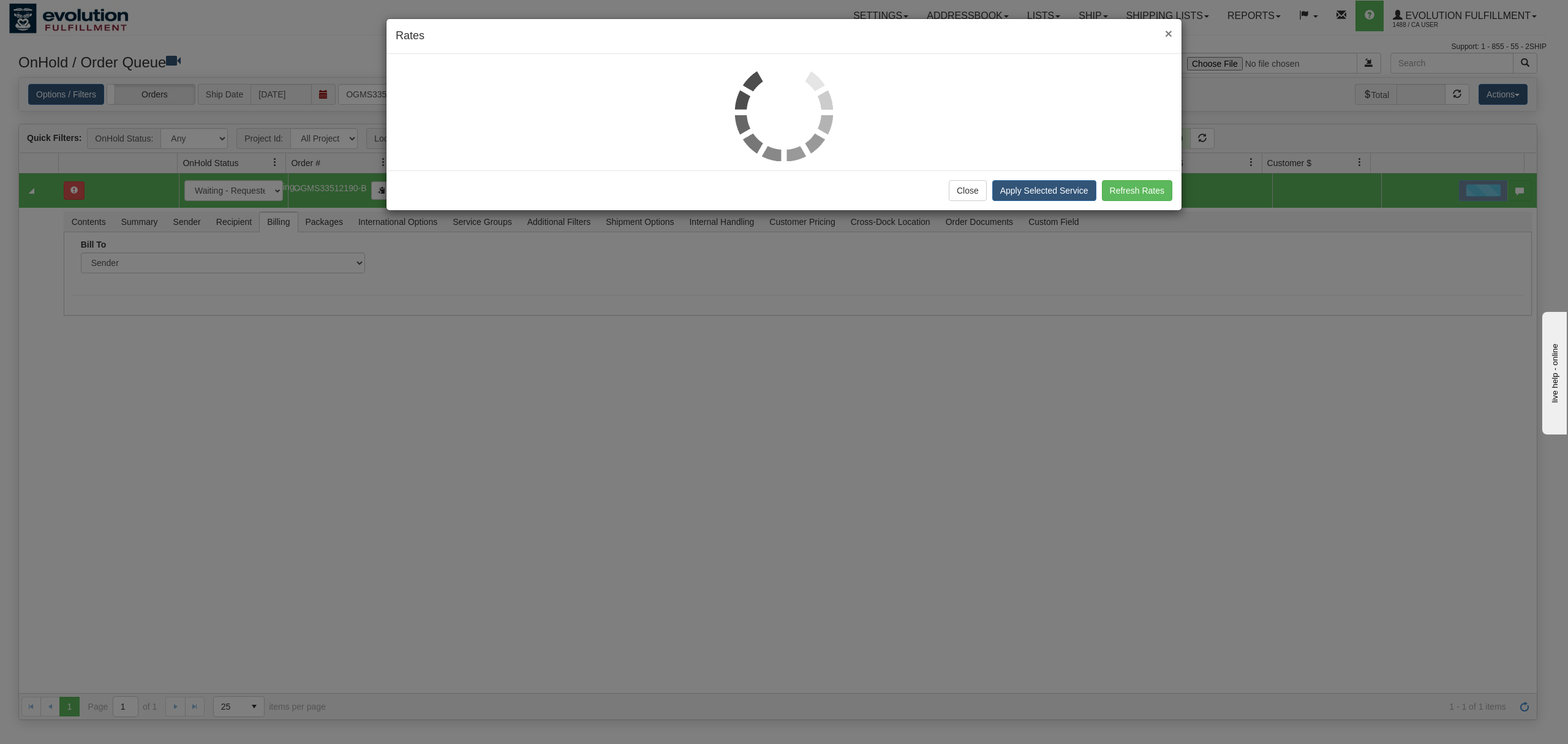
click at [1171, 31] on span "×" at bounding box center [1169, 33] width 7 height 14
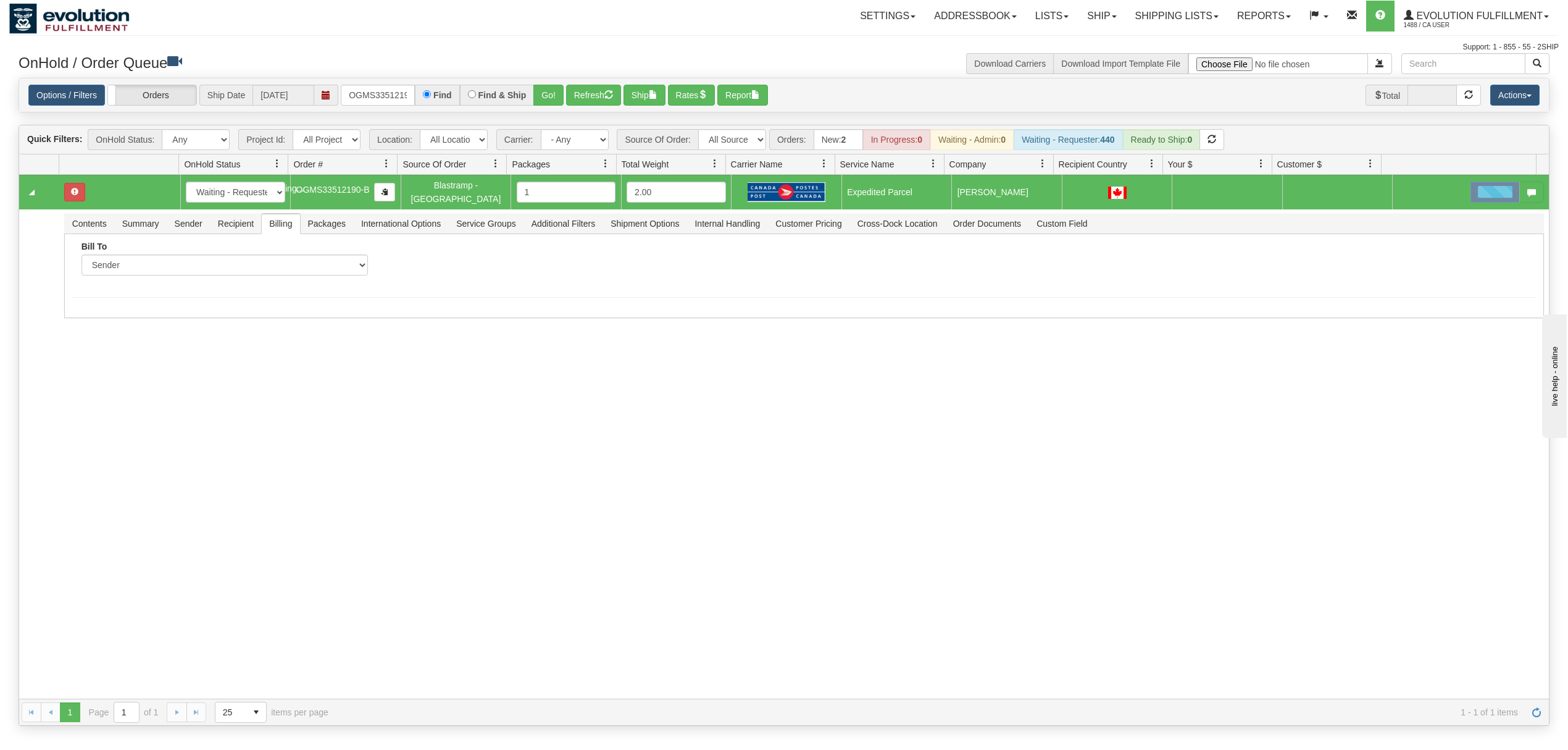
click at [337, 92] on span at bounding box center [326, 95] width 24 height 21
drag, startPoint x: 348, startPoint y: 90, endPoint x: 502, endPoint y: 94, distance: 154.1
click at [502, 94] on div "OGMS33512190-B Find Find & Ship Go!" at bounding box center [452, 95] width 223 height 21
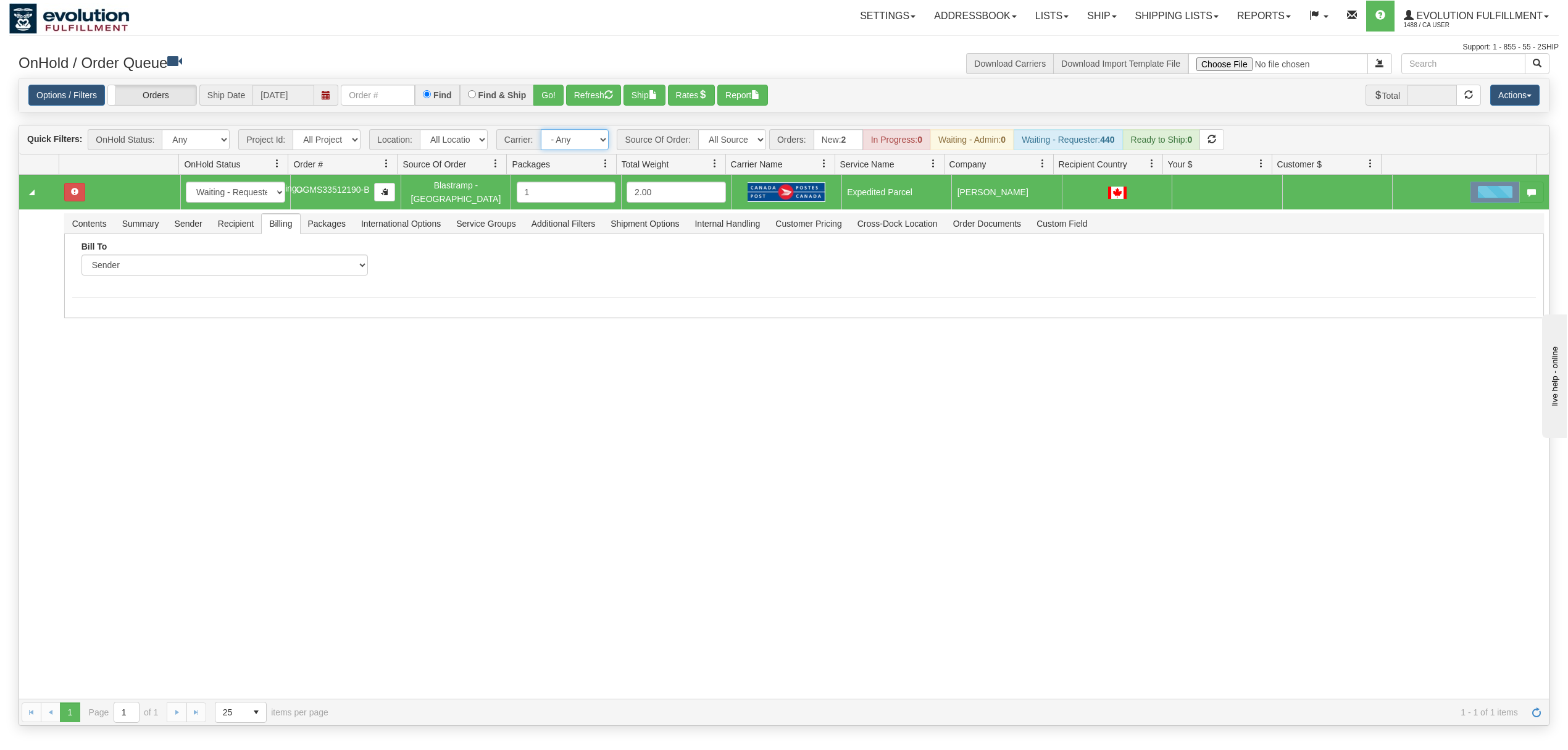
click at [574, 132] on select "- Any - Has NO carrier assigned - Has a carrier assigned FleetOptics Inc. My Ca…" at bounding box center [574, 139] width 68 height 21
click at [721, 145] on select "All Sources AirBlaster 2Ship Integration Ambler Apparel 2Ship Integration BC Ca…" at bounding box center [731, 139] width 68 height 21
select select "Blastramp - [GEOGRAPHIC_DATA]"
click at [699, 130] on select "All Sources AirBlaster 2Ship Integration Ambler Apparel 2Ship Integration BC Ca…" at bounding box center [731, 139] width 68 height 21
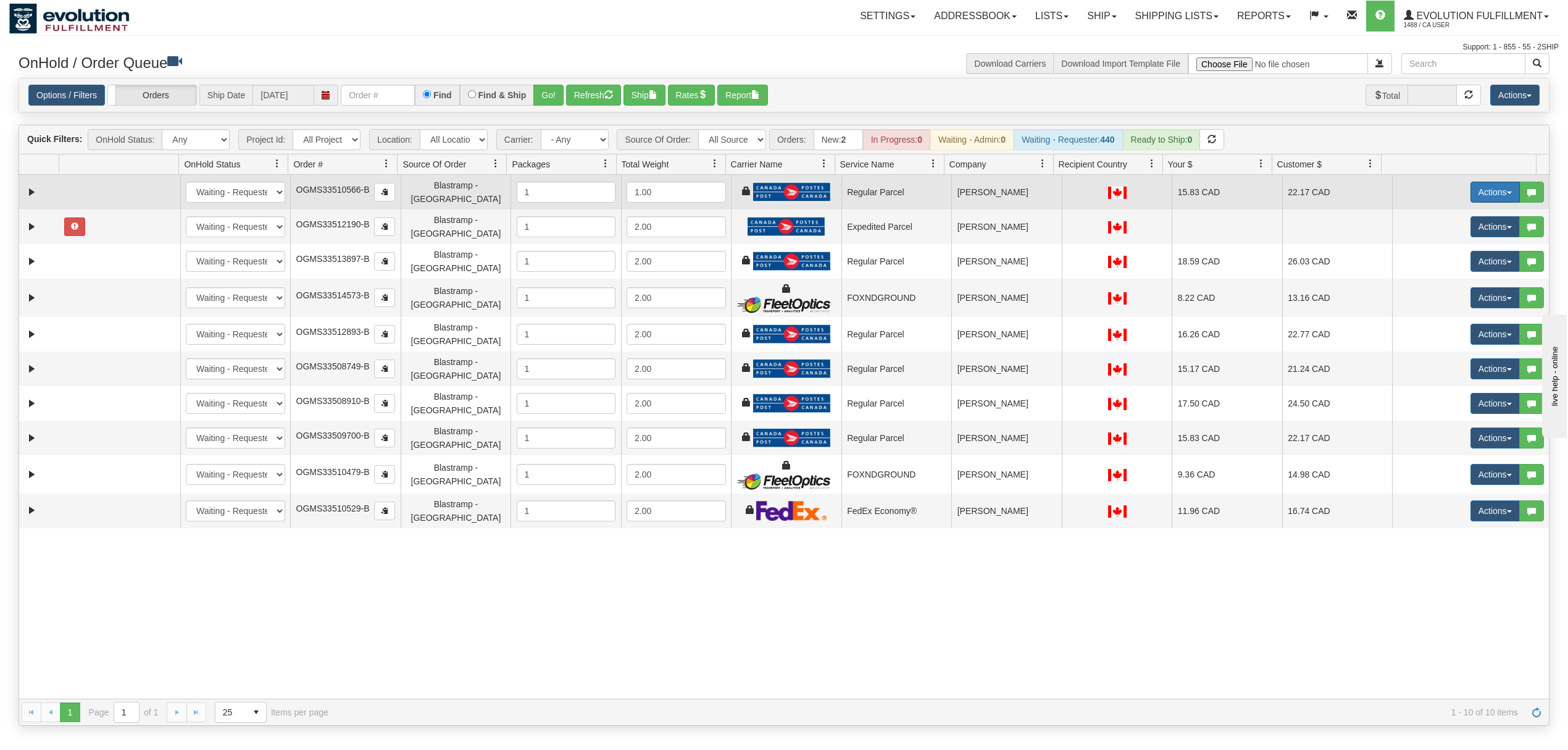
click at [1470, 193] on button "Actions" at bounding box center [1495, 192] width 49 height 21
click at [1442, 244] on span "Rate All Services" at bounding box center [1469, 247] width 74 height 10
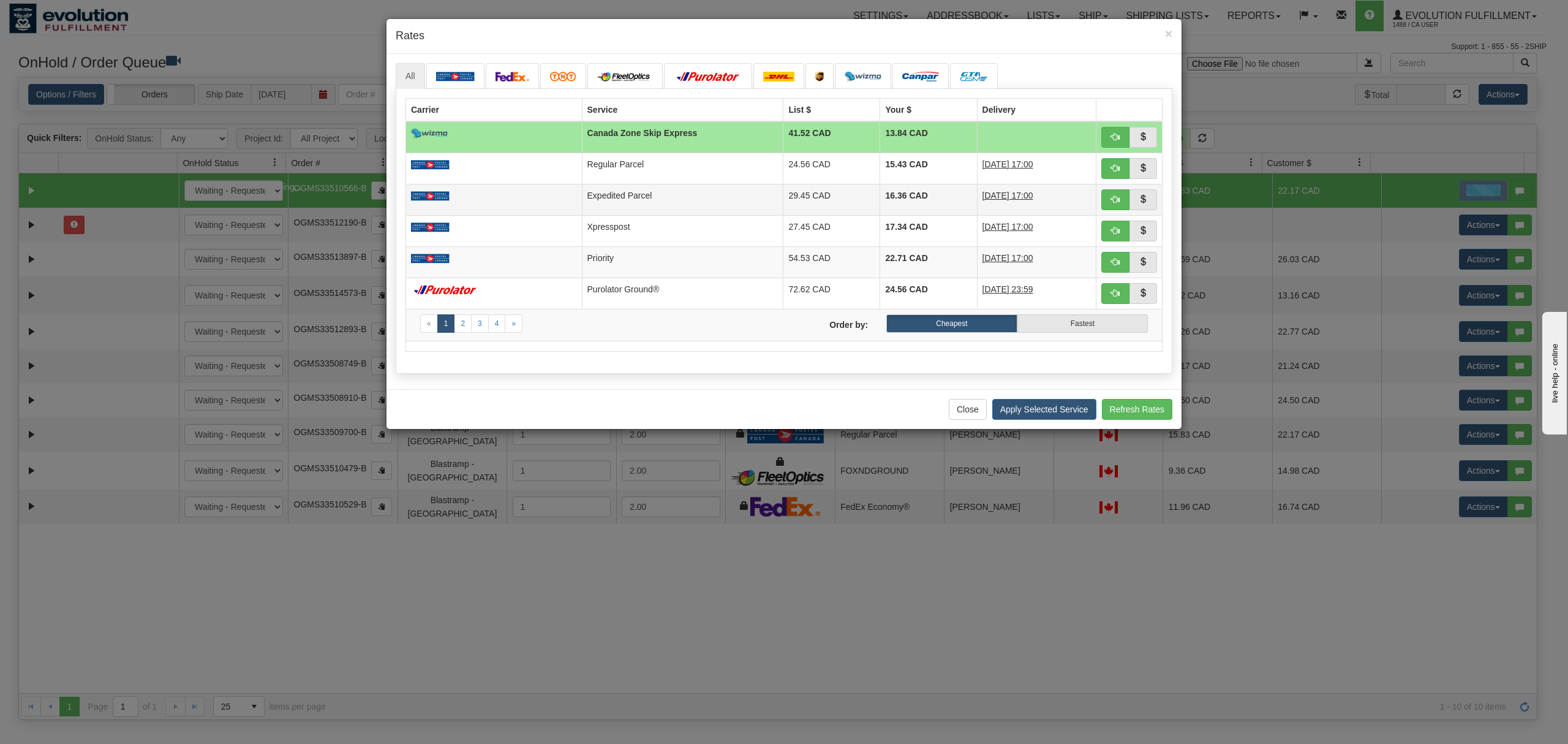
click at [582, 191] on td "Expedited Parcel" at bounding box center [683, 199] width 202 height 31
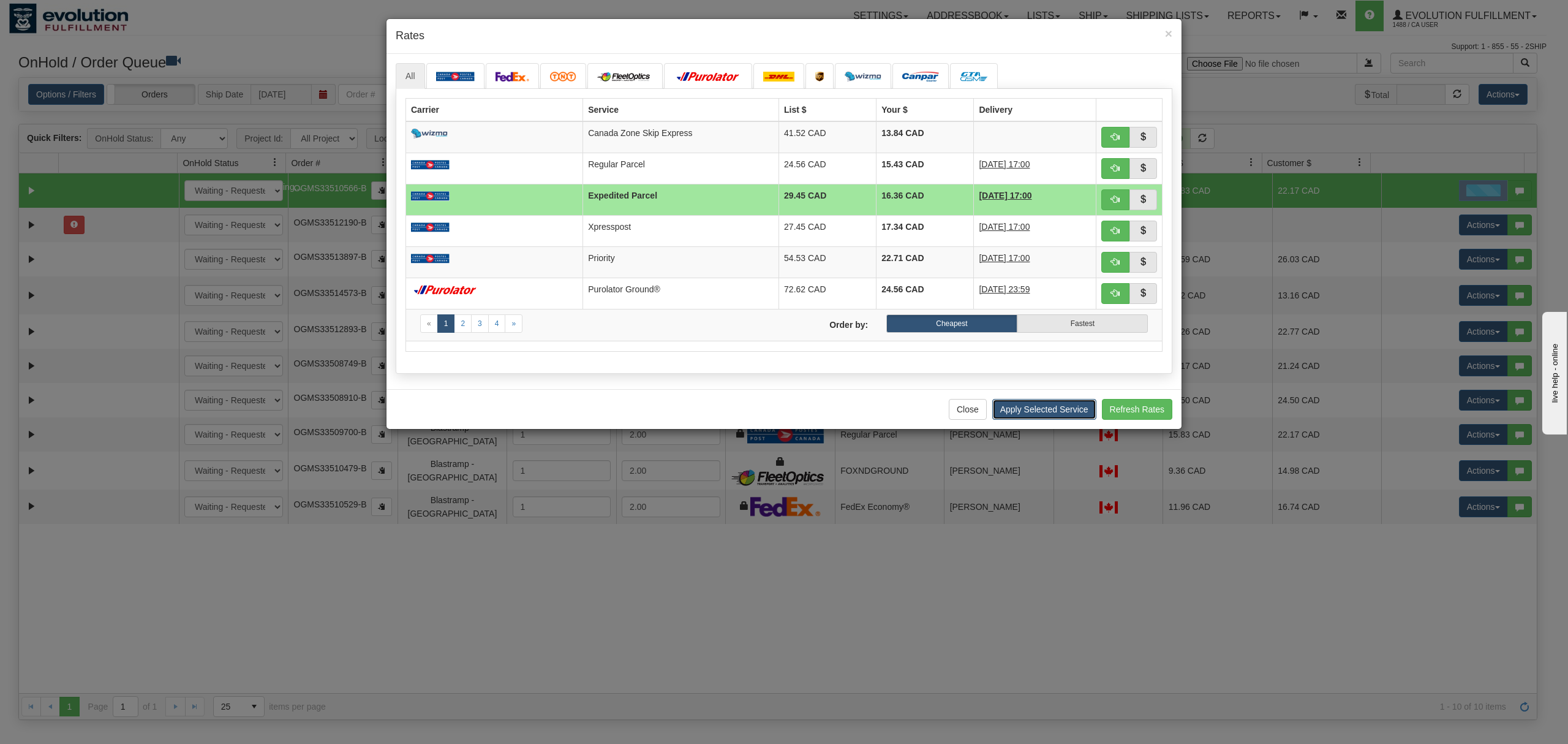
click at [1024, 408] on button "Apply Selected Service" at bounding box center [1044, 409] width 104 height 21
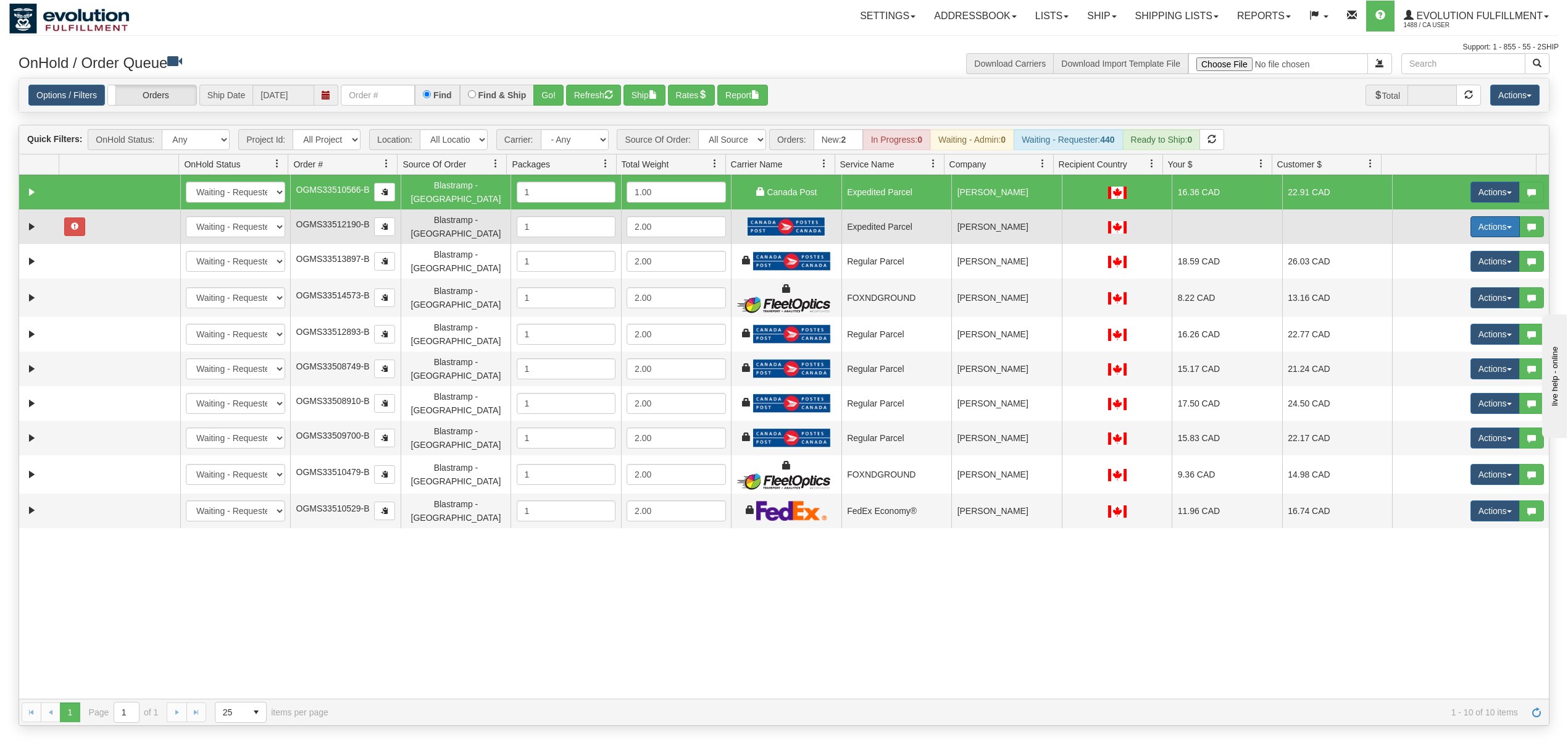
click at [1489, 219] on button "Actions" at bounding box center [1495, 226] width 49 height 21
click at [1446, 278] on span "Rate All Services" at bounding box center [1469, 282] width 74 height 10
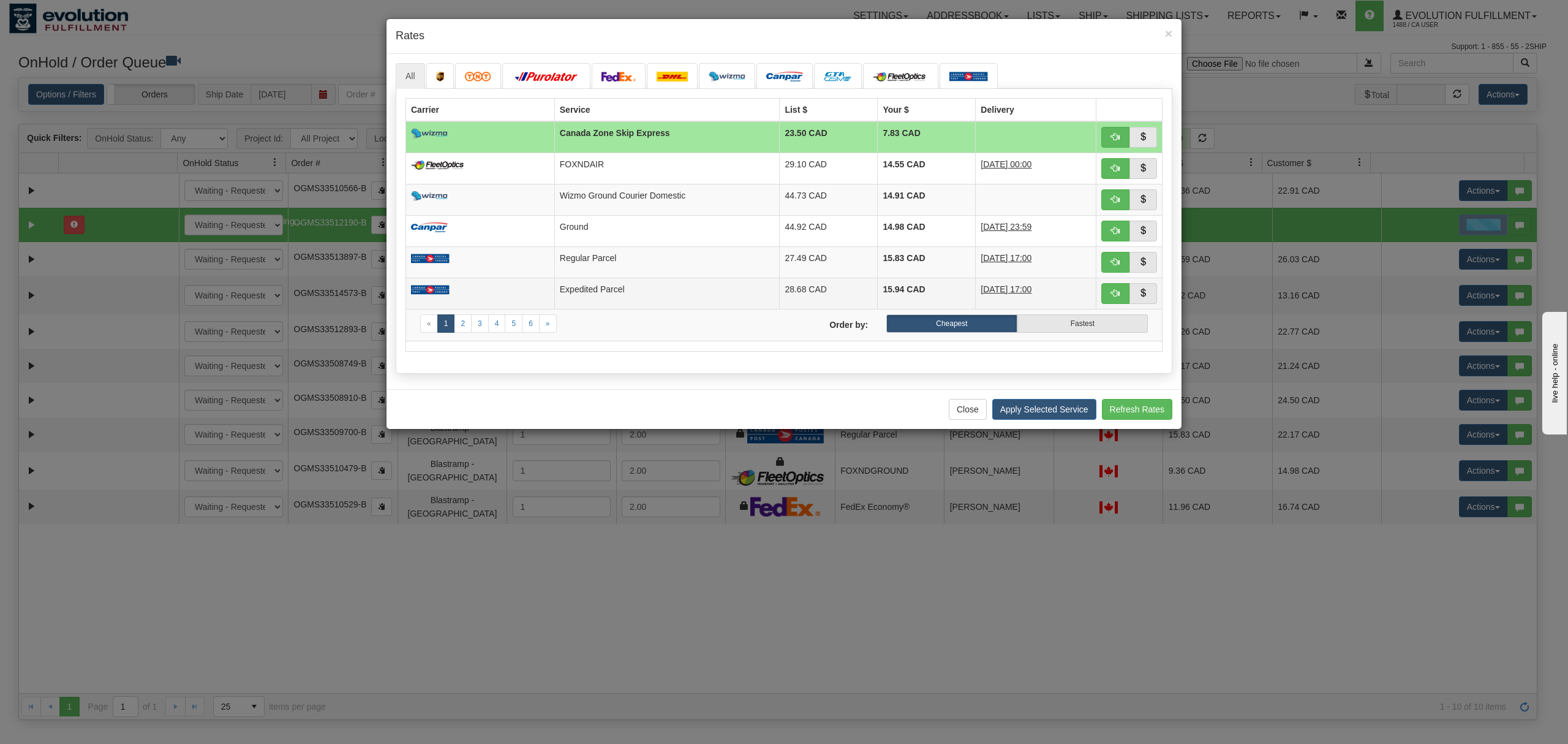
click at [562, 281] on td "Expedited Parcel" at bounding box center [667, 293] width 225 height 31
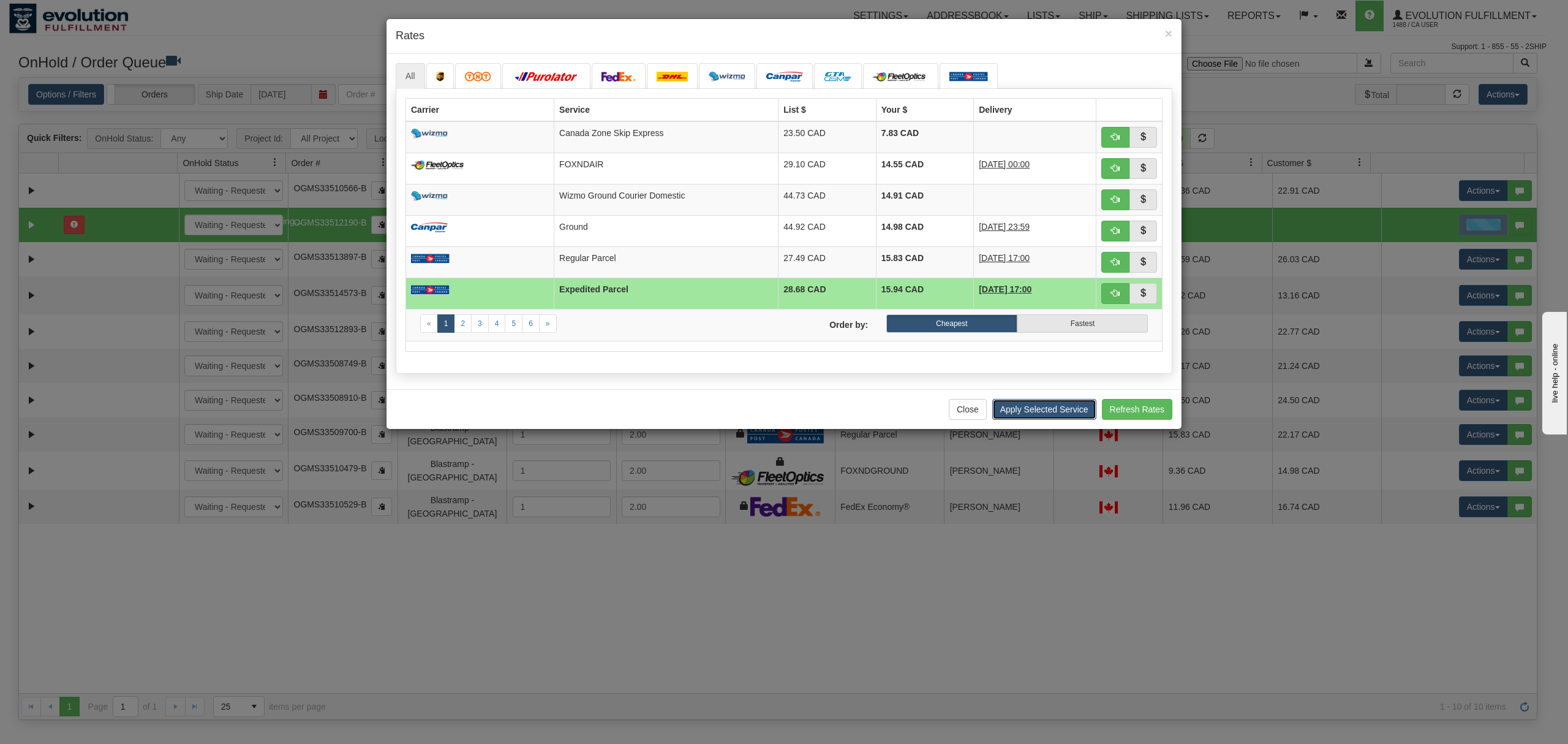
click at [1055, 420] on button "Apply Selected Service" at bounding box center [1044, 409] width 104 height 21
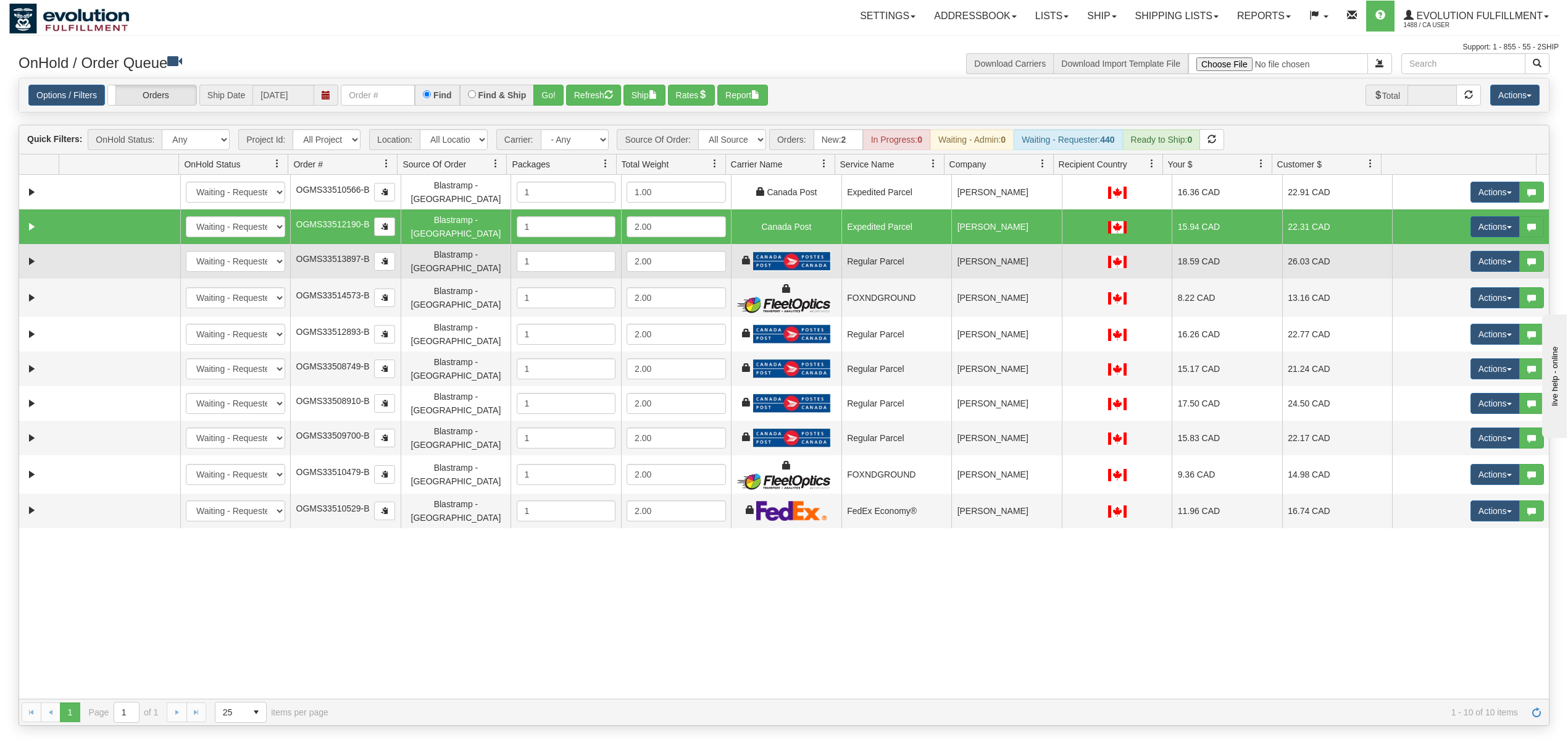
click at [1494, 244] on td "Actions Open Refresh Rates Rate All Services Ship Delete Edit Items" at bounding box center [1470, 261] width 157 height 34
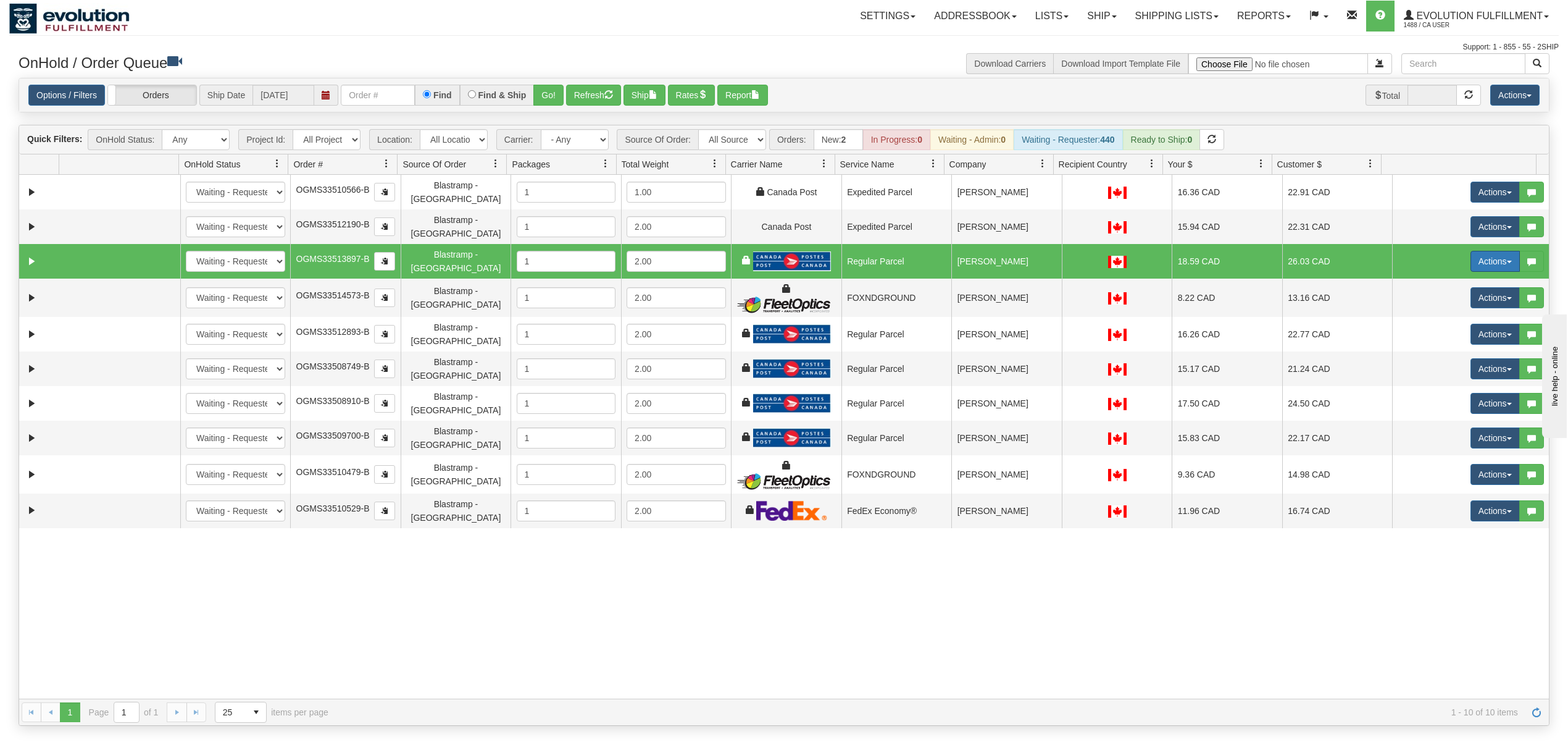
click at [1494, 250] on button "Actions" at bounding box center [1495, 261] width 49 height 21
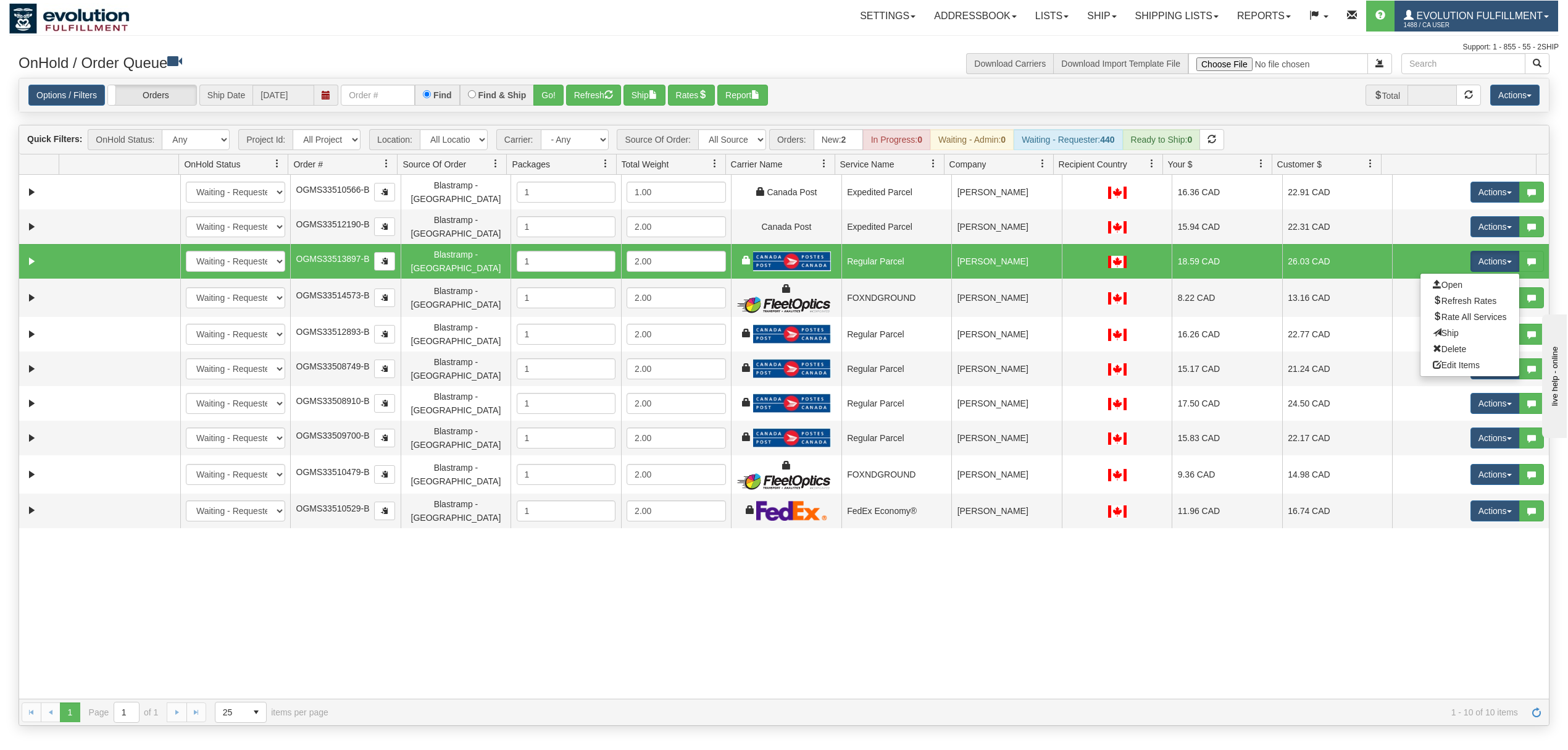
click at [1434, 8] on link "Evolution Fulfillment 1488 / CA User" at bounding box center [1476, 16] width 164 height 31
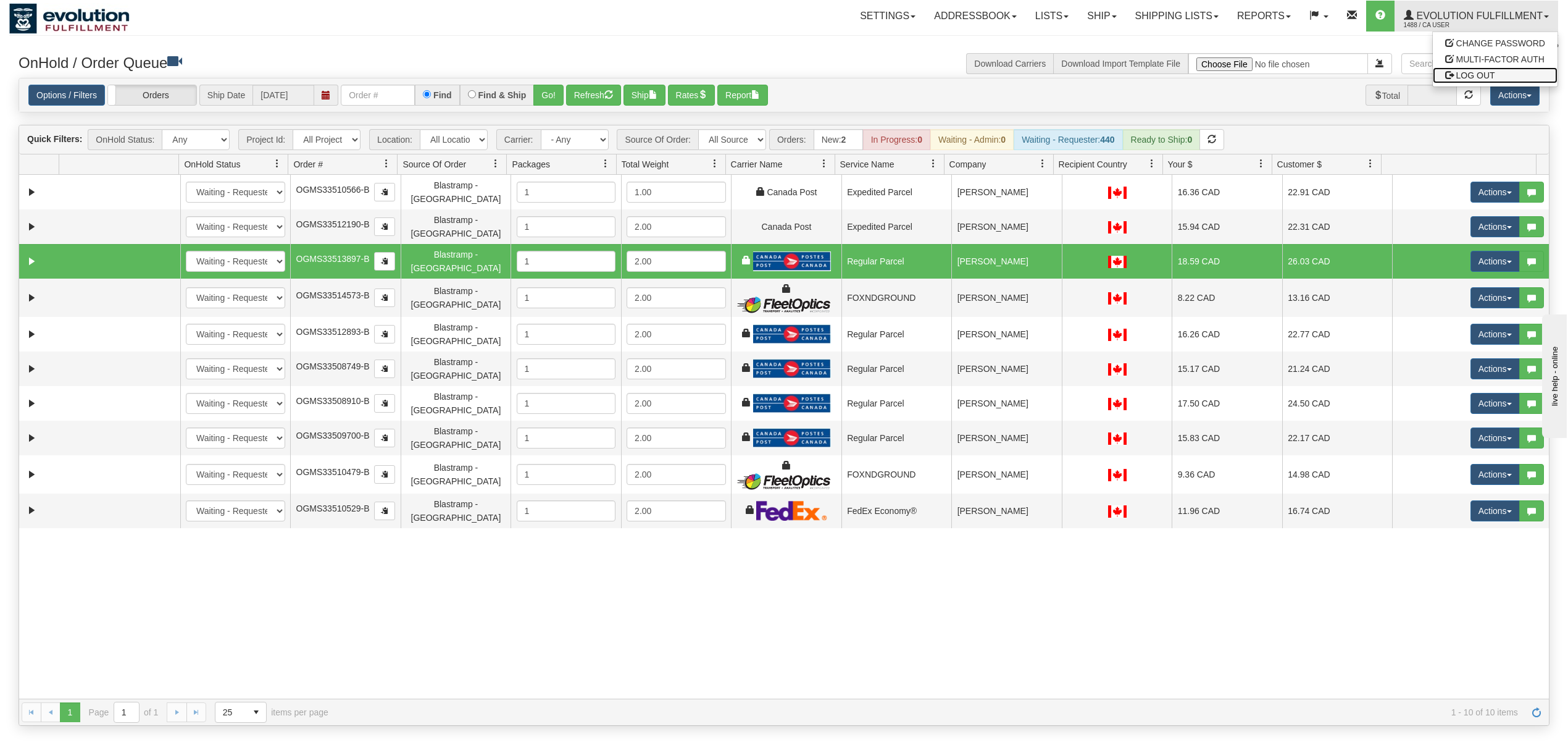
click at [1457, 77] on span "LOG OUT" at bounding box center [1476, 75] width 39 height 10
